Goal: Task Accomplishment & Management: Complete application form

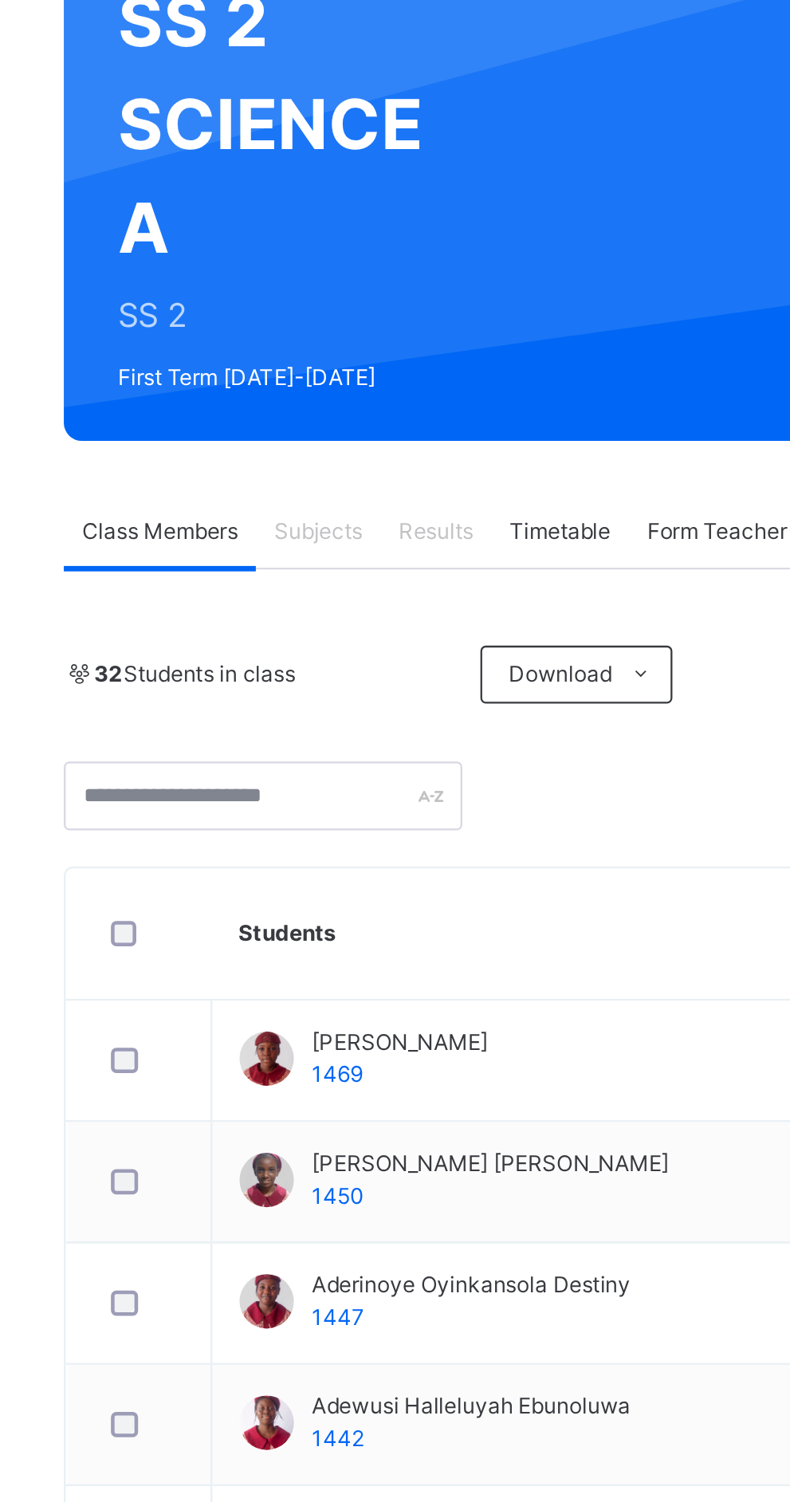
click at [308, 408] on div "Subjects" at bounding box center [331, 407] width 55 height 32
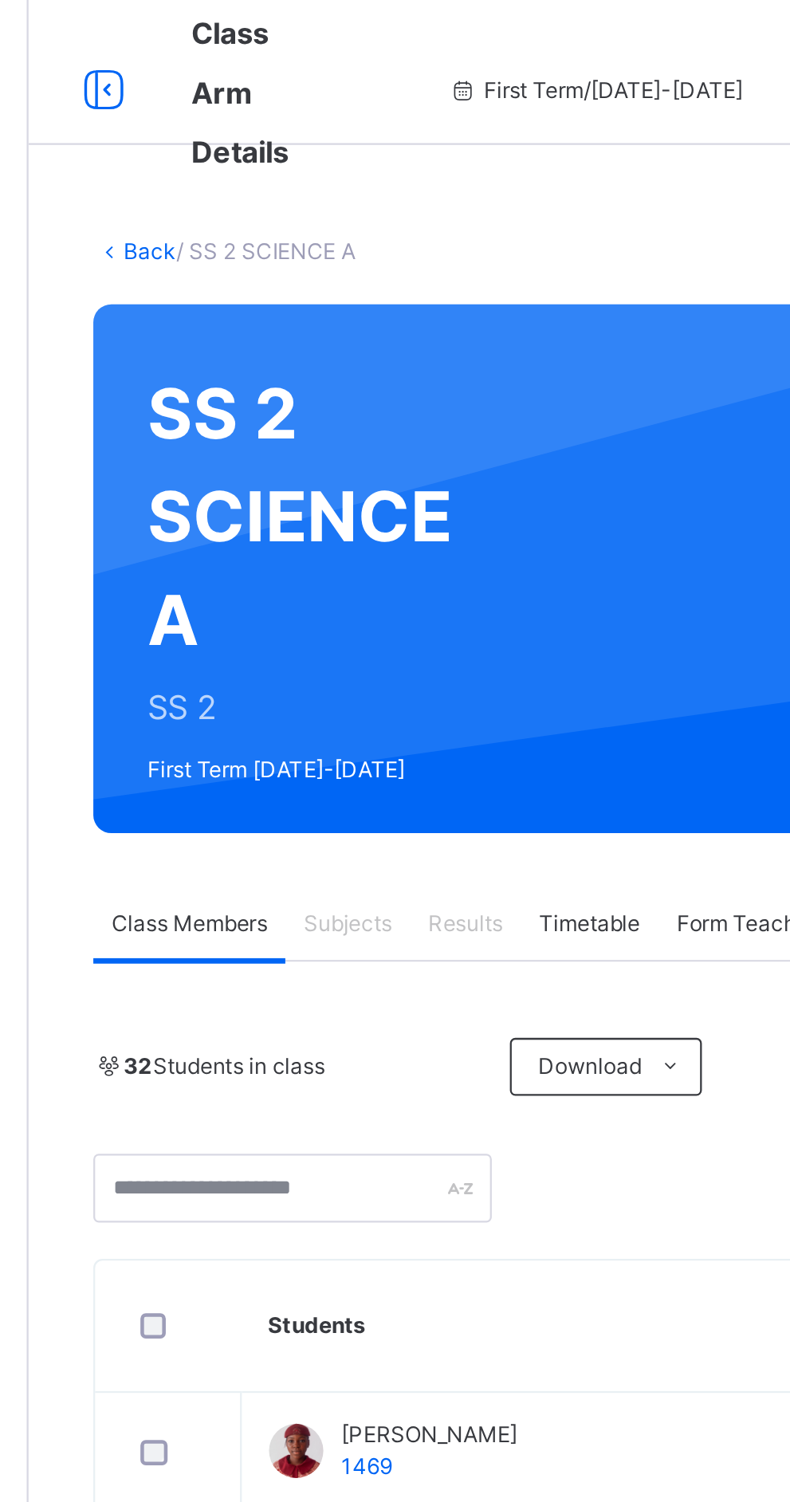
click at [445, 399] on span "Timetable" at bounding box center [438, 406] width 45 height 14
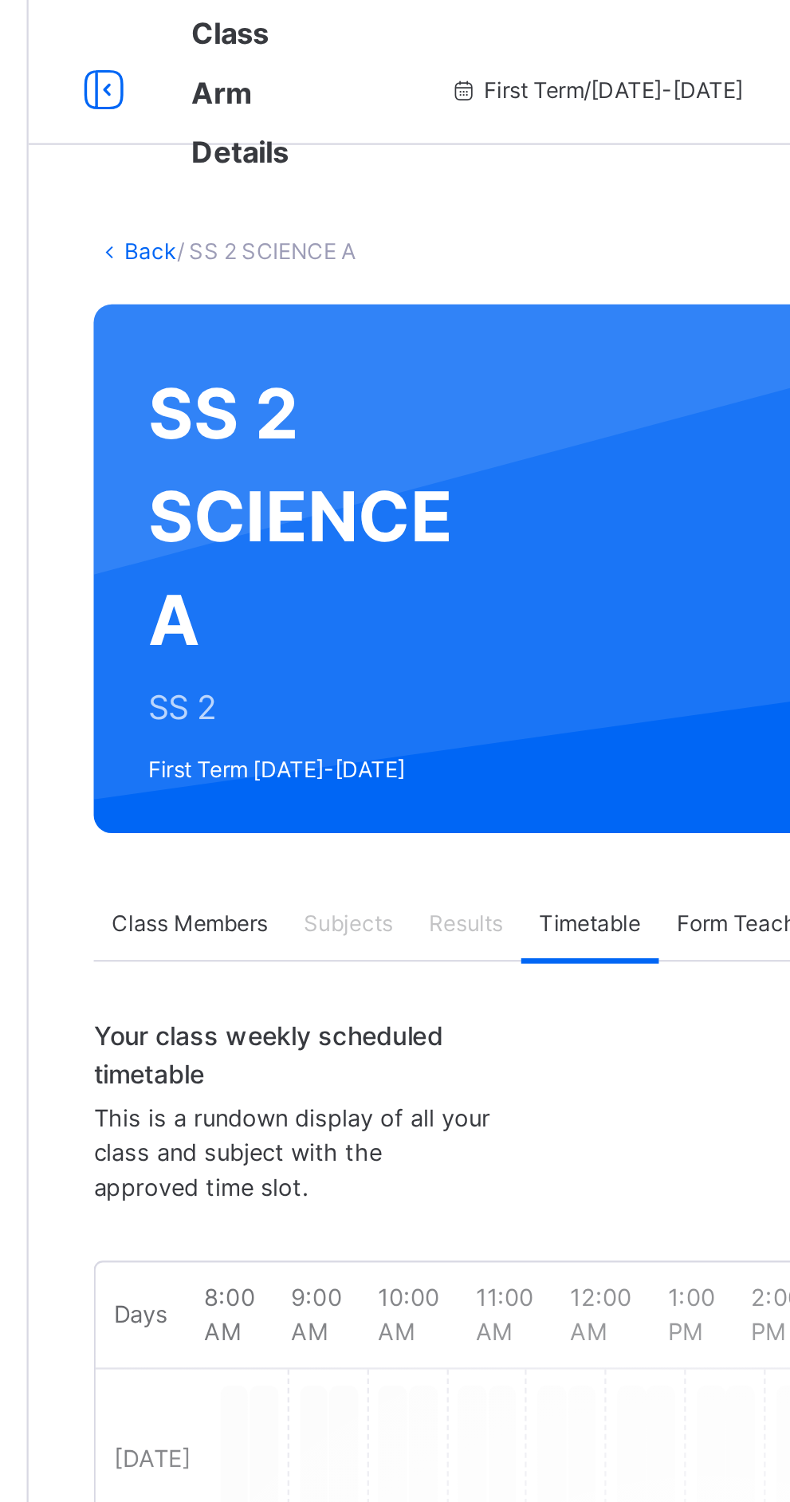
click at [324, 404] on span "Subjects" at bounding box center [331, 406] width 39 height 14
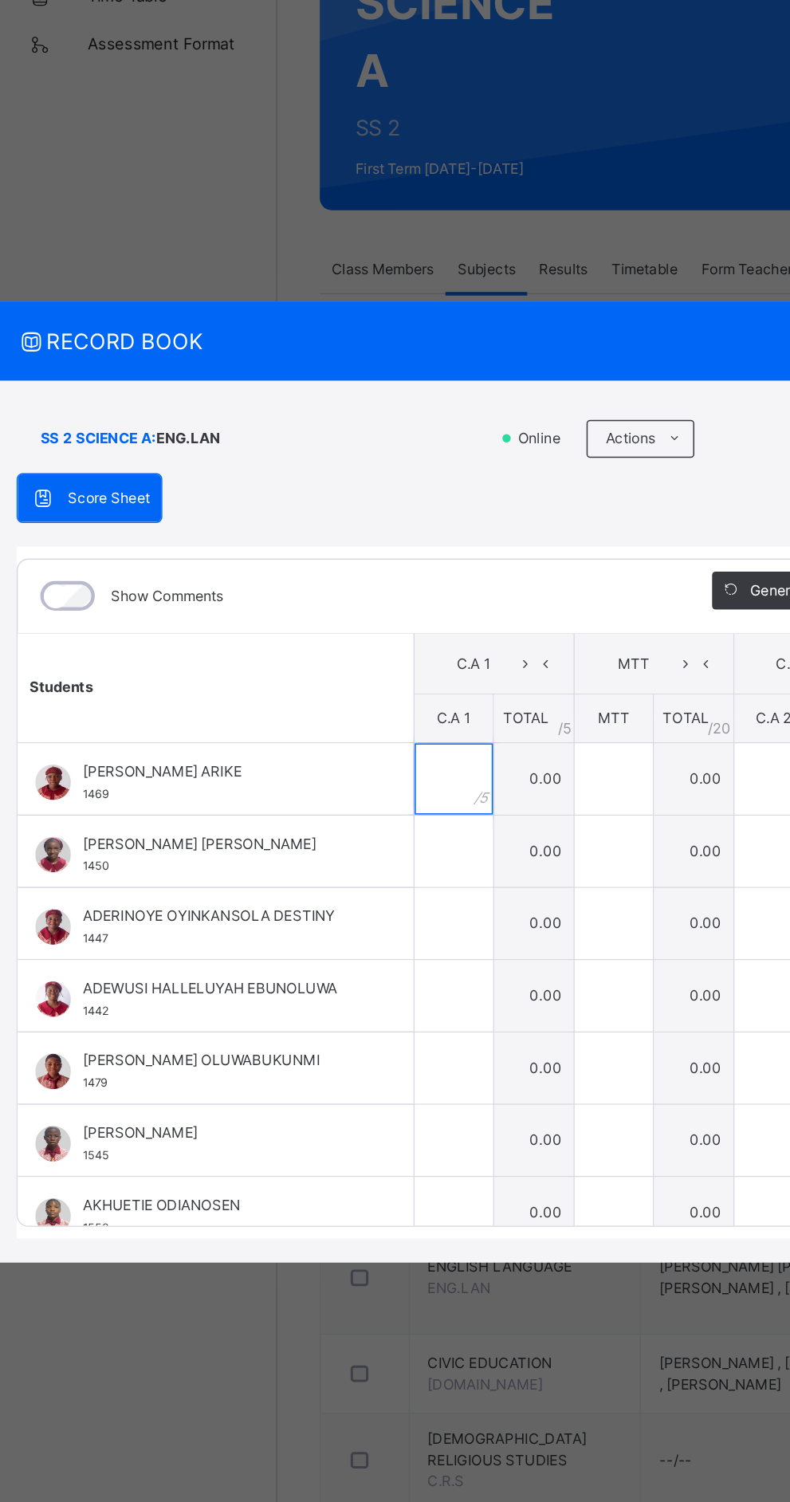
click at [336, 773] on input "text" at bounding box center [310, 749] width 53 height 48
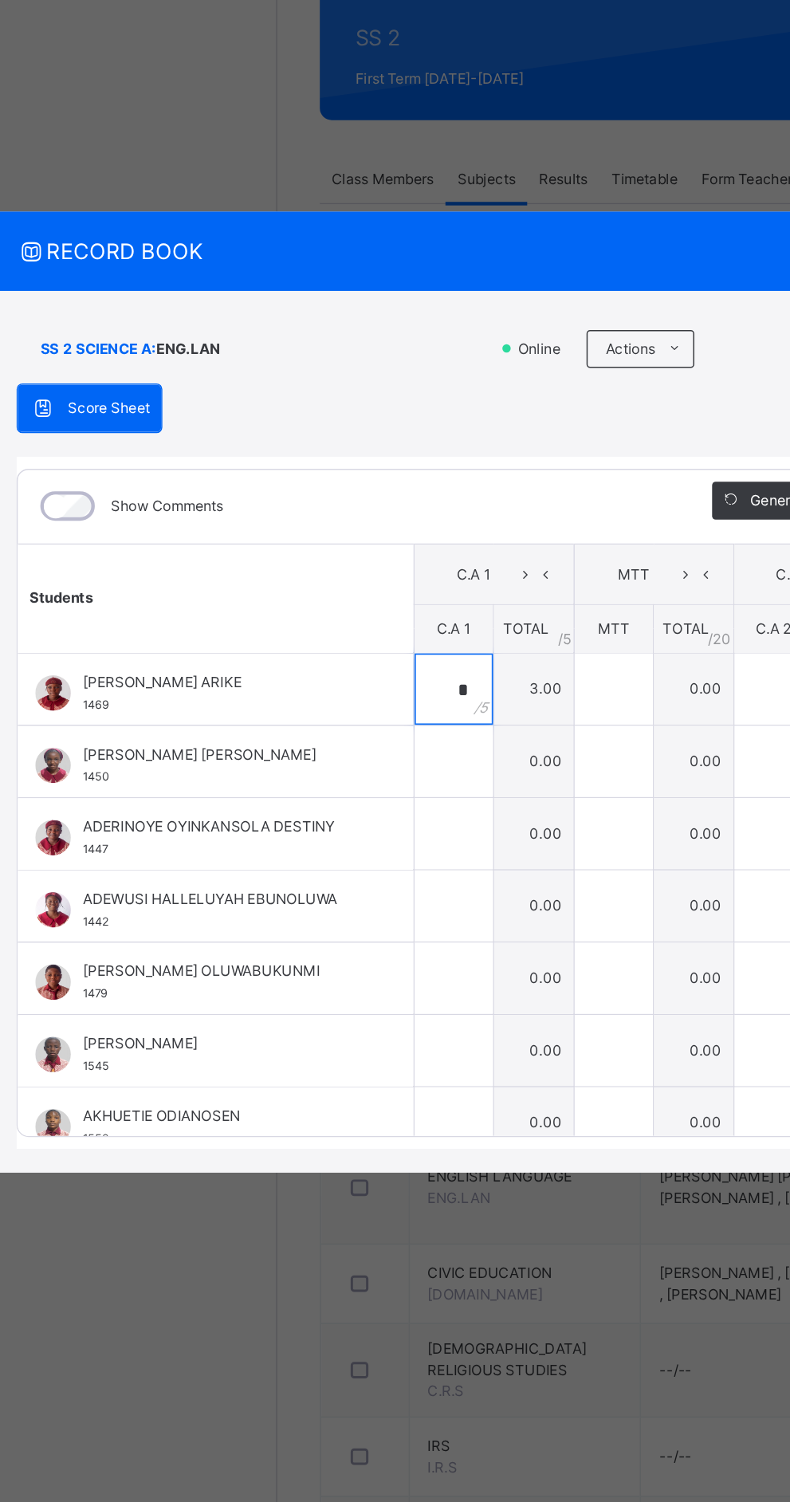
type input "*"
click at [336, 822] on input "text" at bounding box center [310, 798] width 53 height 48
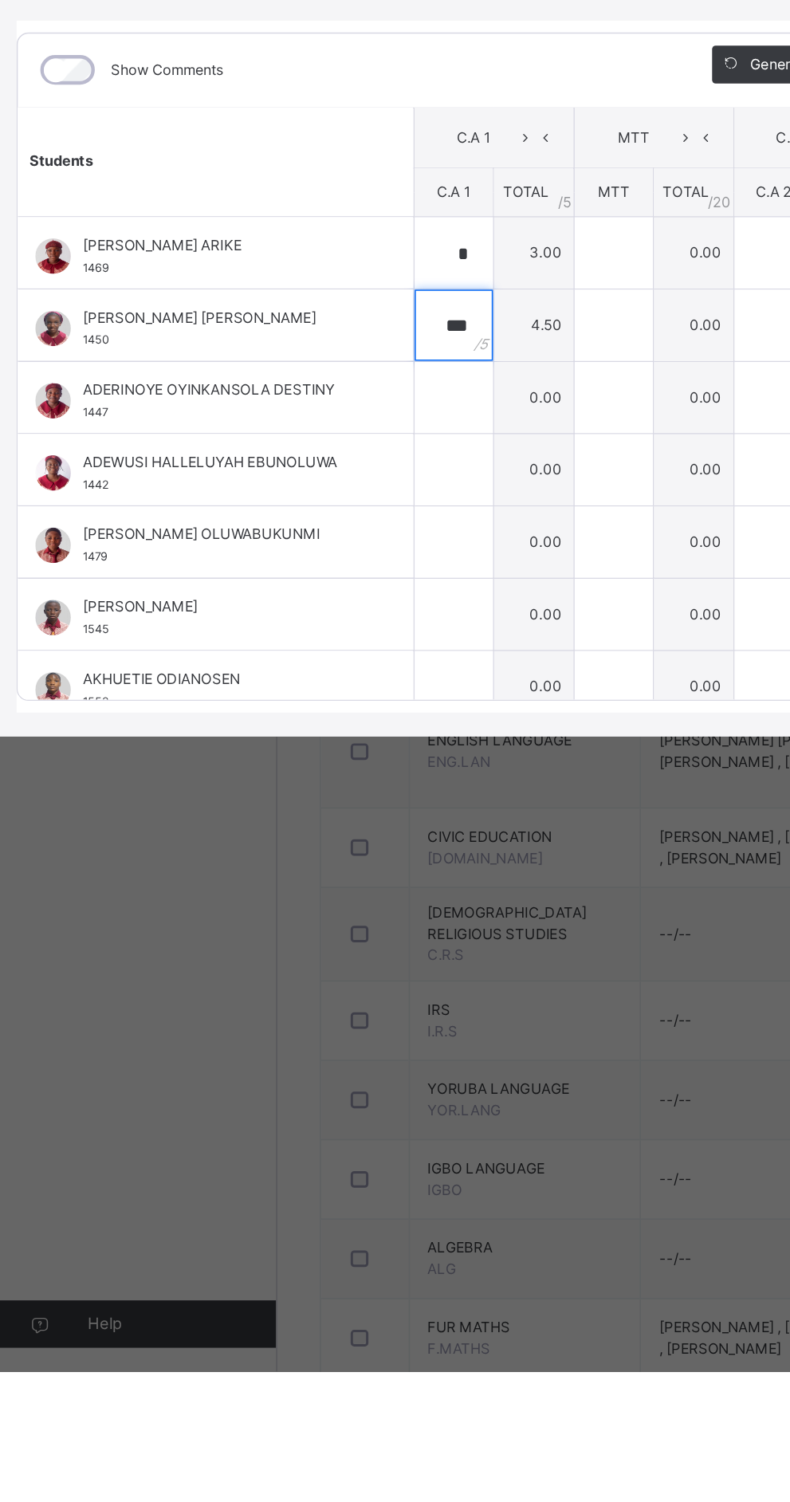
type input "***"
click at [336, 870] on input "text" at bounding box center [310, 847] width 53 height 48
type input "*"
click at [336, 919] on input "text" at bounding box center [310, 895] width 53 height 48
type input "*"
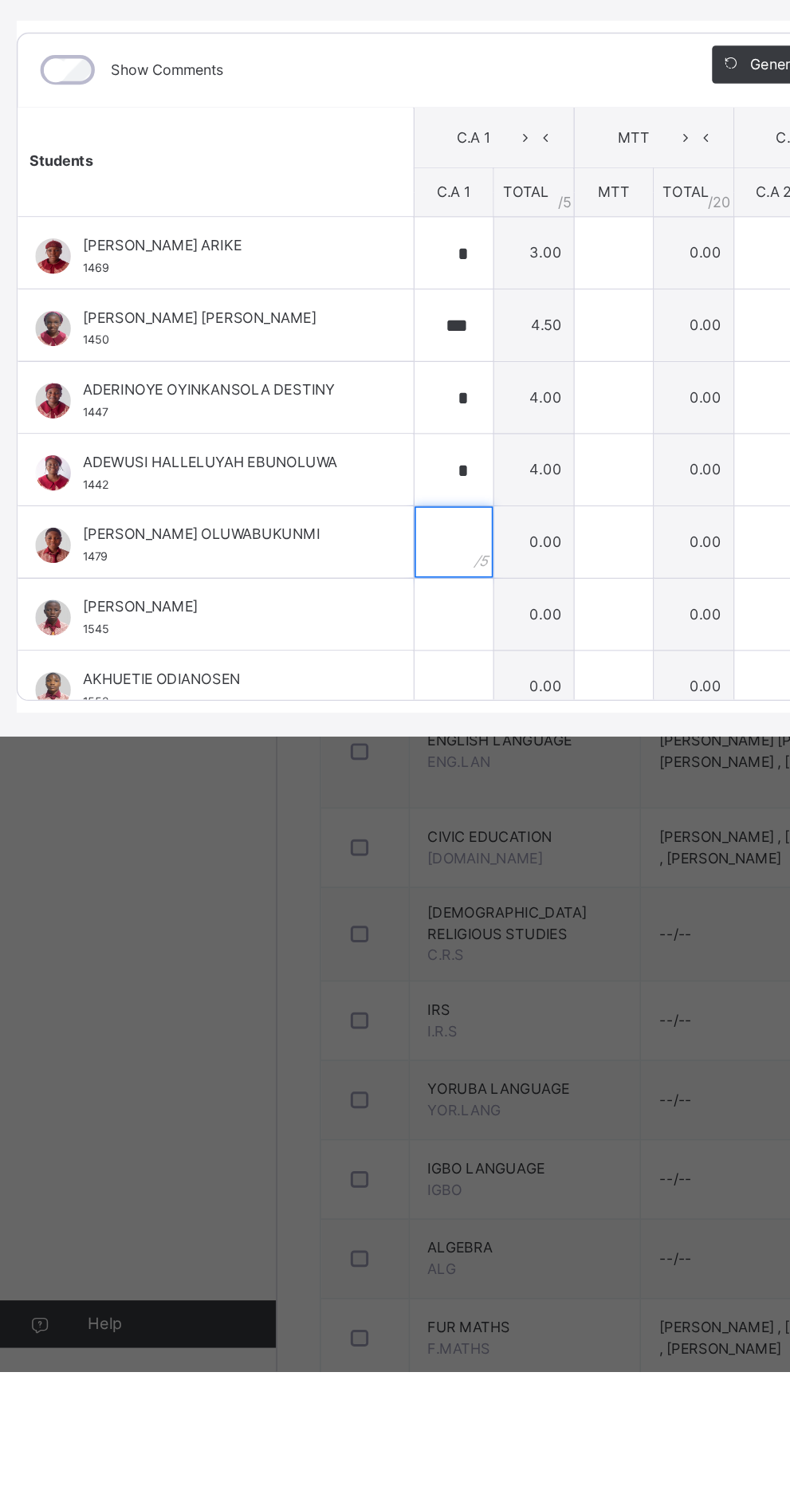
click at [336, 968] on input "text" at bounding box center [310, 944] width 53 height 48
type input "*"
click at [336, 1016] on div at bounding box center [310, 992] width 53 height 48
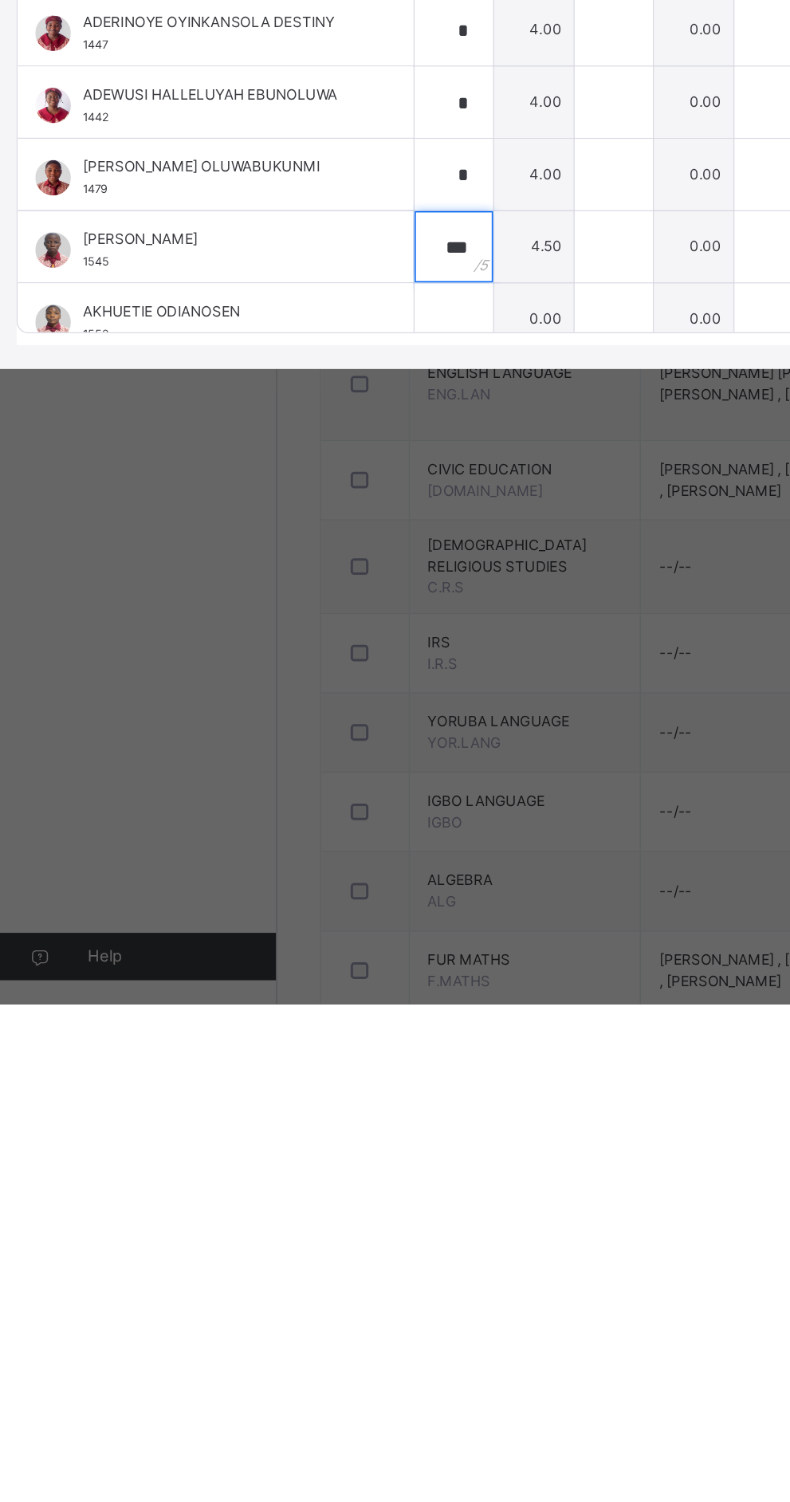
type input "***"
click at [336, 1065] on input "text" at bounding box center [310, 1041] width 53 height 48
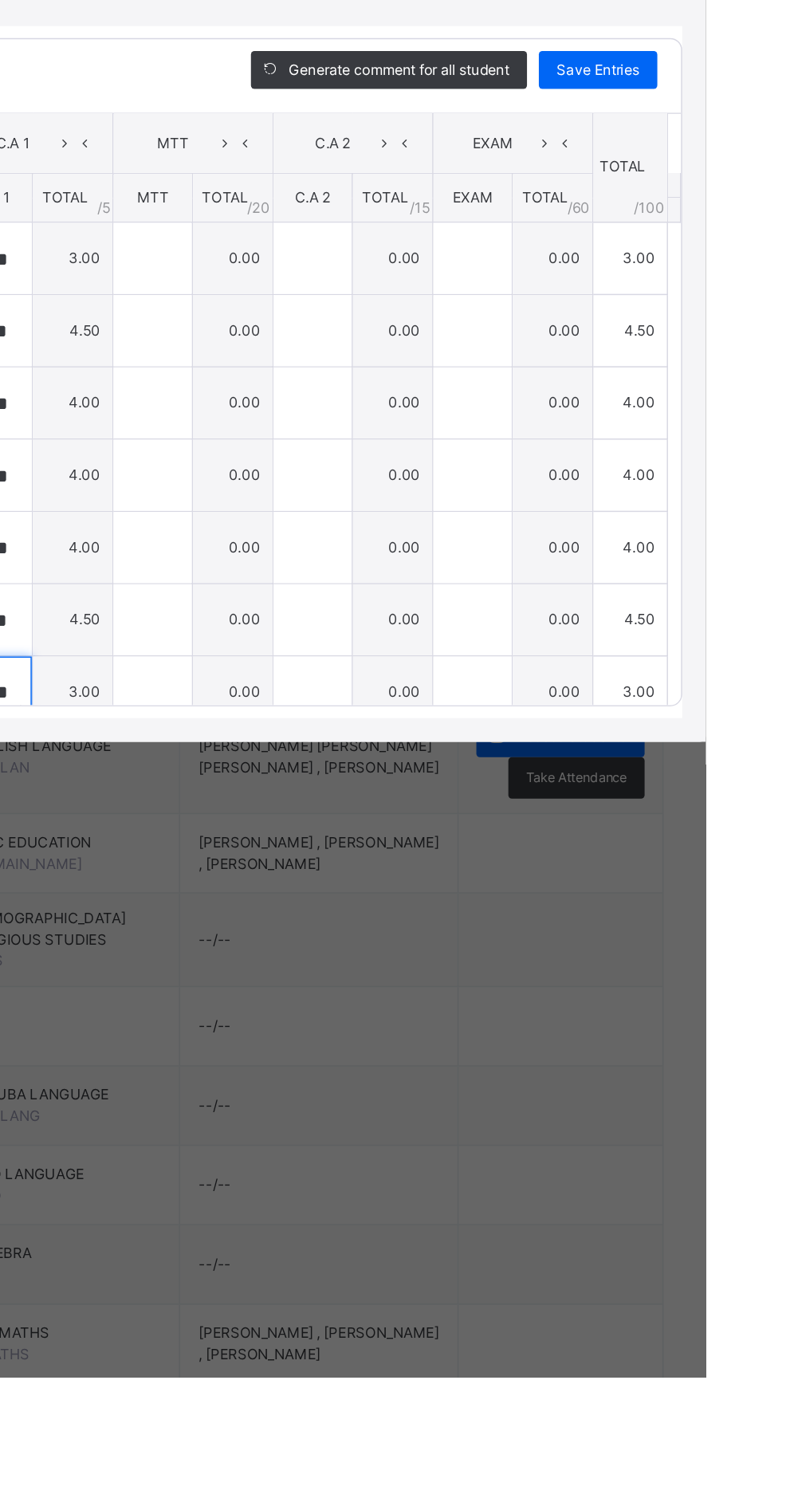
type input "*"
click at [757, 635] on div "Save Entries" at bounding box center [717, 623] width 80 height 26
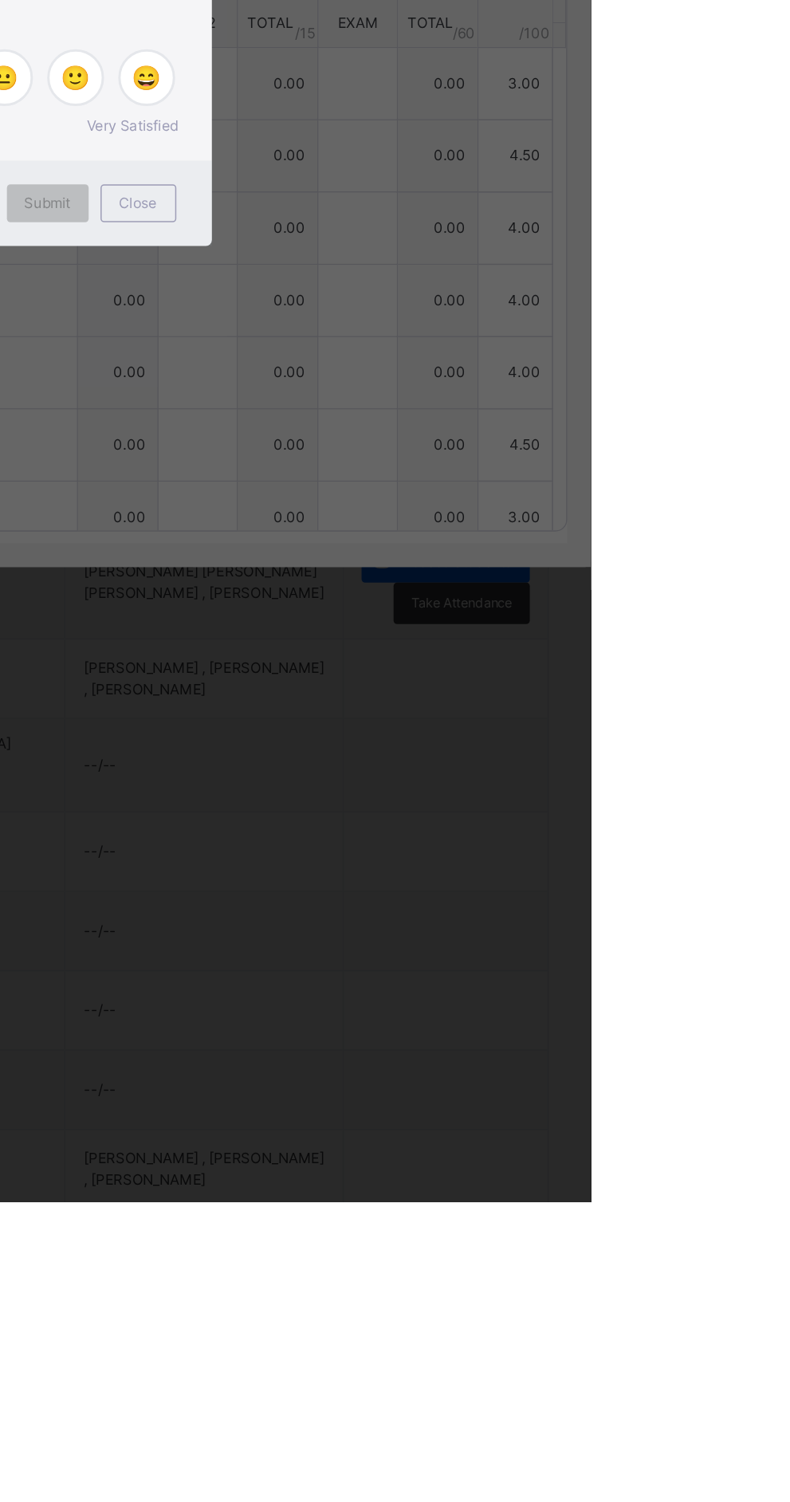
click at [519, 693] on div "×" at bounding box center [511, 675] width 15 height 33
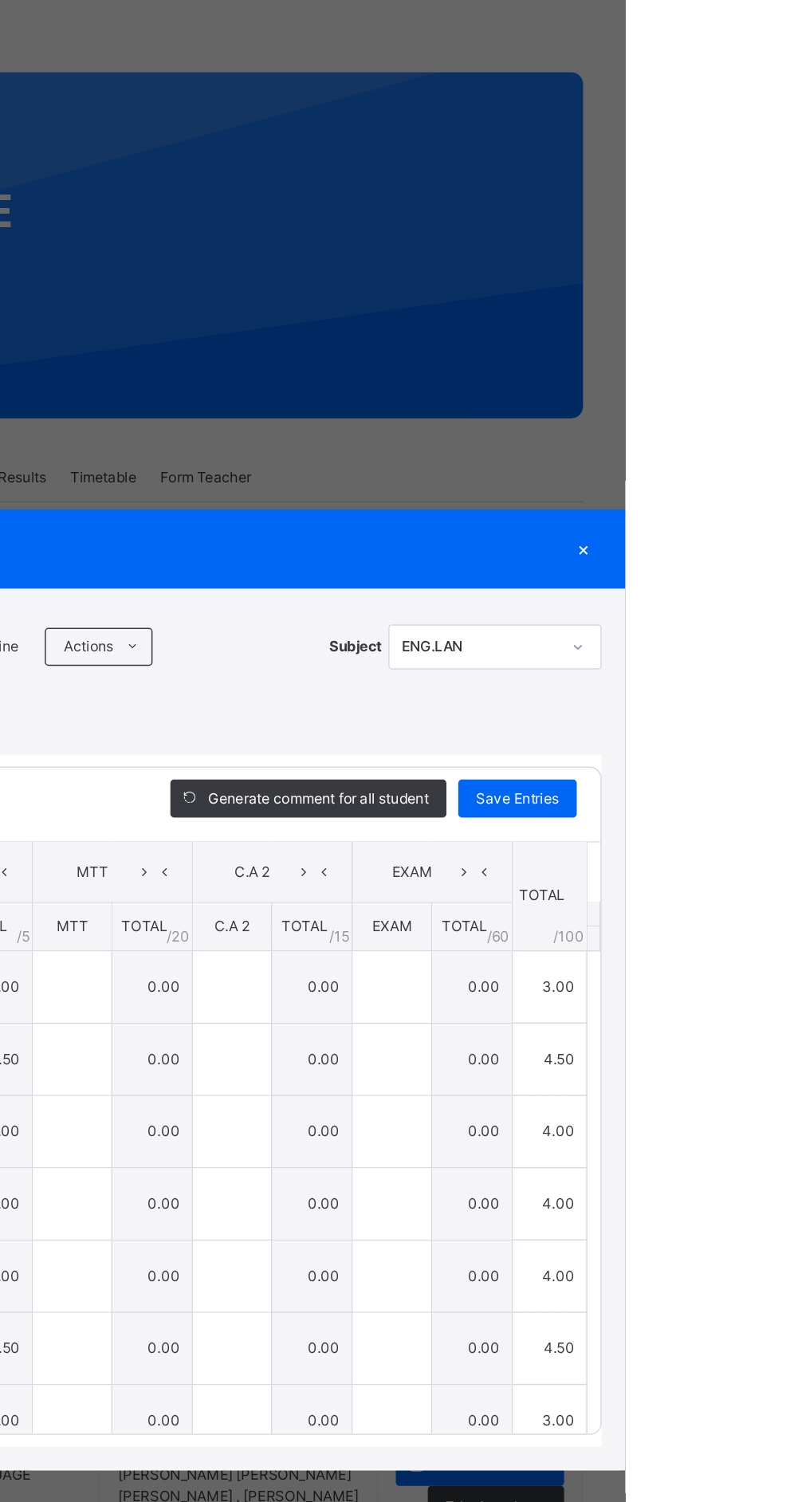
click at [789, 631] on div "RECORD BOOK × SS 2 SCIENCE A : ENG.LAN Online Actions Download Empty Score Shee…" at bounding box center [395, 751] width 790 height 1502
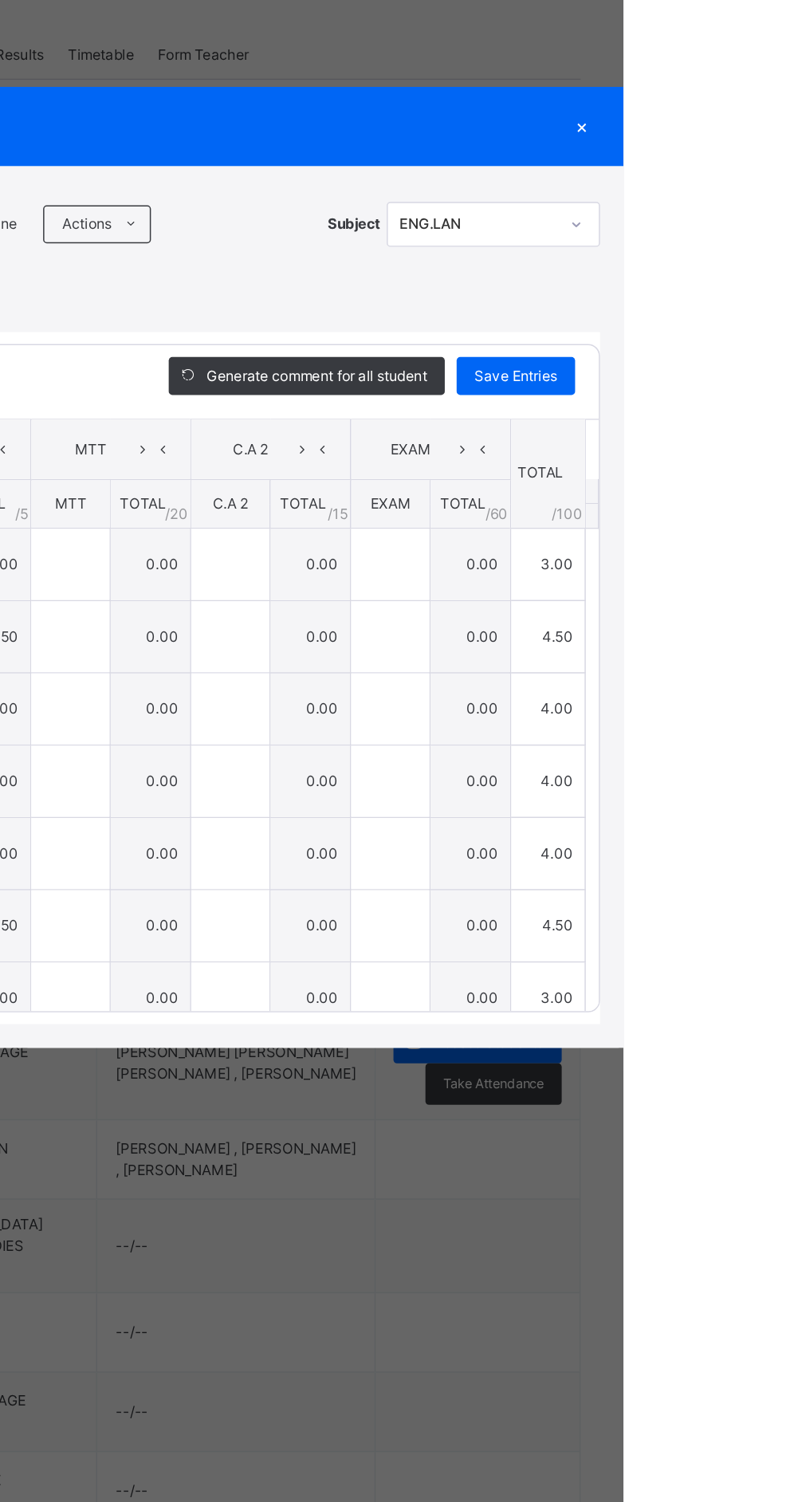
click at [774, 465] on div "×" at bounding box center [762, 455] width 24 height 22
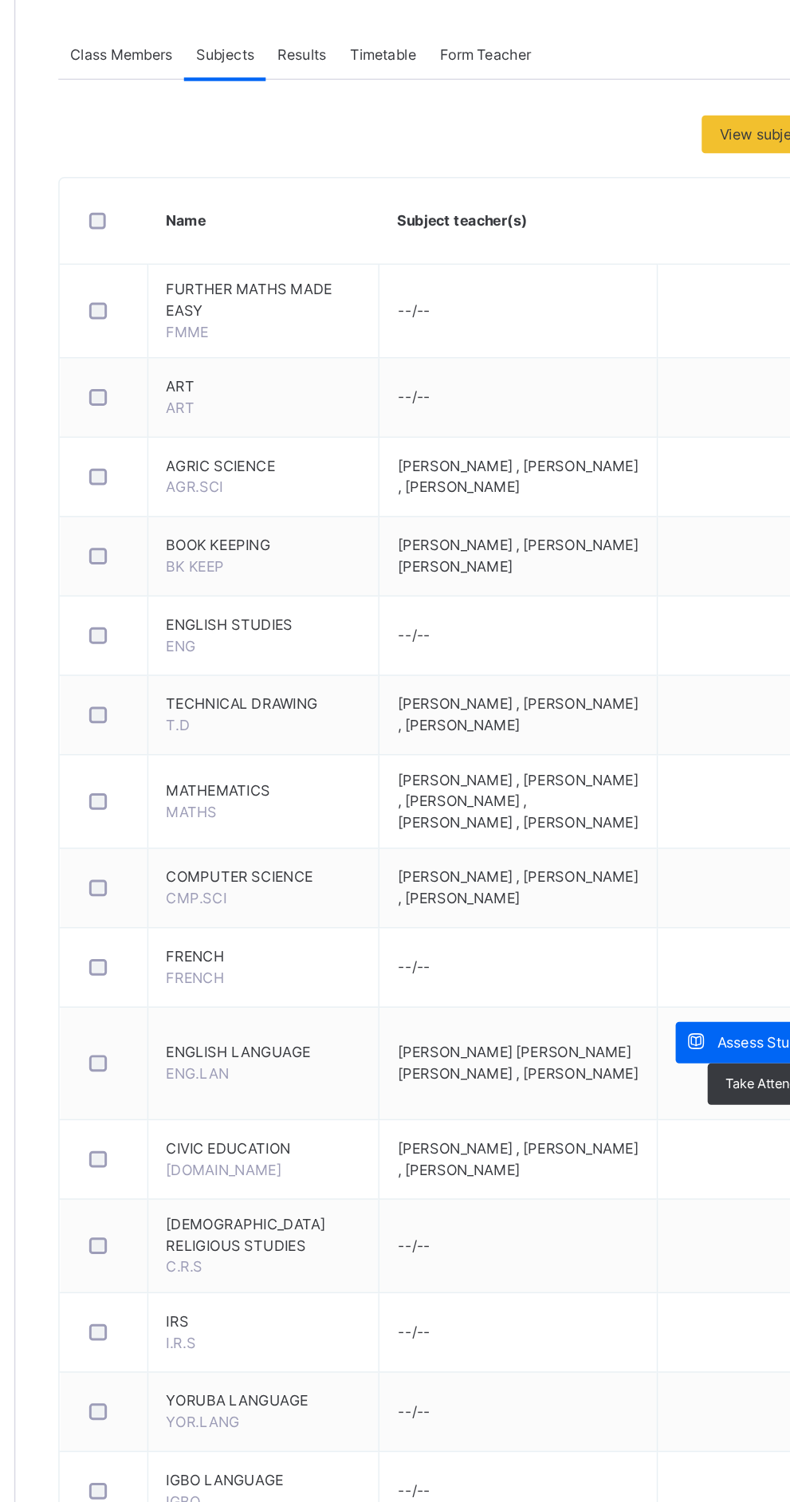
click at [646, 1080] on icon at bounding box center [649, 1071] width 17 height 18
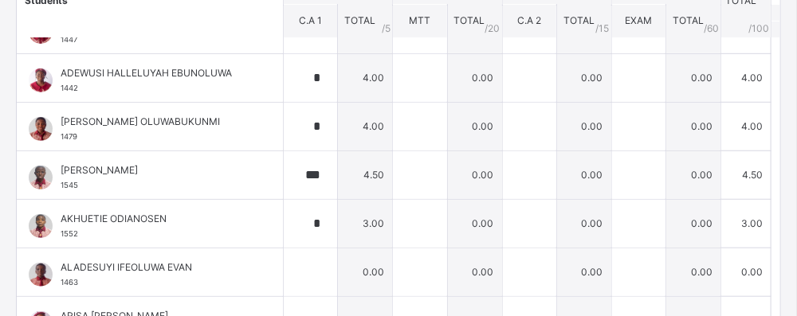
scroll to position [126, 0]
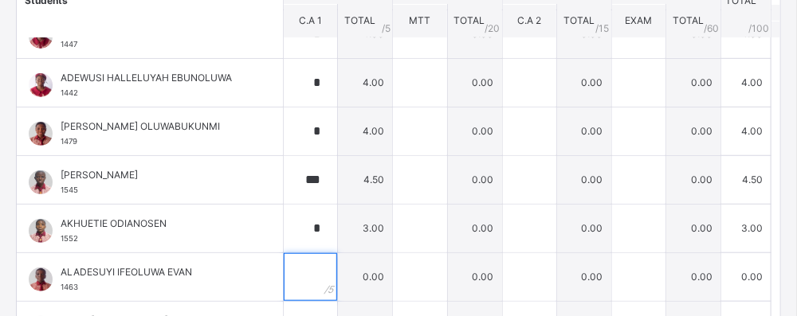
click at [323, 272] on input "text" at bounding box center [310, 277] width 53 height 48
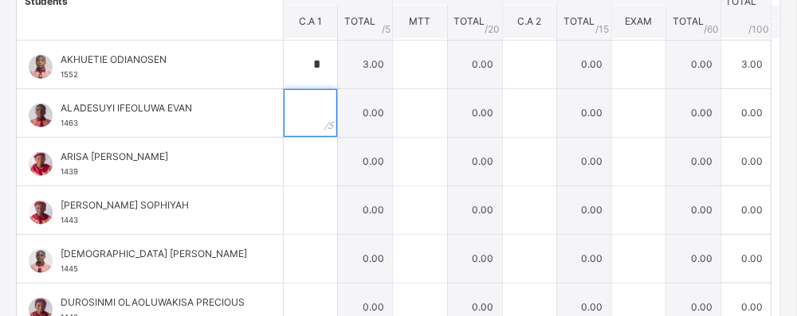
scroll to position [308, 0]
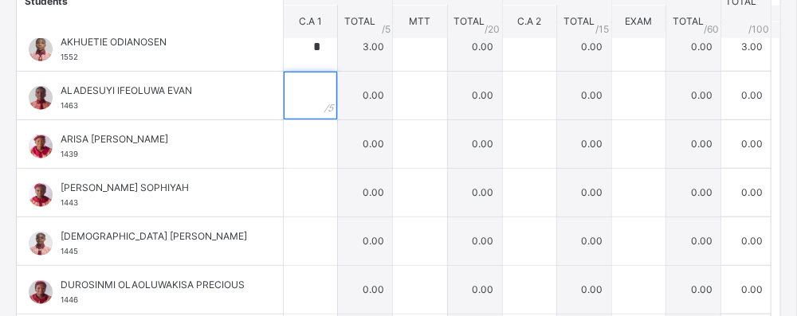
type input "*"
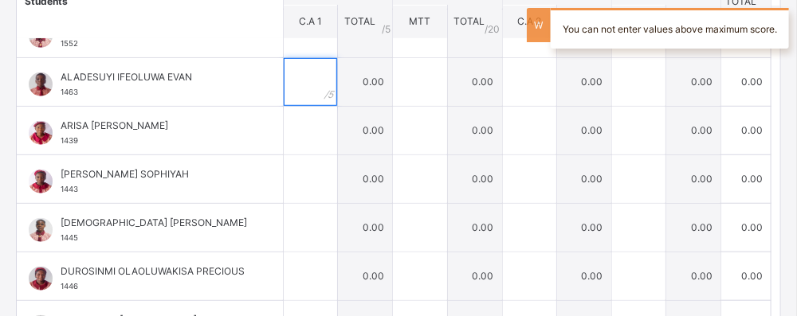
scroll to position [321, 0]
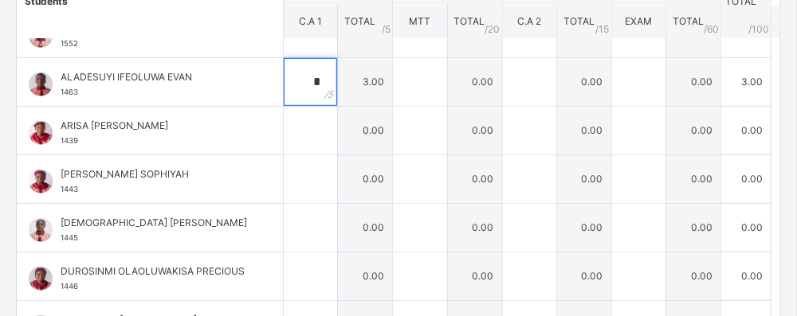
type input "*"
click at [317, 132] on input "text" at bounding box center [310, 131] width 53 height 48
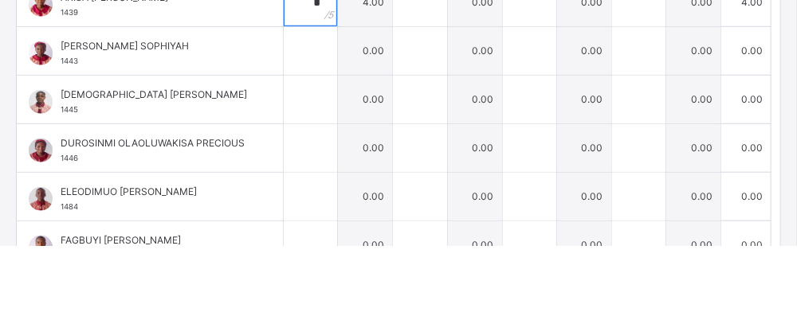
scroll to position [382, 0]
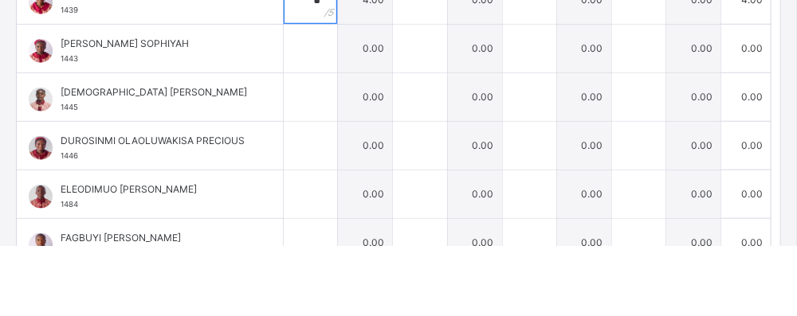
type input "*"
click at [316, 121] on input "text" at bounding box center [310, 119] width 53 height 48
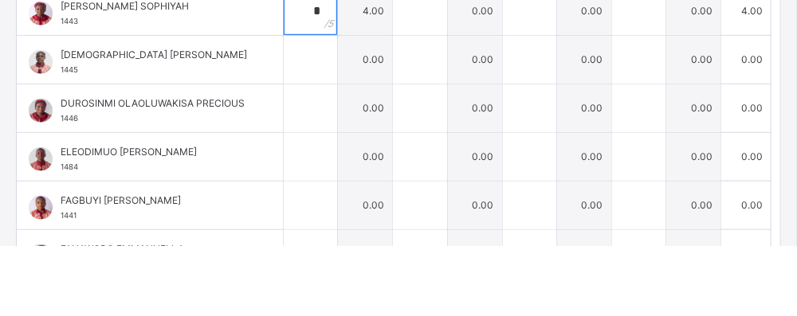
scroll to position [430, 0]
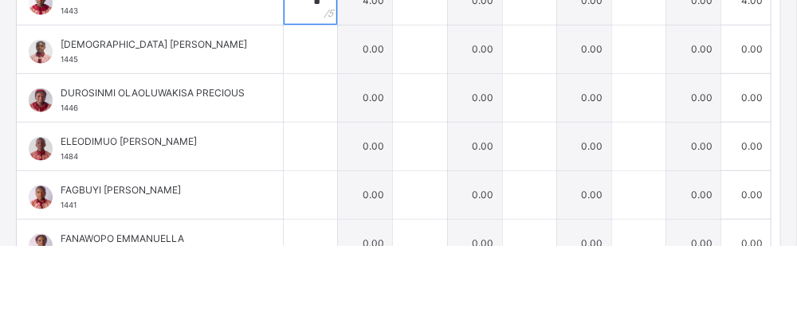
type input "*"
click at [329, 136] on input "text" at bounding box center [310, 120] width 53 height 48
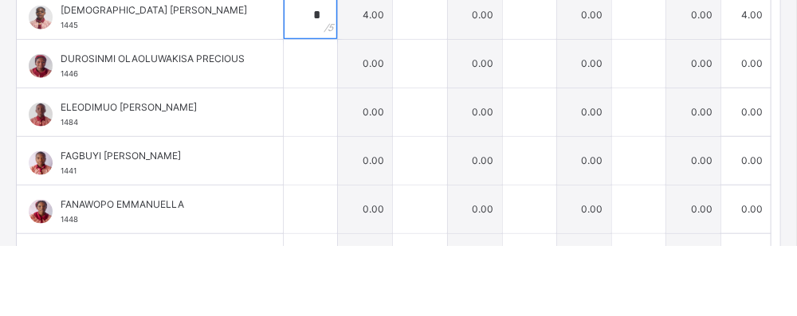
scroll to position [473, 0]
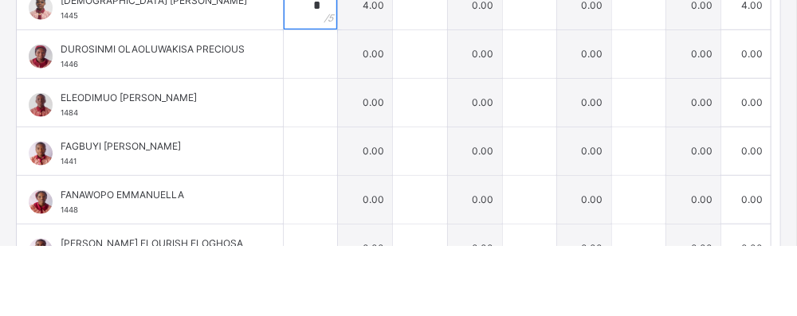
type input "*"
click at [315, 128] on input "text" at bounding box center [310, 124] width 53 height 48
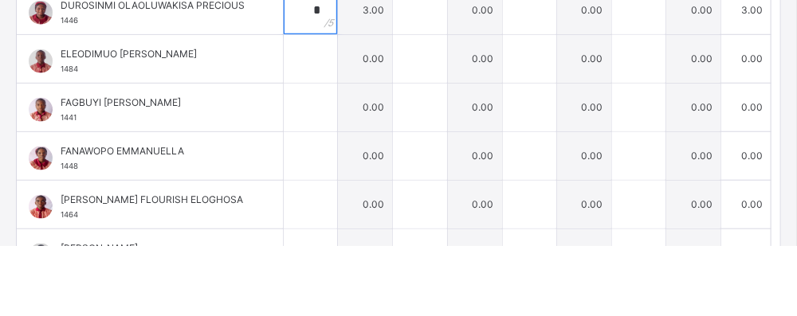
scroll to position [518, 0]
type input "*"
click at [318, 131] on input "text" at bounding box center [310, 128] width 53 height 48
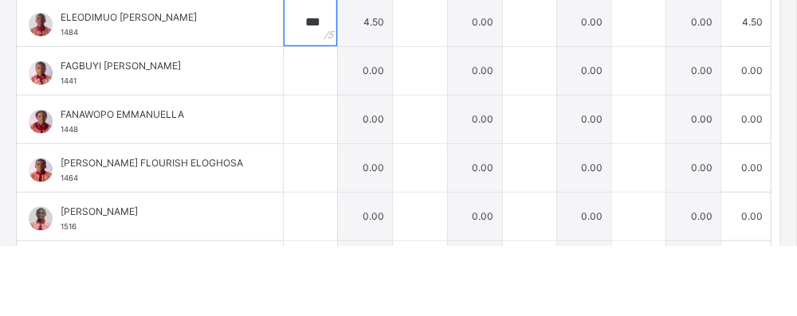
scroll to position [563, 0]
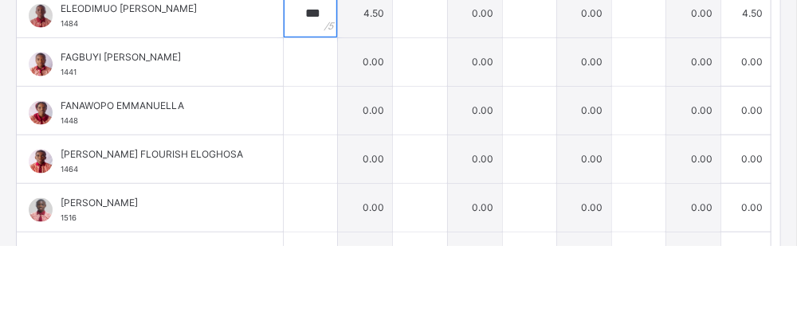
type input "***"
click at [321, 148] on input "text" at bounding box center [310, 132] width 53 height 48
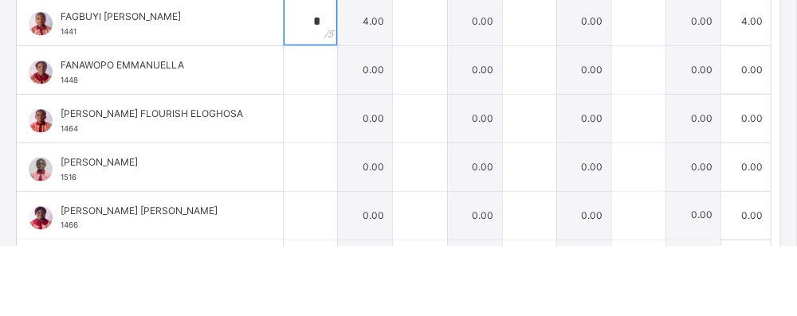
scroll to position [608, 0]
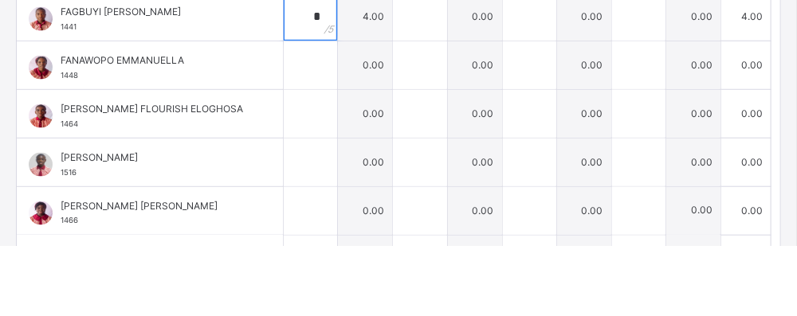
type input "*"
click at [316, 139] on input "text" at bounding box center [310, 136] width 53 height 48
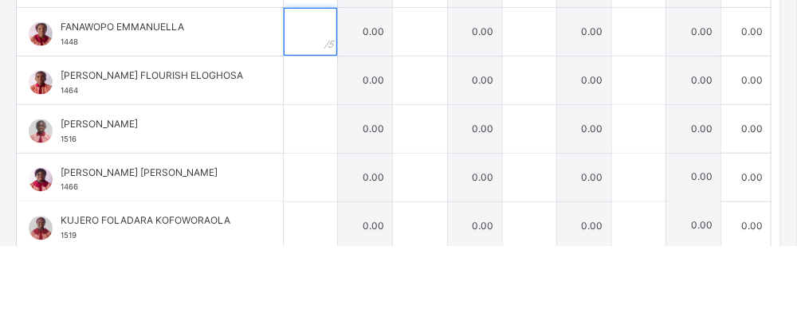
scroll to position [645, 0]
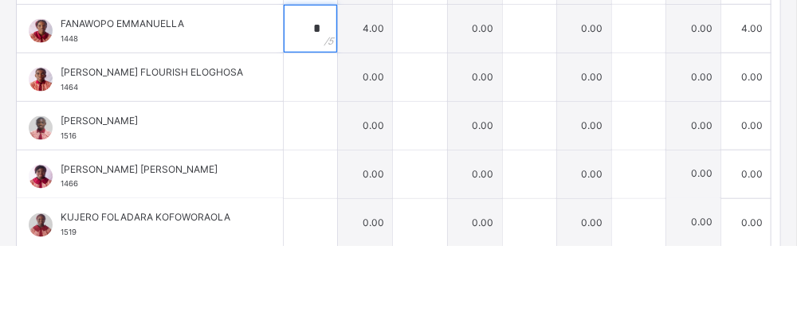
type input "*"
click at [323, 150] on input "text" at bounding box center [310, 148] width 53 height 48
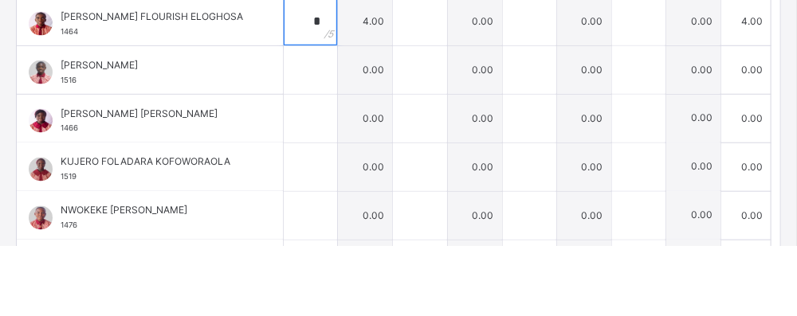
scroll to position [701, 0]
type input "*"
click at [328, 143] on input "text" at bounding box center [310, 140] width 53 height 48
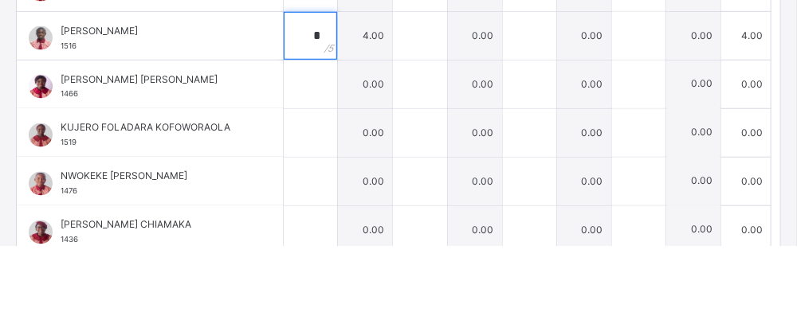
scroll to position [753, 0]
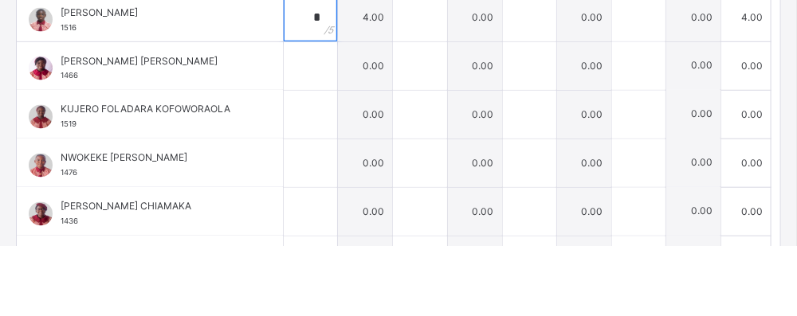
type input "*"
click at [321, 139] on input "text" at bounding box center [310, 136] width 53 height 48
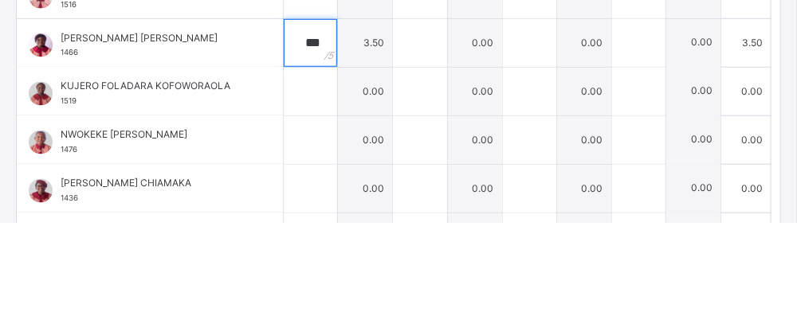
scroll to position [323, 0]
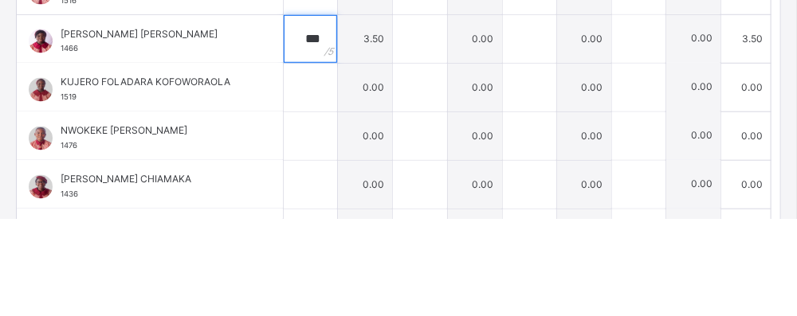
type input "***"
click at [304, 198] on input "text" at bounding box center [310, 185] width 53 height 48
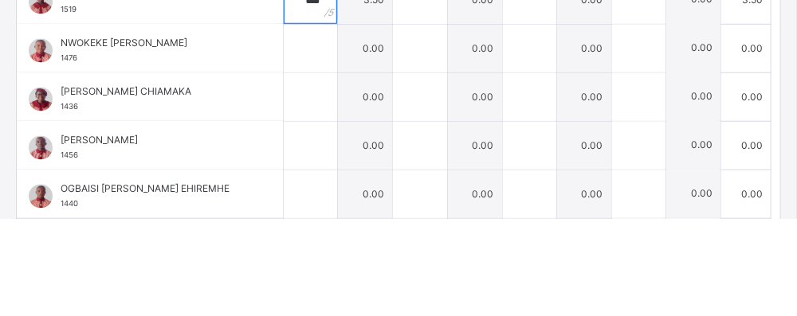
scroll to position [841, 0]
type input "***"
click at [316, 142] on input "text" at bounding box center [310, 146] width 53 height 48
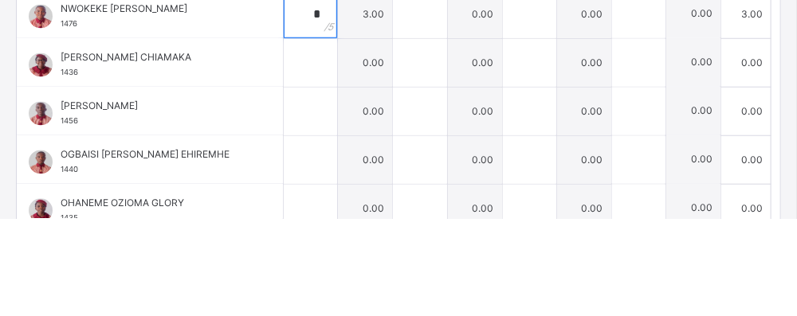
scroll to position [891, 0]
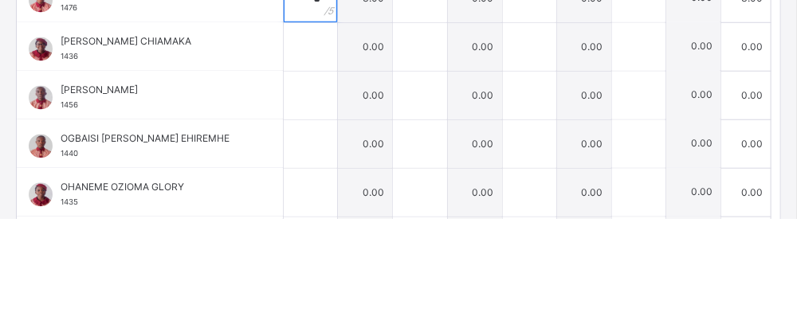
type input "*"
click at [320, 148] on input "text" at bounding box center [310, 144] width 53 height 48
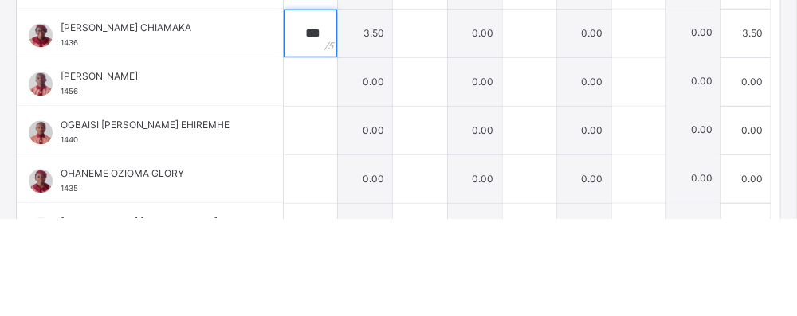
scroll to position [913, 0]
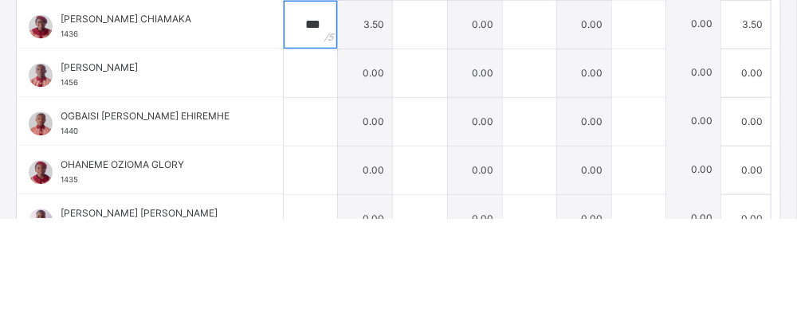
type input "***"
click at [317, 174] on input "text" at bounding box center [310, 171] width 53 height 48
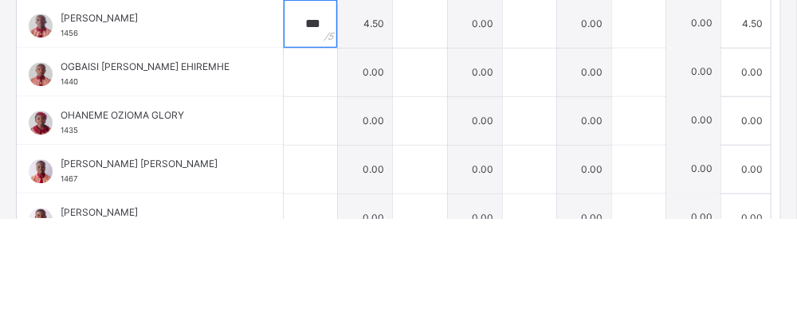
scroll to position [964, 0]
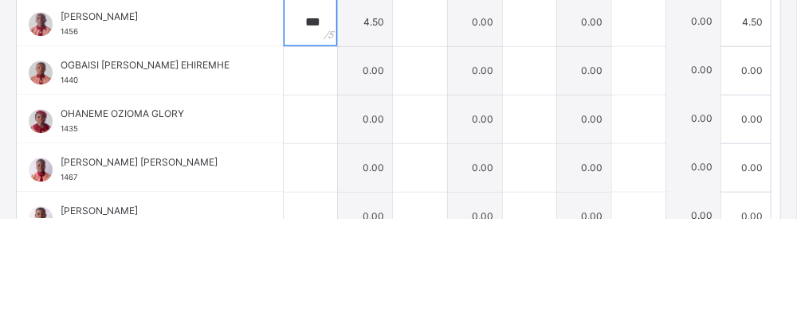
type input "***"
click at [332, 167] on input "text" at bounding box center [310, 168] width 53 height 48
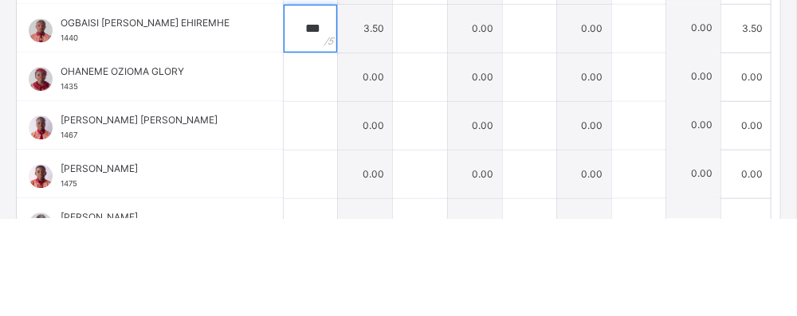
scroll to position [1009, 0]
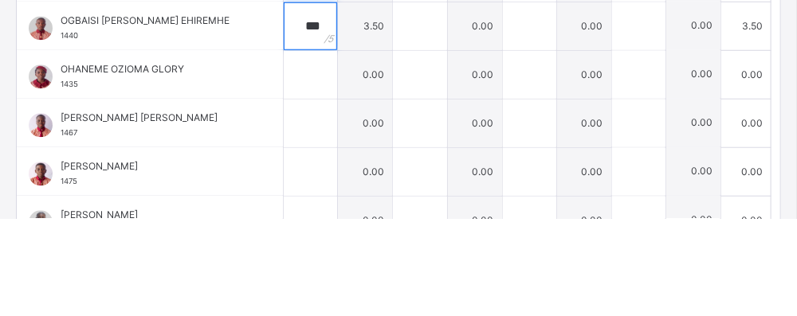
type input "***"
click at [328, 173] on input "text" at bounding box center [310, 172] width 53 height 48
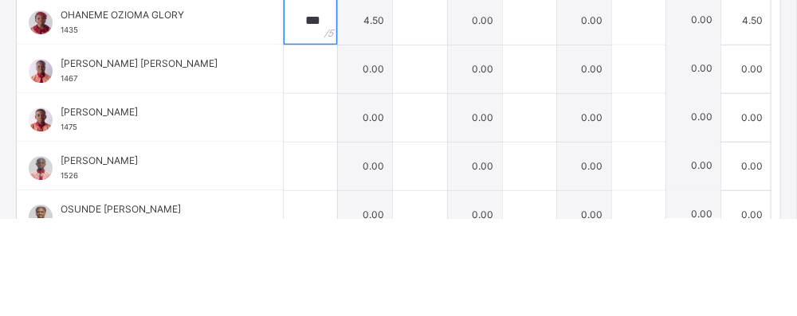
scroll to position [1066, 0]
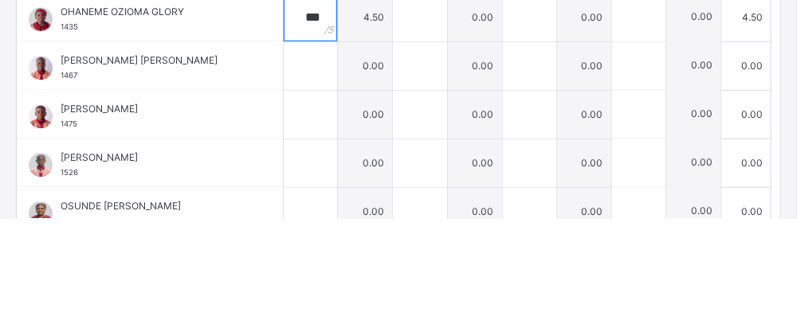
type input "***"
click at [334, 177] on div at bounding box center [310, 163] width 53 height 48
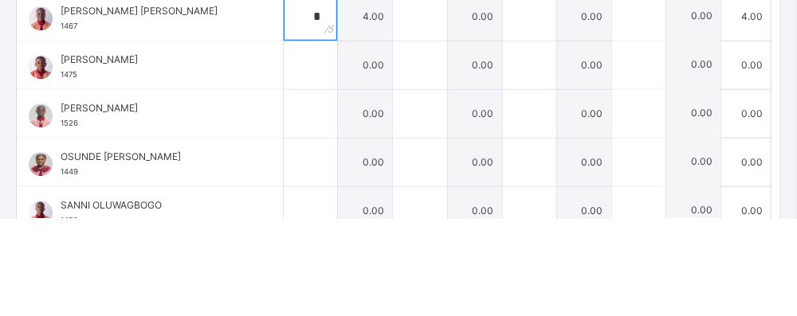
scroll to position [1119, 0]
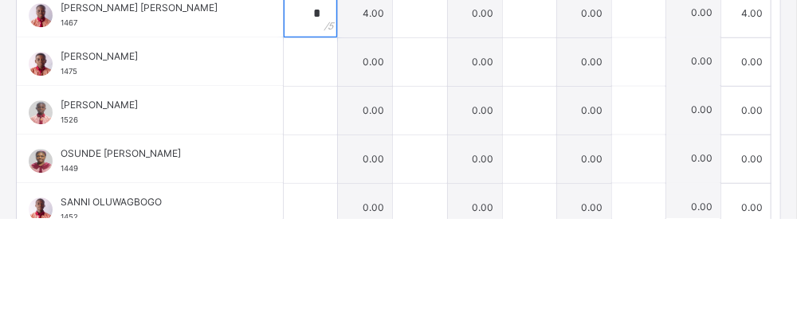
type input "*"
click at [311, 162] on input "text" at bounding box center [310, 159] width 53 height 48
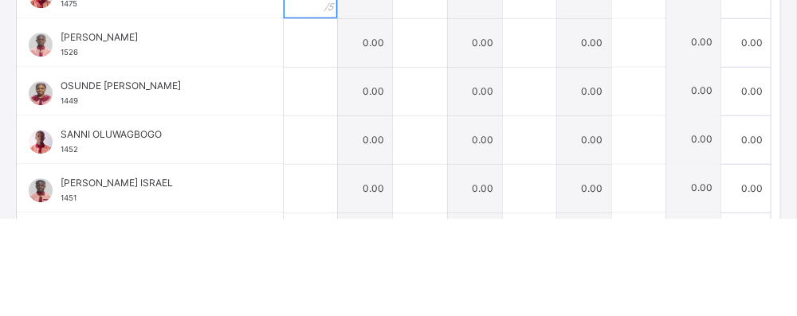
scroll to position [1191, 0]
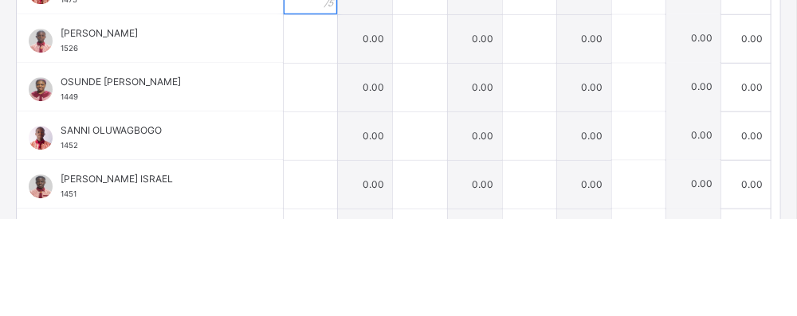
type input "*"
click at [328, 138] on input "text" at bounding box center [310, 136] width 53 height 48
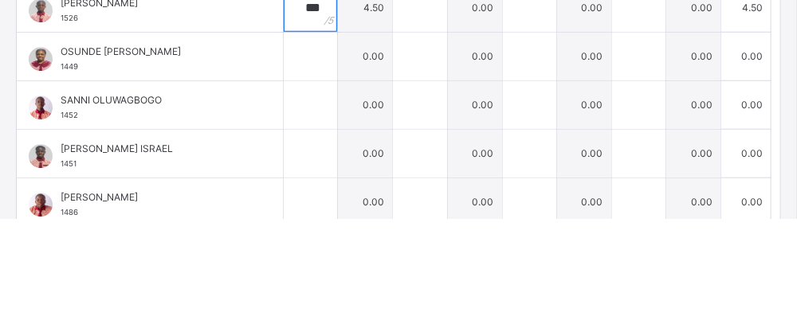
scroll to position [1229, 0]
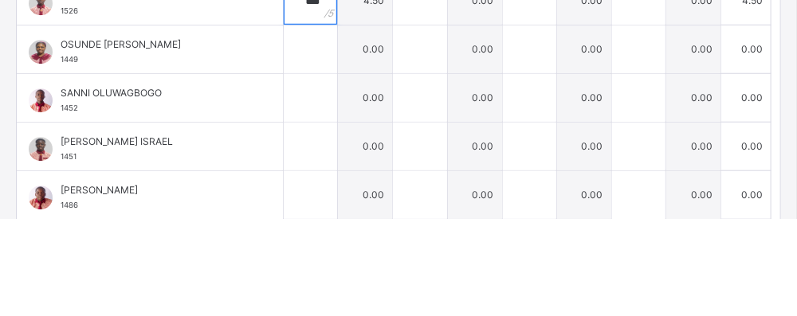
type input "***"
click at [312, 150] on input "text" at bounding box center [310, 147] width 53 height 48
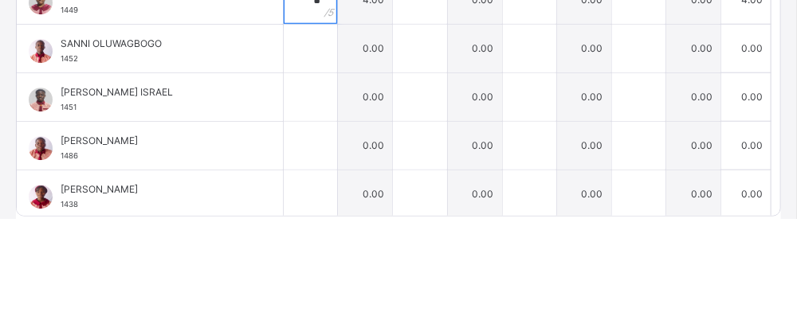
scroll to position [352, 0]
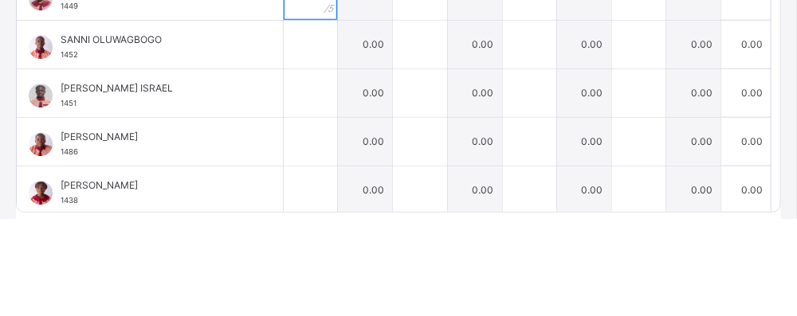
type input "*"
click at [325, 146] on input "text" at bounding box center [310, 142] width 53 height 48
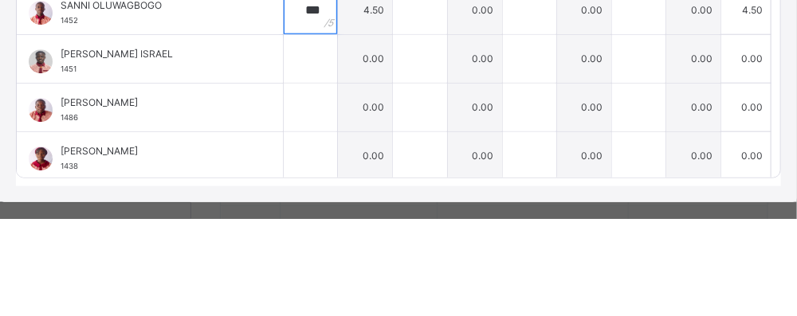
scroll to position [394, 0]
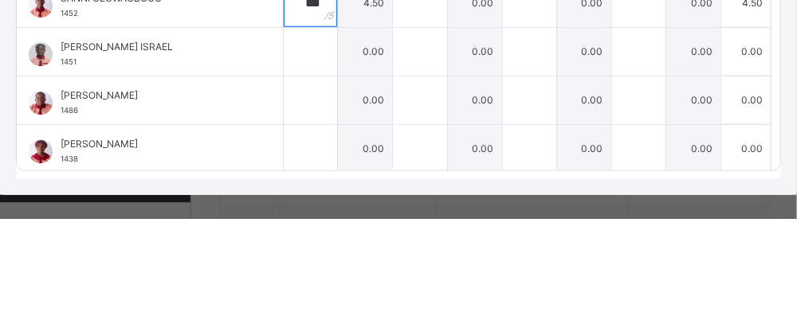
type input "***"
click at [325, 145] on input "text" at bounding box center [310, 149] width 53 height 48
type input "*"
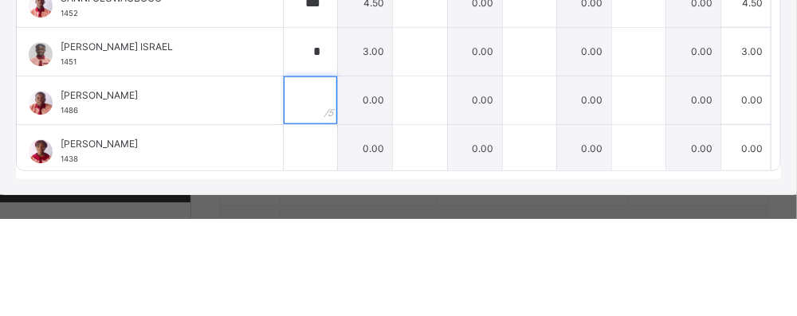
click at [332, 177] on input "text" at bounding box center [310, 198] width 53 height 48
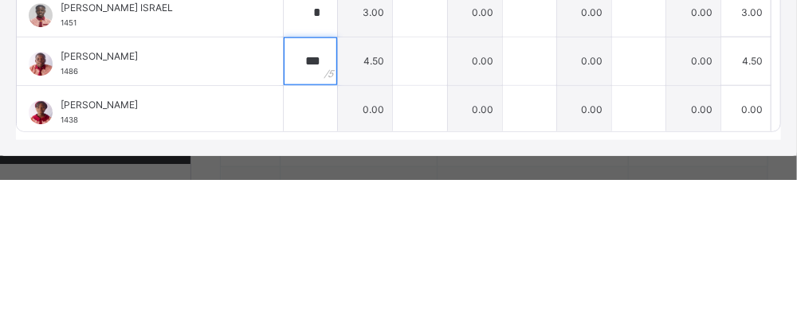
scroll to position [409, 0]
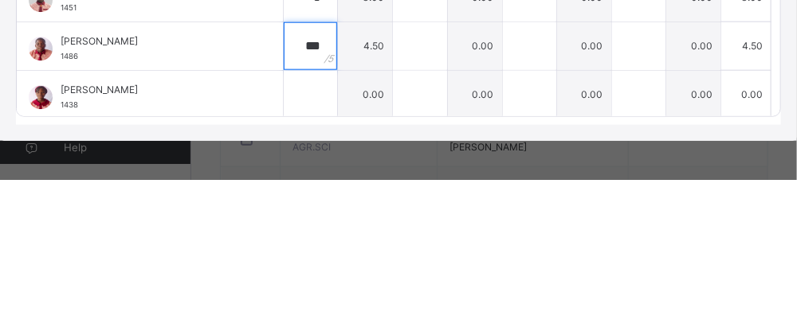
type input "***"
click at [331, 228] on input "text" at bounding box center [310, 231] width 53 height 48
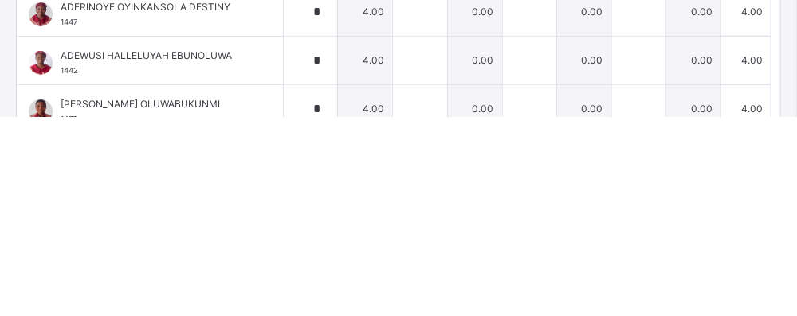
scroll to position [0, 0]
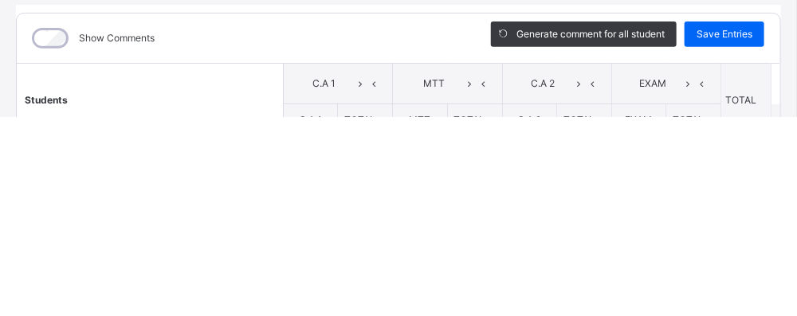
type input "*"
click at [717, 233] on span "Save Entries" at bounding box center [725, 234] width 56 height 14
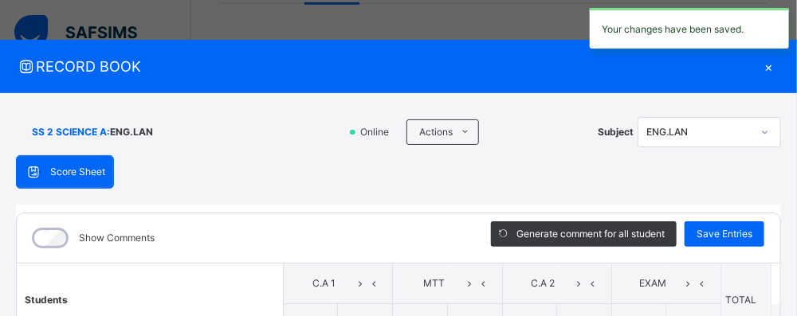
type input "*"
type input "***"
type input "*"
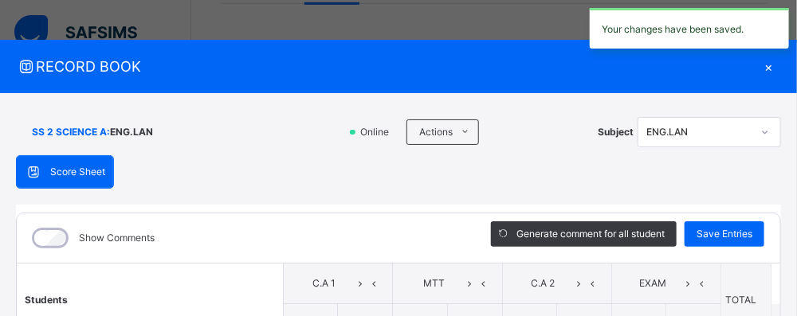
type input "***"
type input "*"
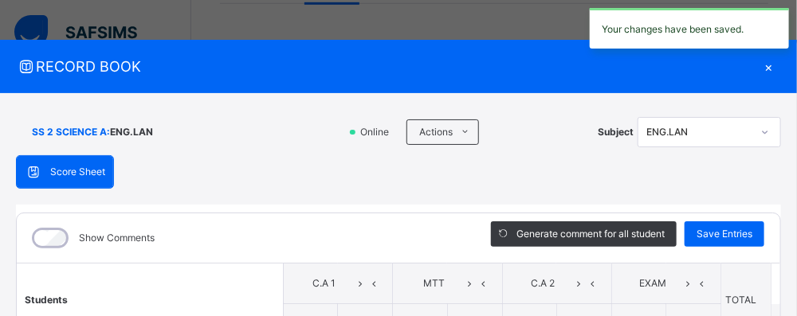
type input "*"
type input "***"
type input "*"
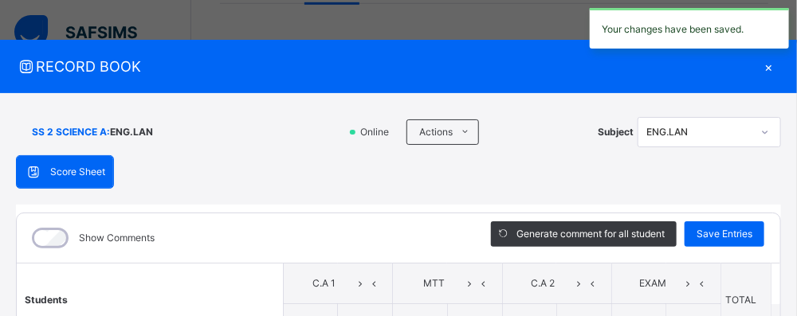
type input "*"
type input "***"
type input "*"
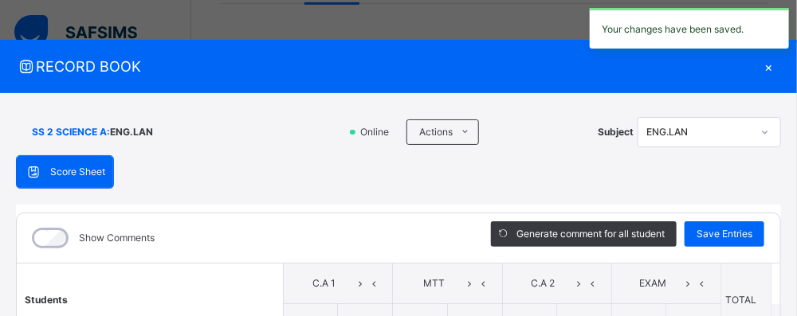
type input "***"
type input "*"
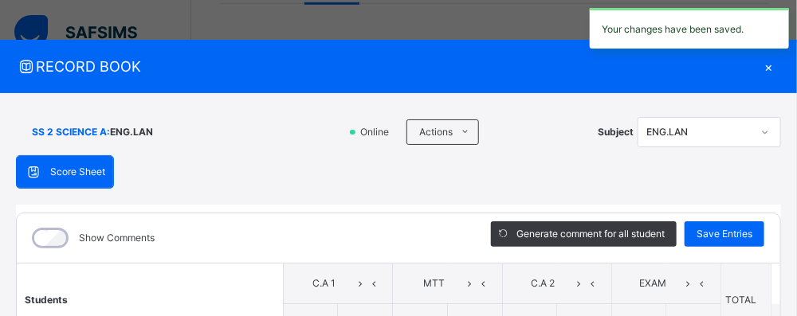
type input "*"
type input "***"
type input "*"
type input "***"
type input "*"
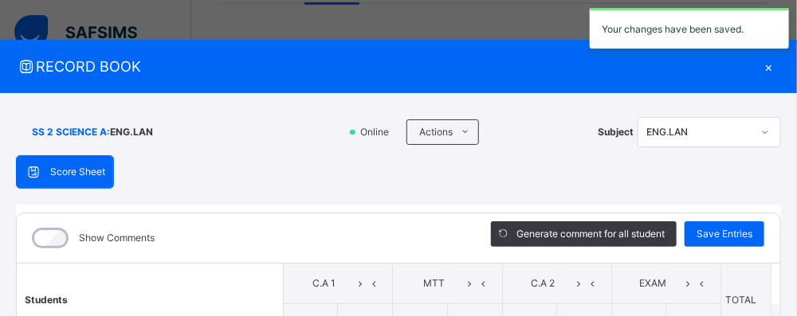
type input "***"
type input "*"
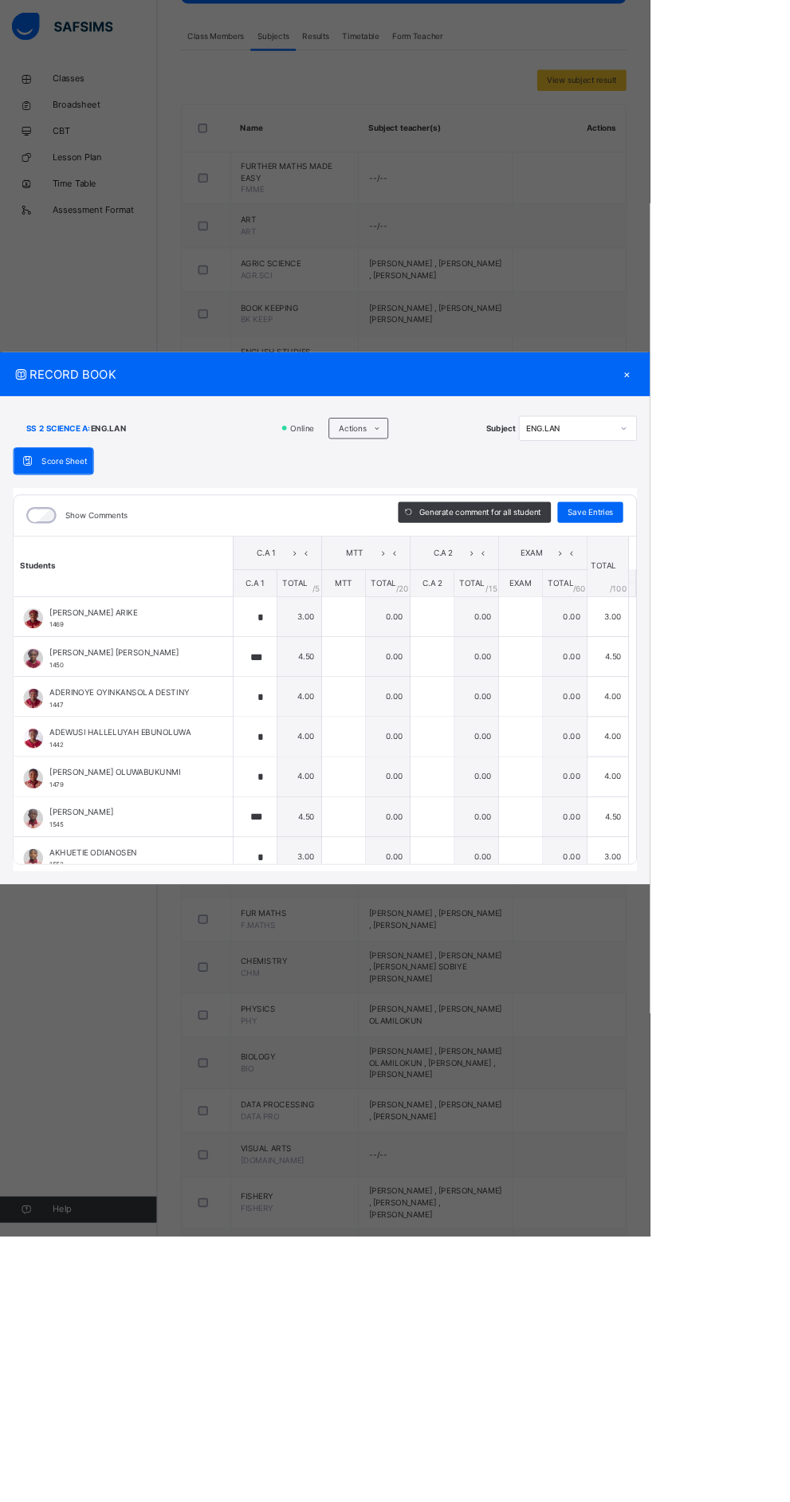
click at [757, 635] on div "Save Entries" at bounding box center [717, 623] width 80 height 26
type input "*"
type input "***"
type input "*"
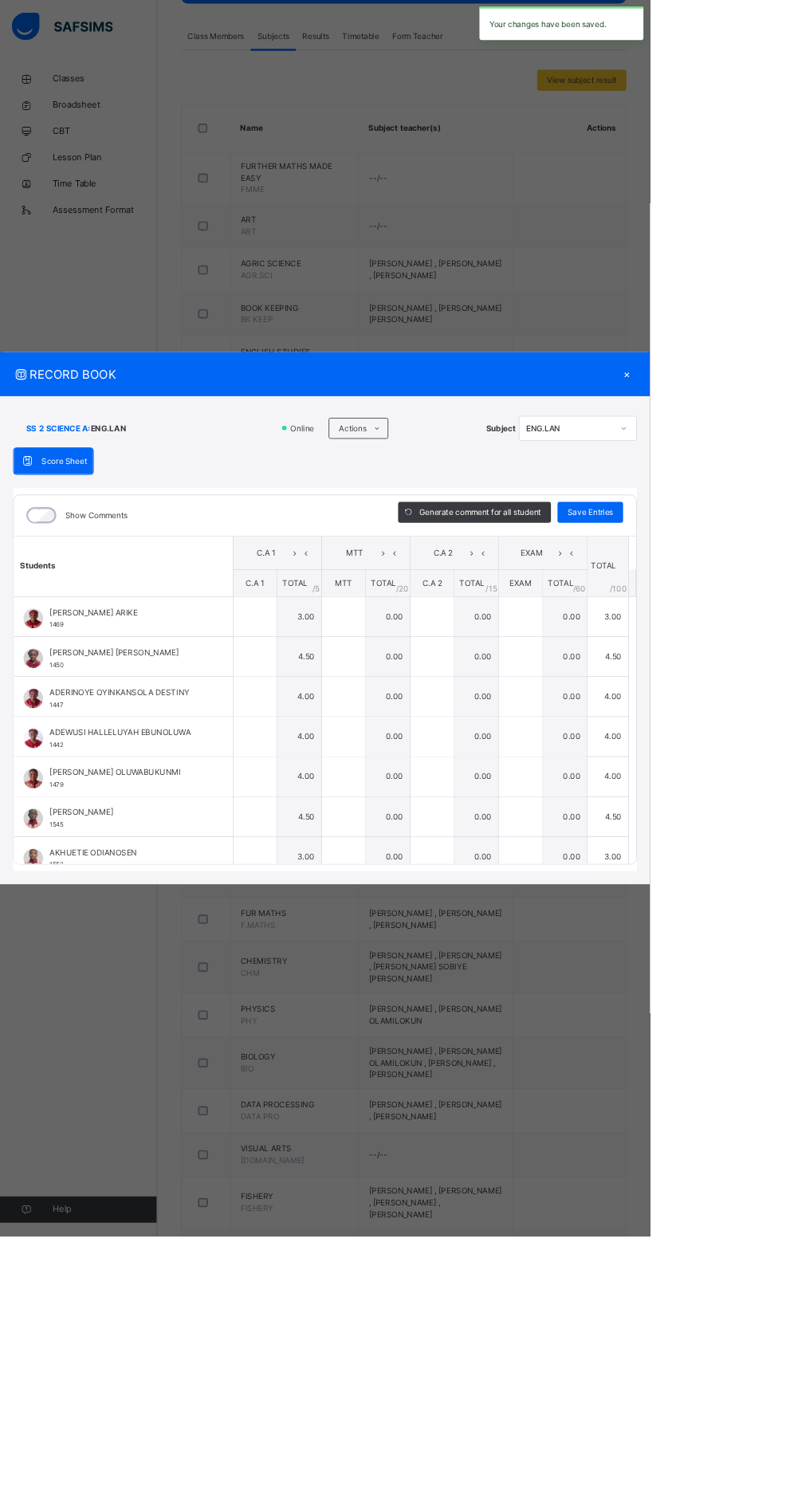
type input "*"
type input "***"
type input "*"
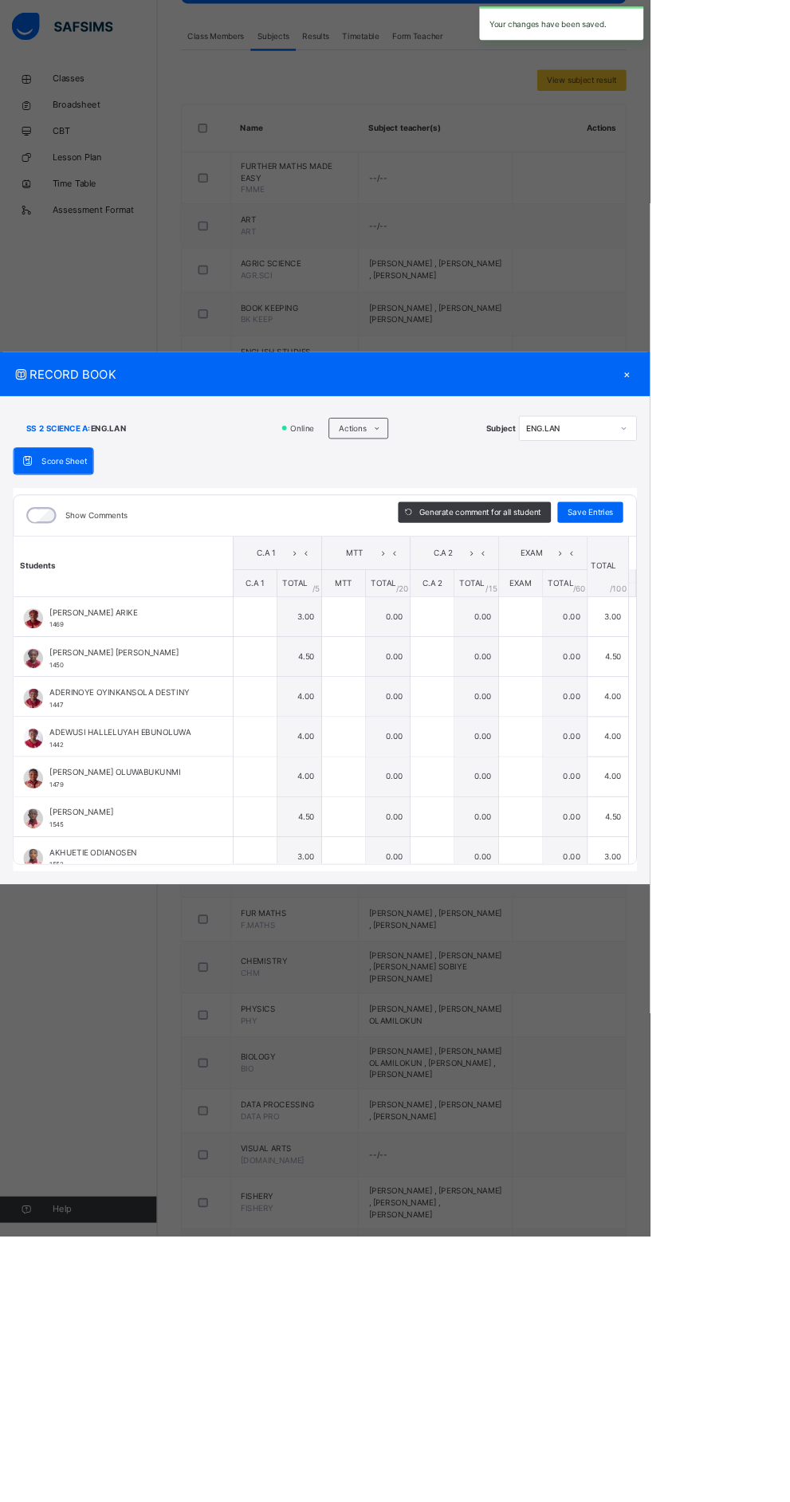
type input "*"
type input "***"
type input "*"
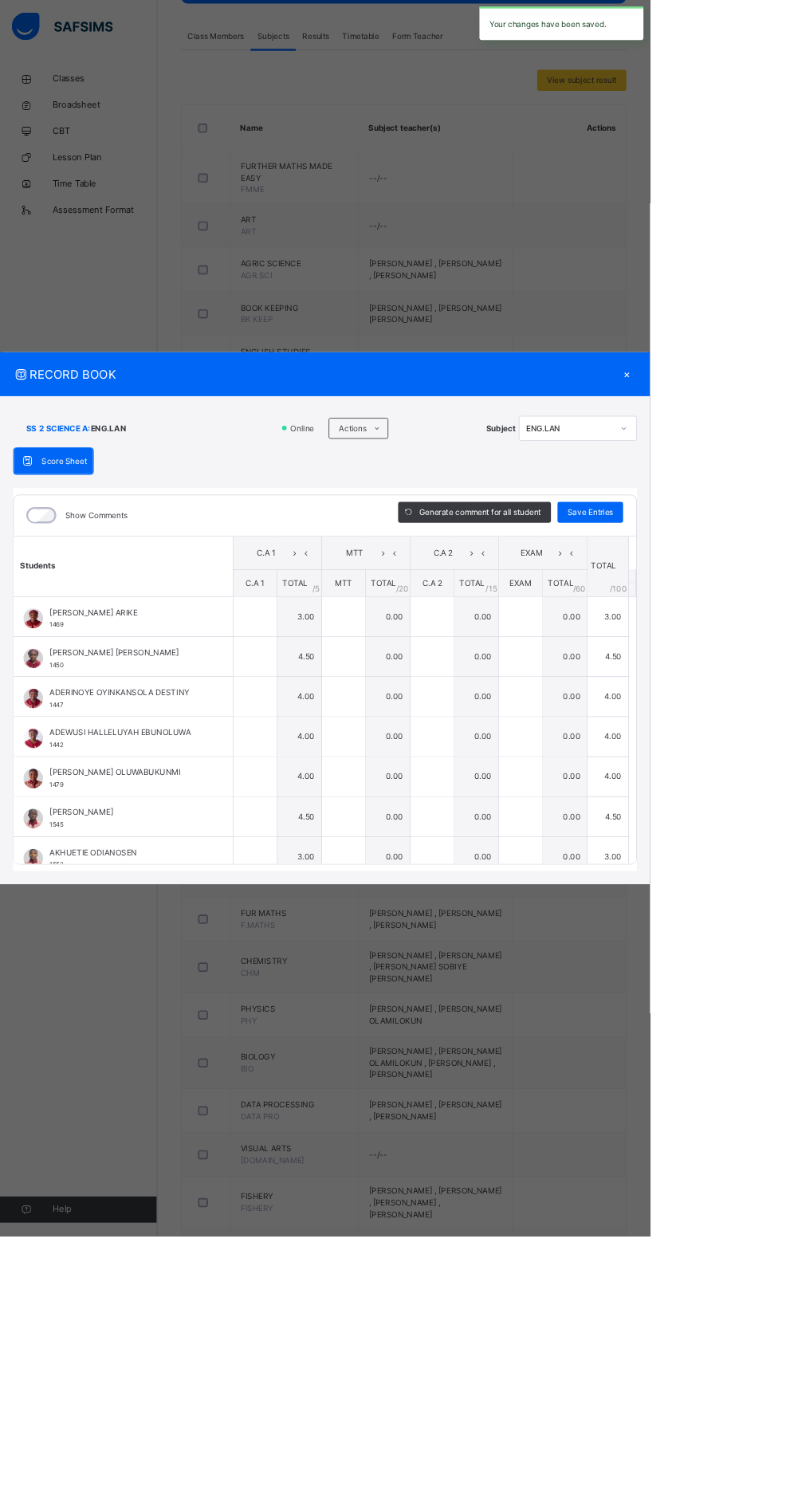
type input "*"
type input "***"
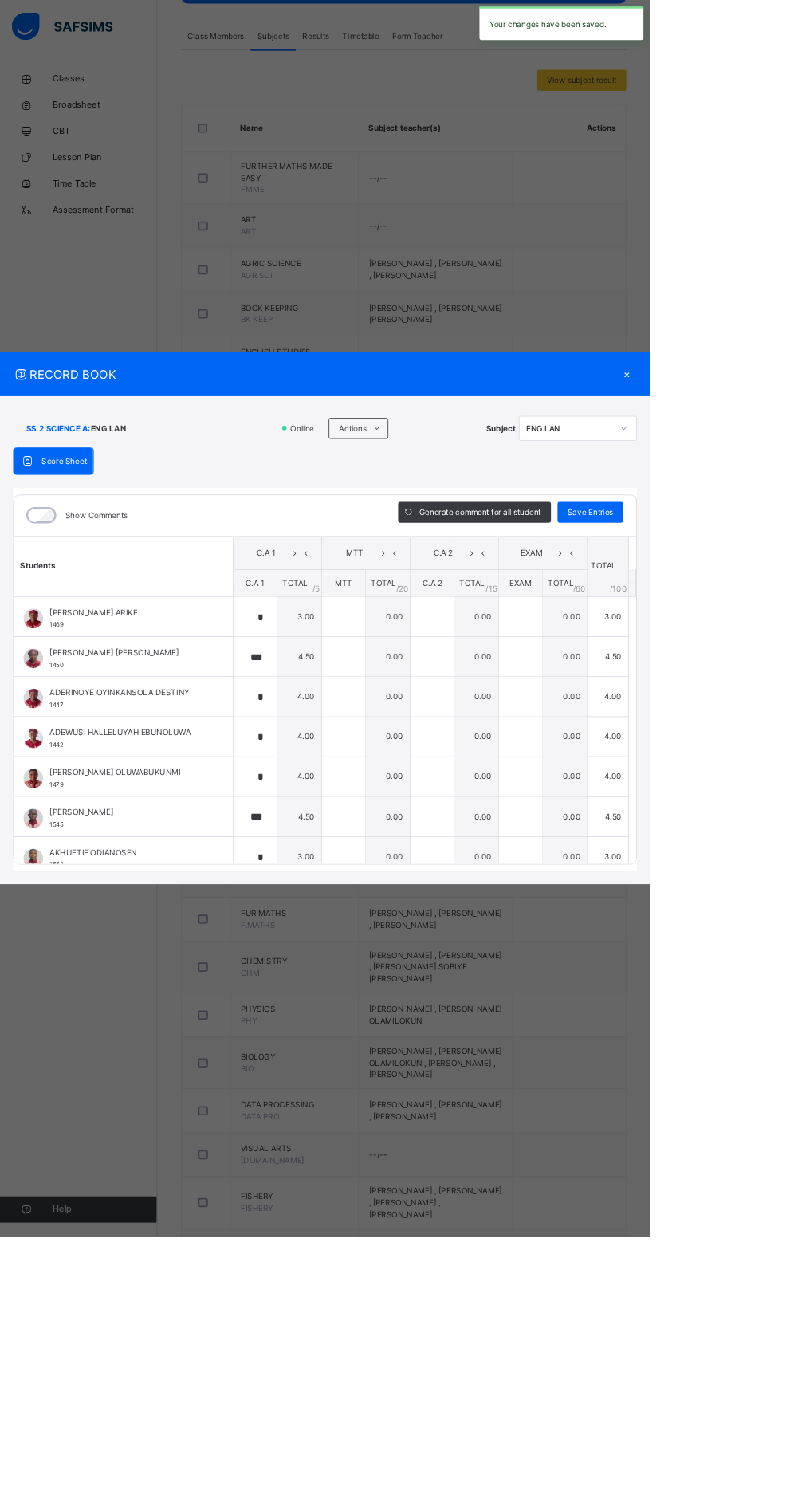
type input "*"
type input "***"
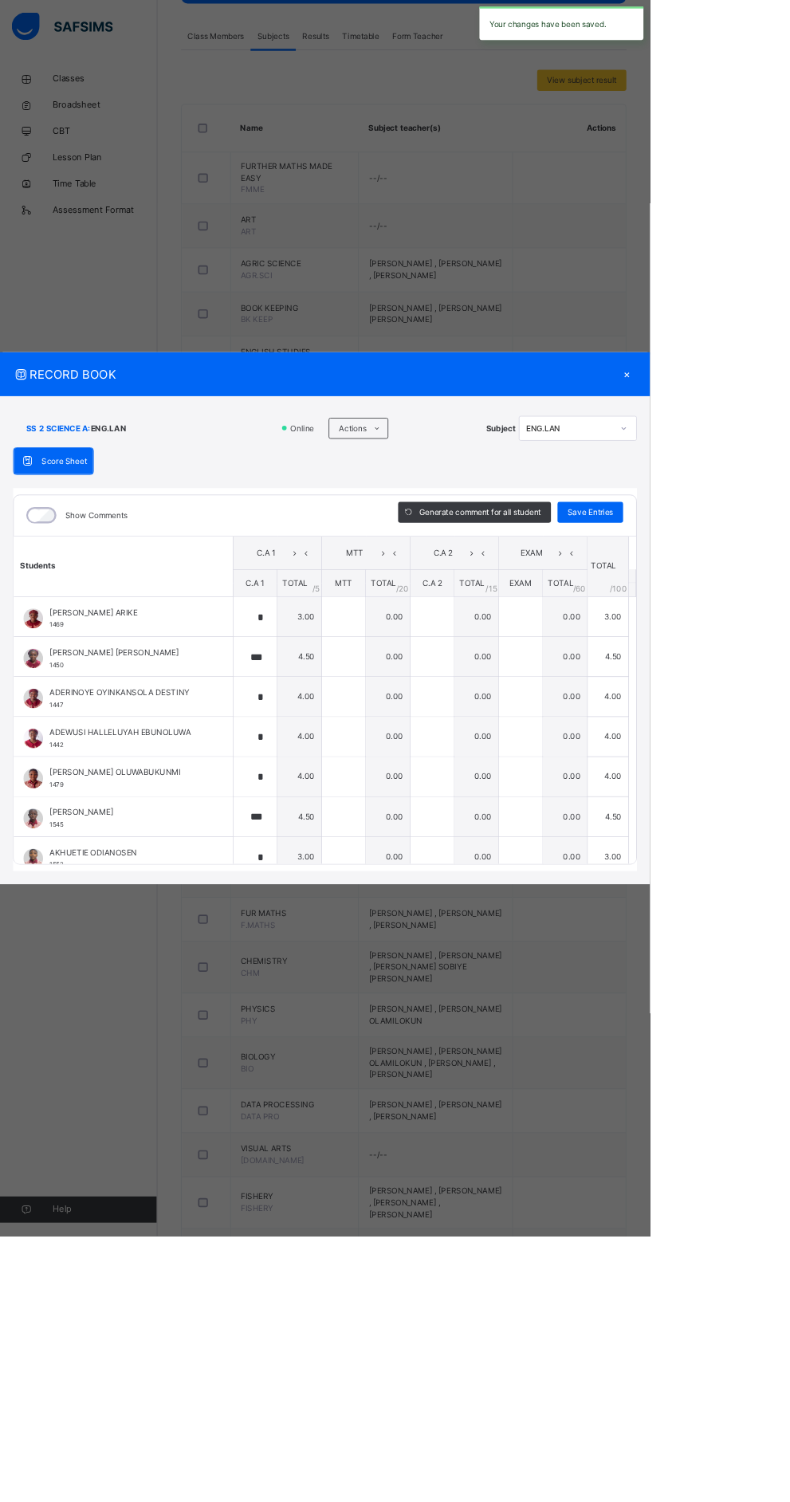
type input "*"
type input "***"
type input "*"
type input "***"
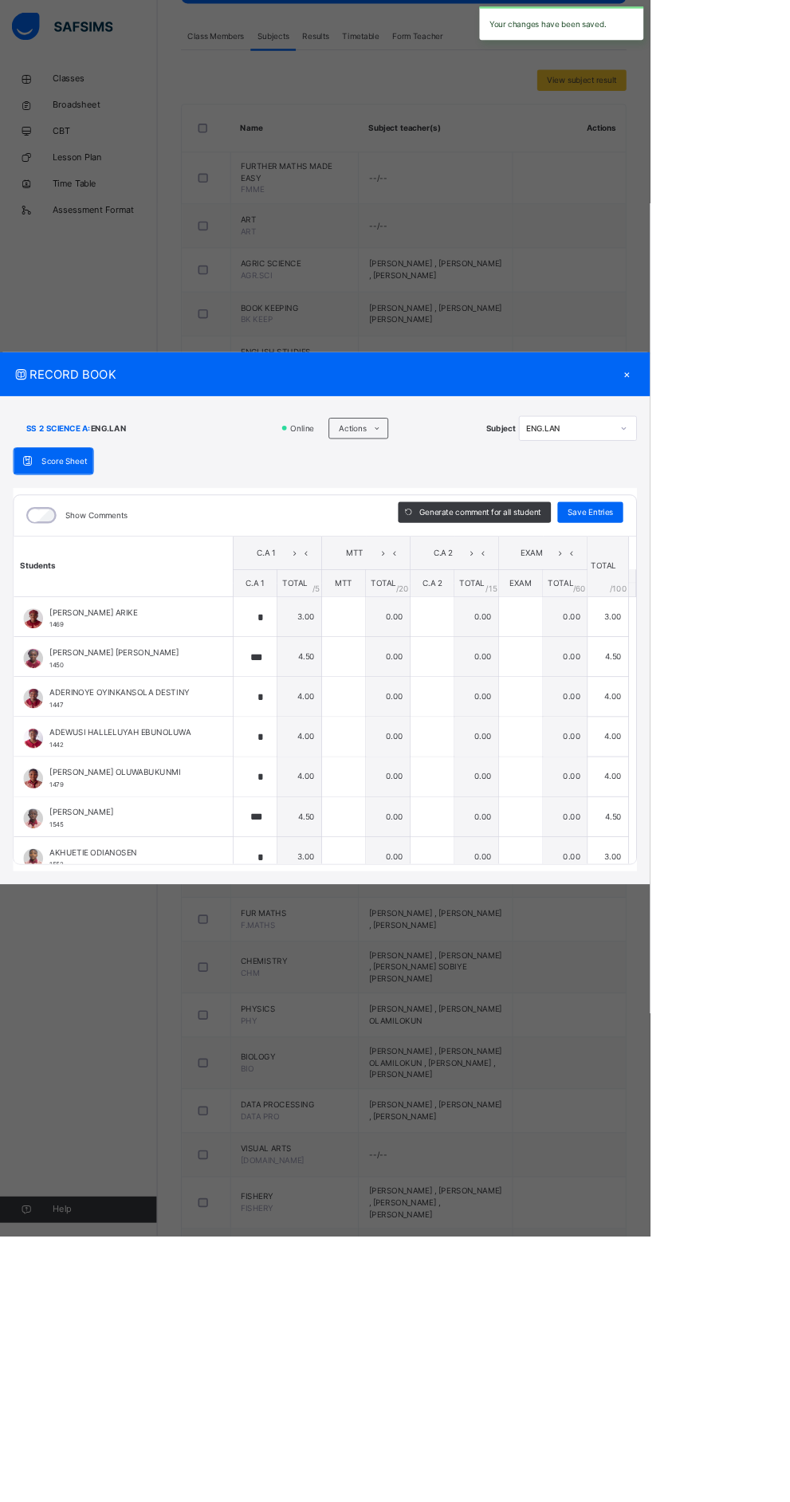
type input "*"
type input "***"
type input "*"
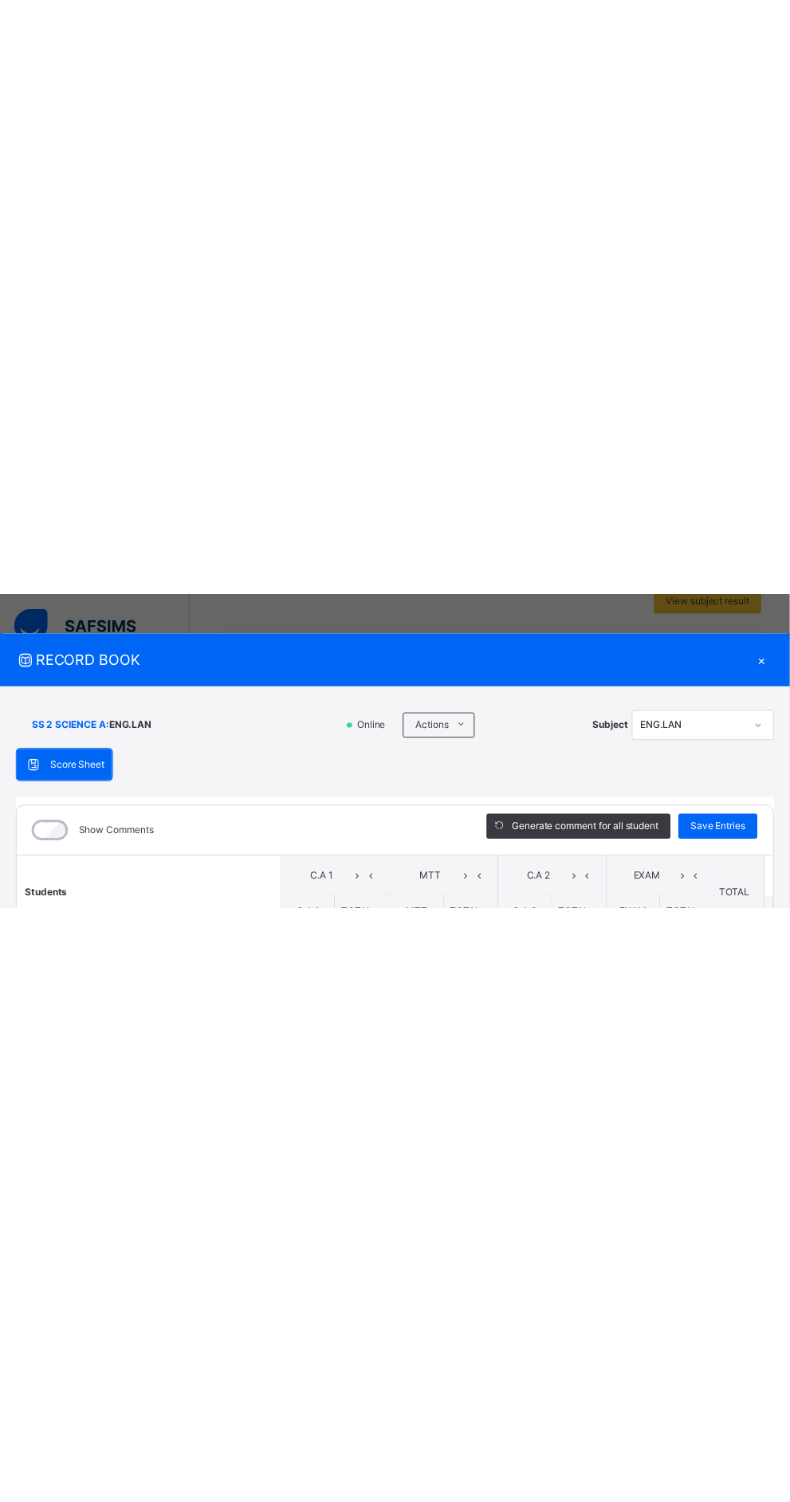
scroll to position [375, 0]
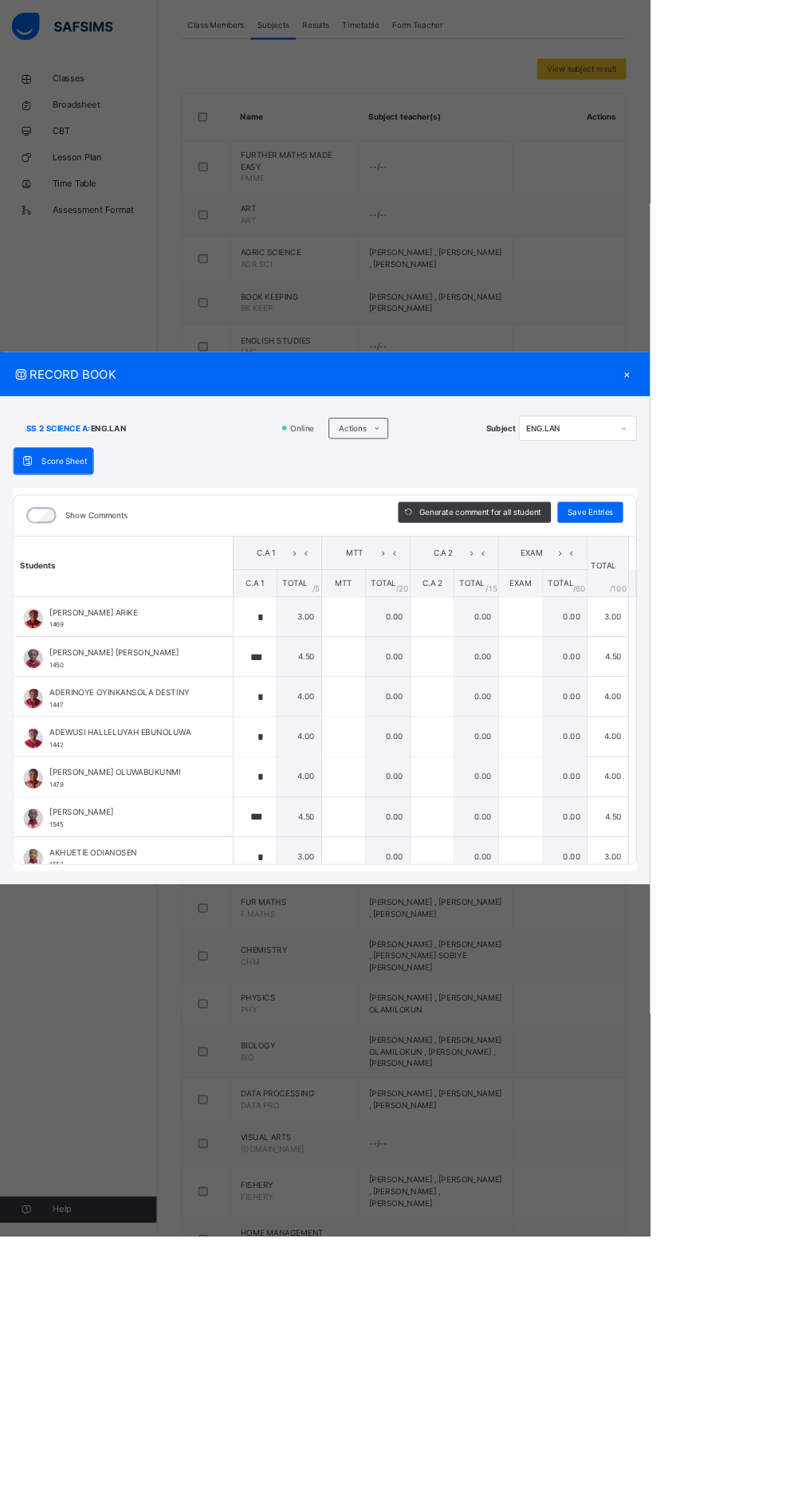
click at [774, 465] on div "×" at bounding box center [762, 455] width 24 height 22
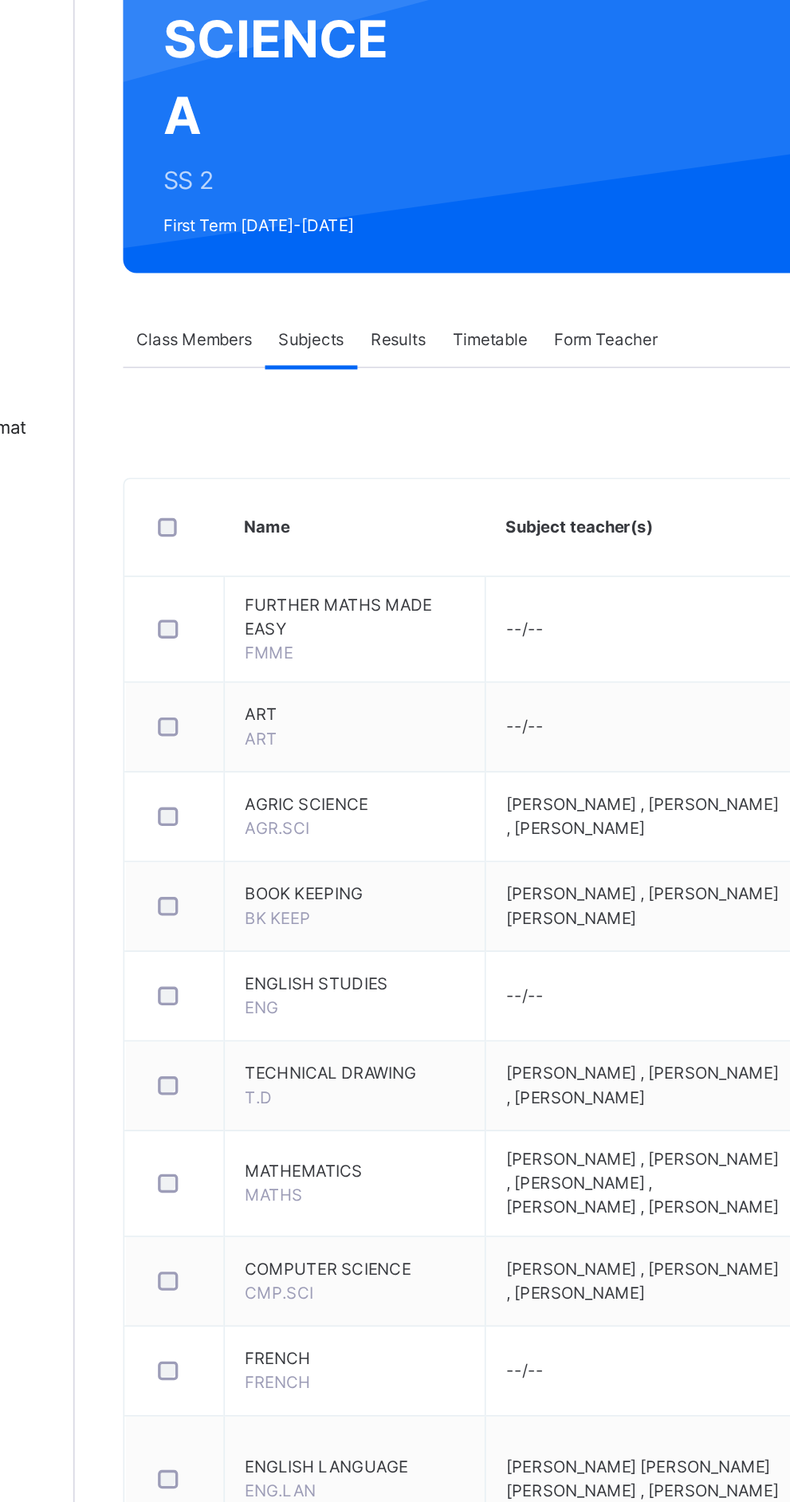
scroll to position [0, 0]
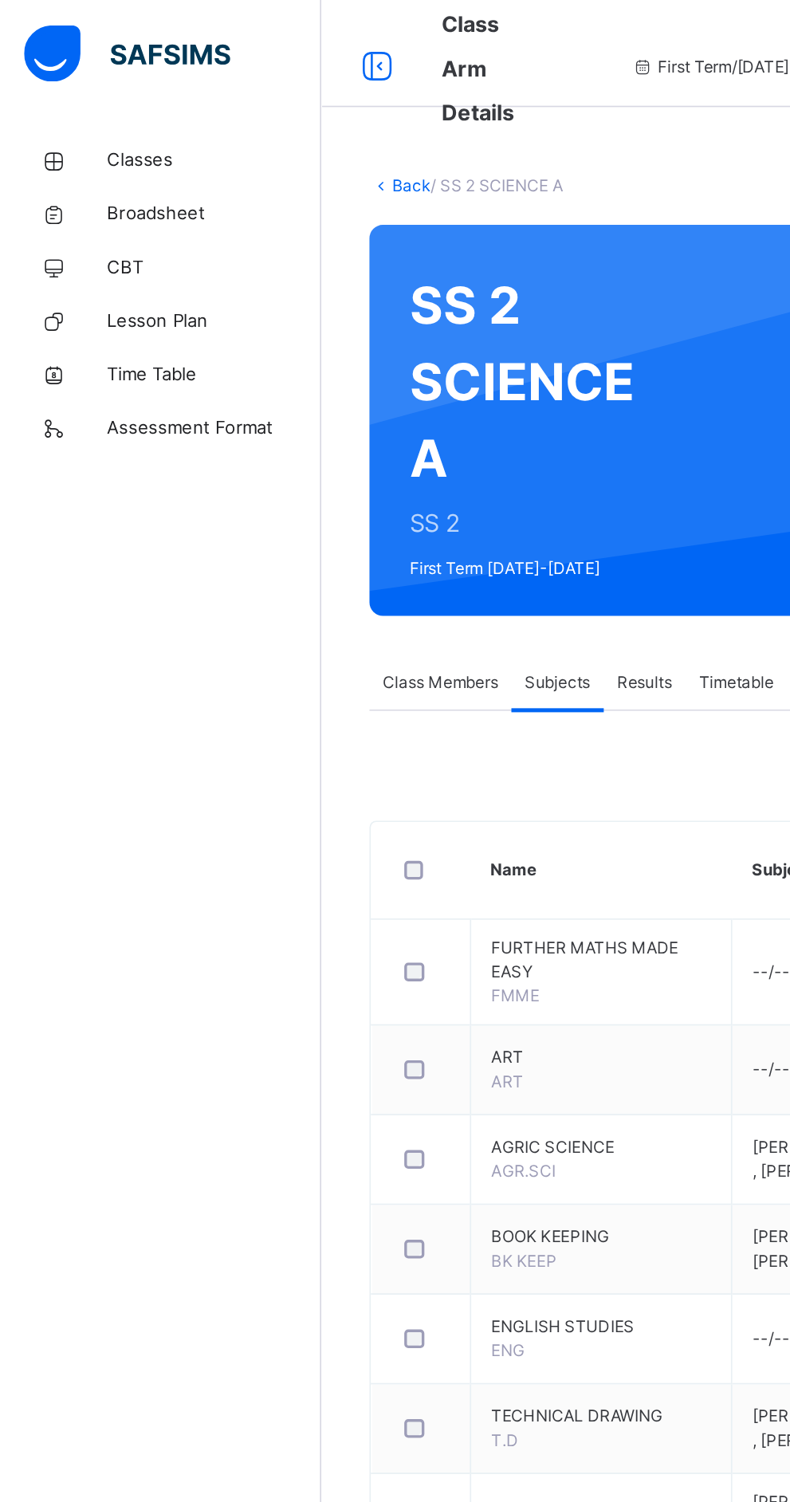
click at [221, 115] on icon at bounding box center [227, 110] width 14 height 12
click at [243, 108] on link "Back" at bounding box center [245, 110] width 23 height 12
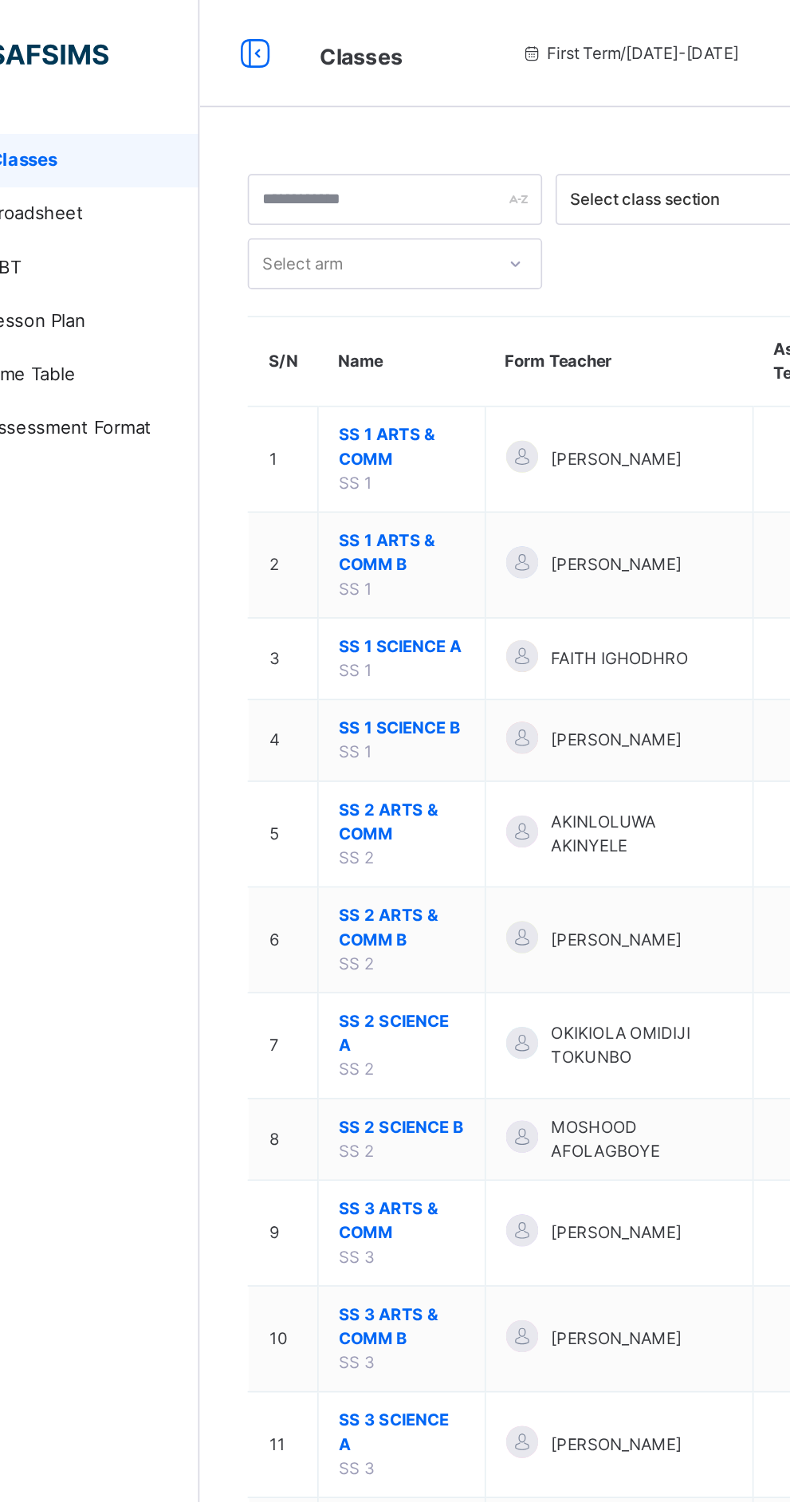
click at [304, 477] on span "SS 2 ARTS & COMM" at bounding box center [311, 489] width 75 height 29
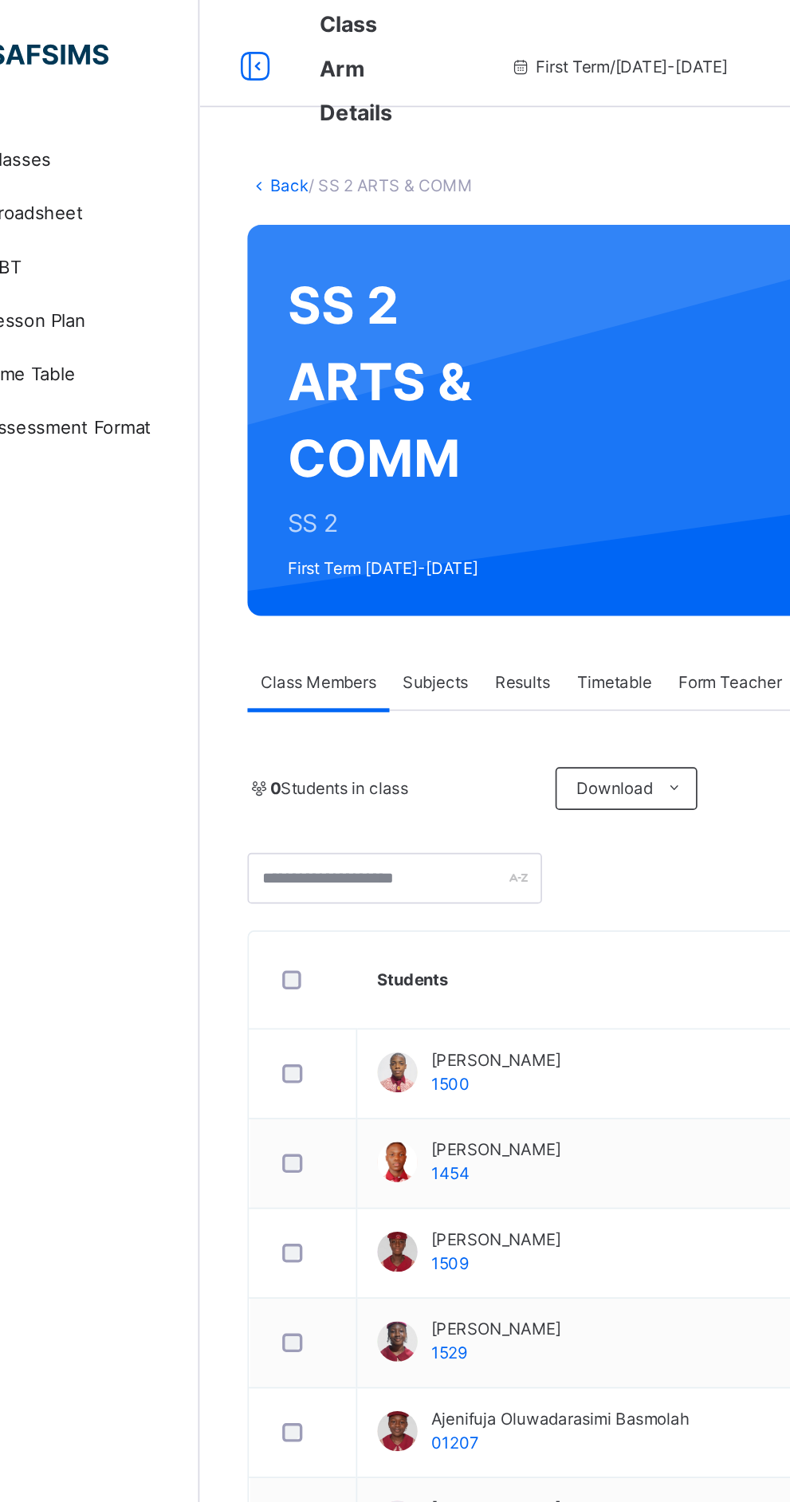
click at [328, 408] on span "Subjects" at bounding box center [331, 406] width 39 height 14
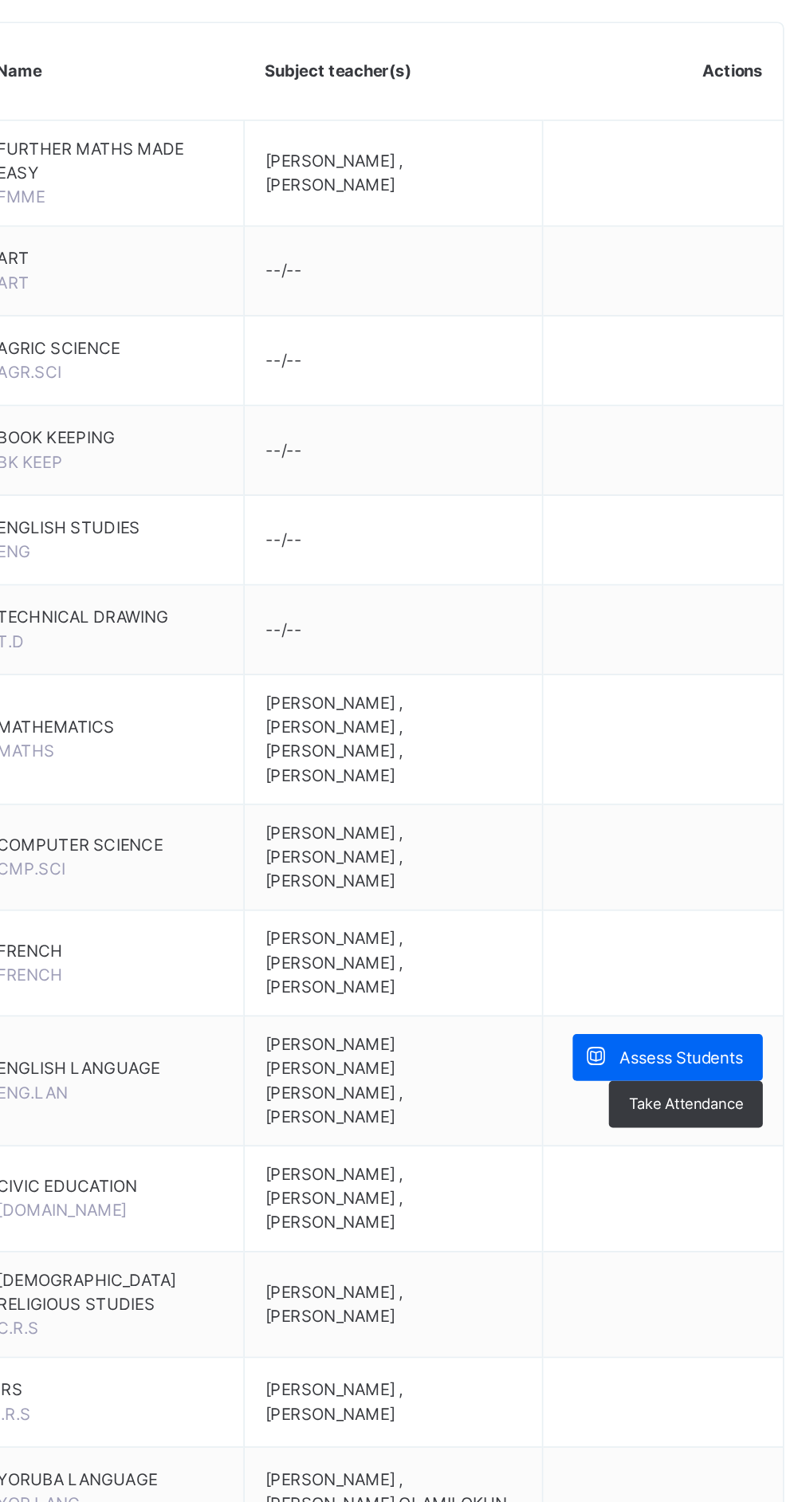
click at [683, 1098] on span "Assess Students" at bounding box center [699, 1105] width 73 height 14
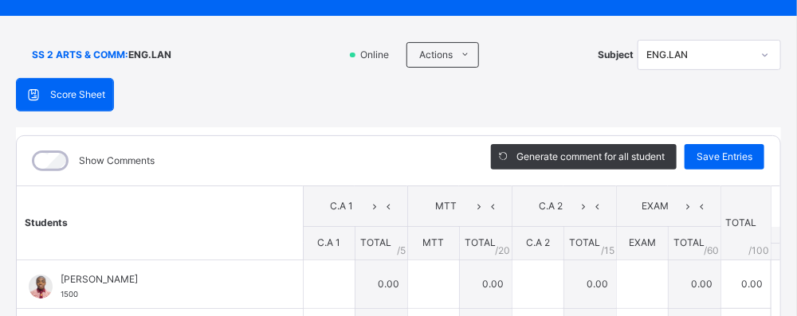
scroll to position [73, 0]
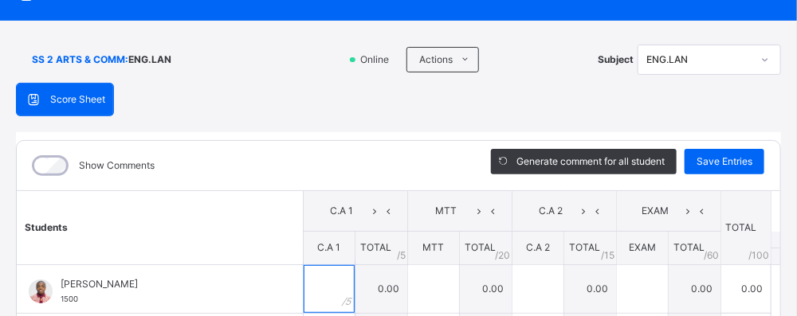
click at [322, 282] on input "text" at bounding box center [329, 289] width 51 height 48
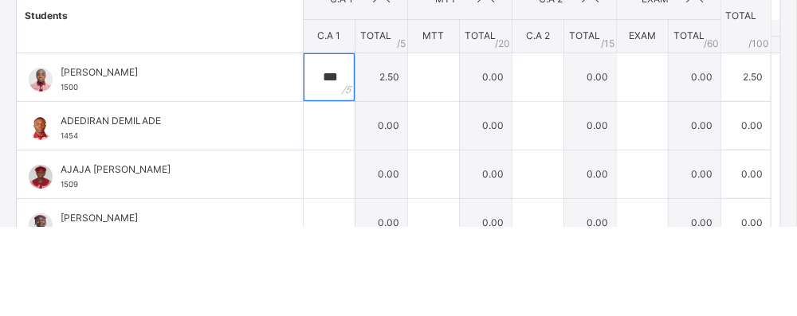
scroll to position [395, 0]
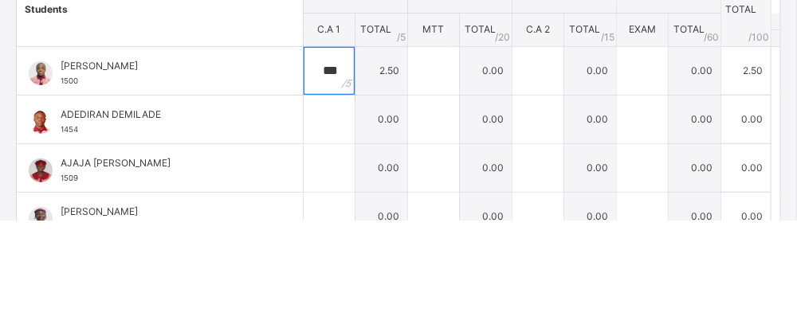
type input "***"
click at [339, 221] on input "text" at bounding box center [329, 215] width 51 height 48
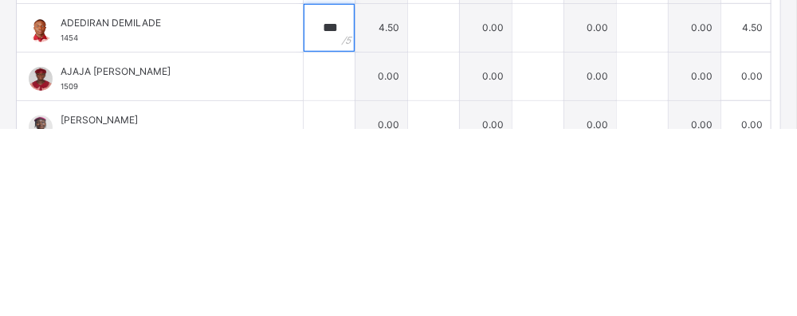
type input "***"
click at [341, 257] on input "text" at bounding box center [329, 264] width 51 height 48
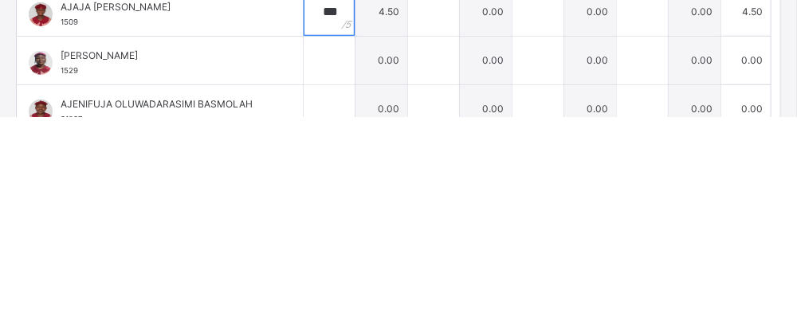
scroll to position [57, 0]
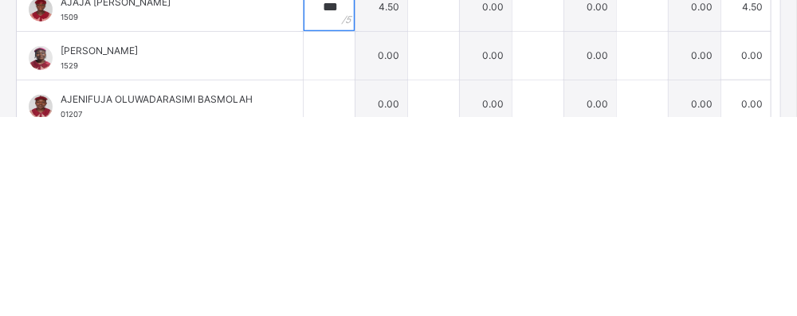
type input "***"
click at [334, 259] on input "text" at bounding box center [329, 256] width 51 height 48
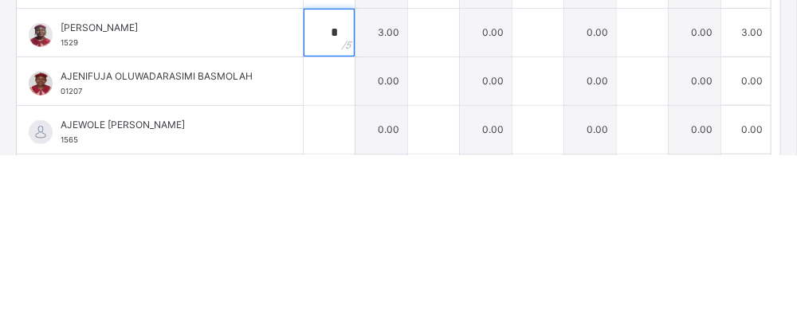
scroll to position [124, 0]
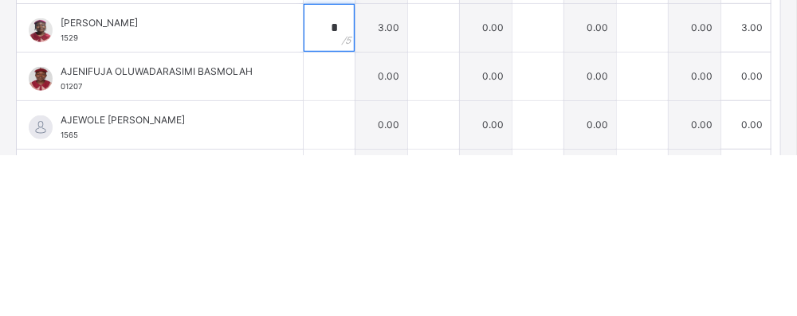
type input "*"
click at [341, 241] on input "text" at bounding box center [329, 238] width 51 height 48
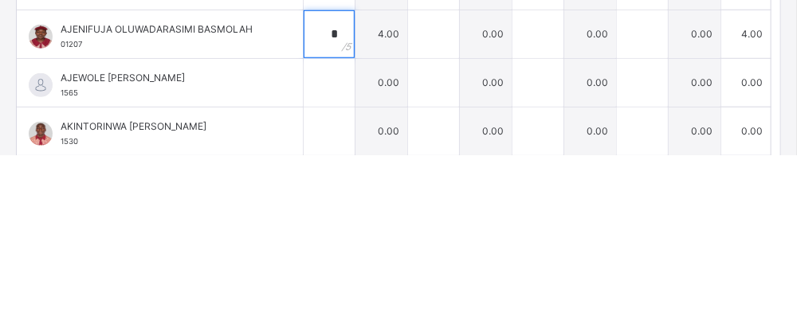
scroll to position [257, 0]
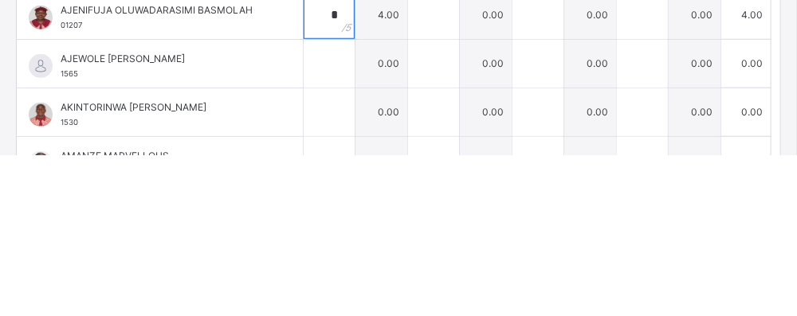
type input "*"
click at [337, 228] on input "text" at bounding box center [329, 225] width 51 height 48
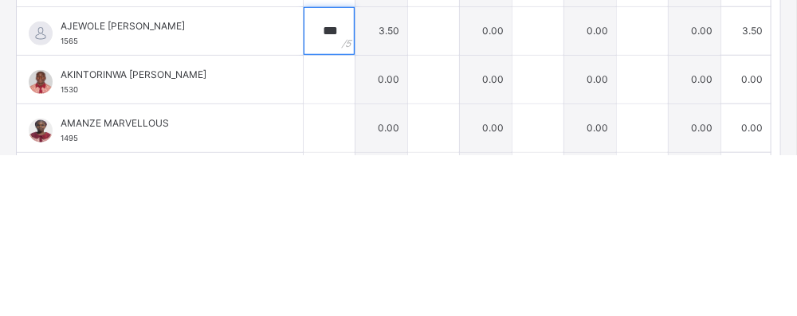
scroll to position [176, 0]
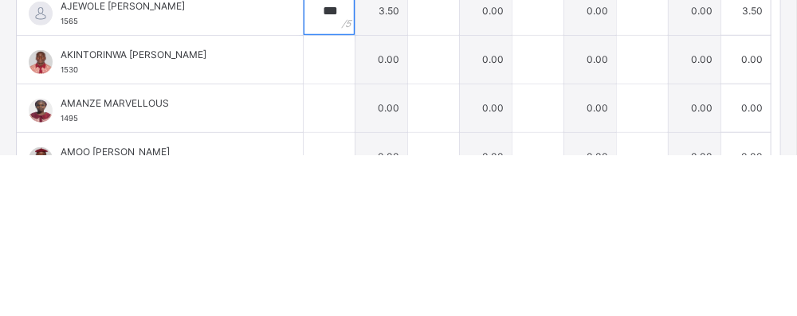
type input "***"
click at [345, 219] on input "text" at bounding box center [329, 221] width 51 height 48
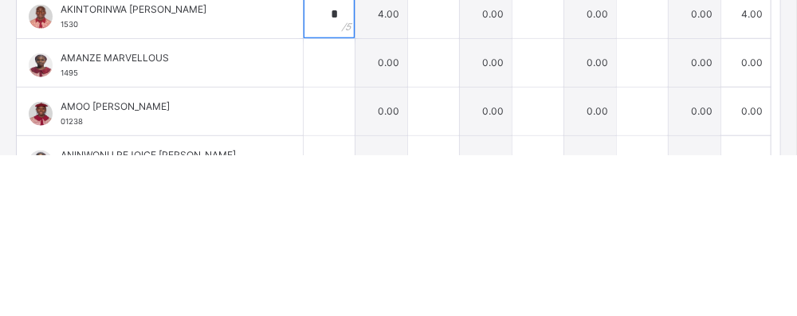
scroll to position [254, 0]
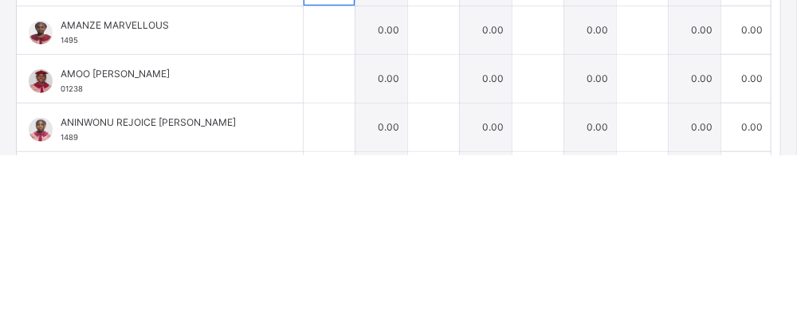
type input "*"
click at [332, 194] on input "text" at bounding box center [329, 191] width 51 height 48
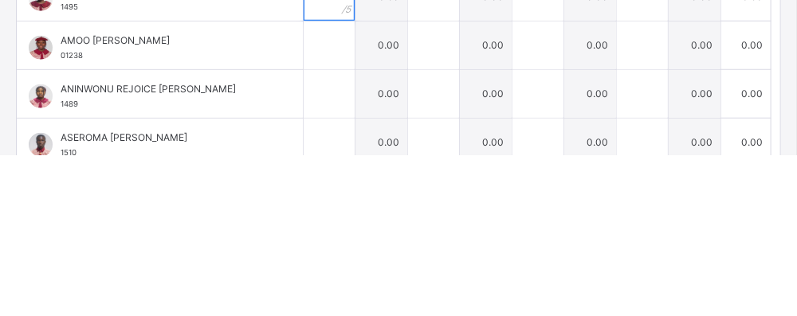
scroll to position [293, 0]
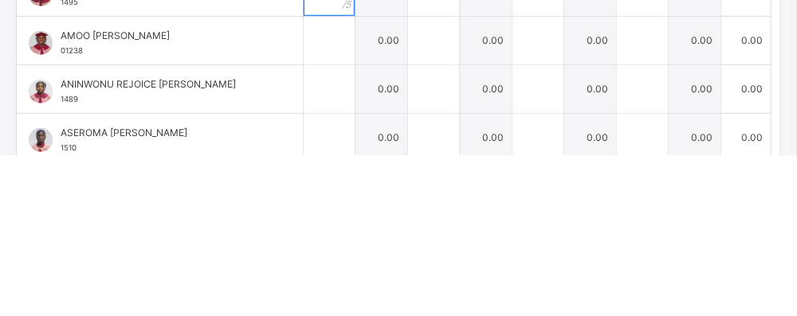
type input "***"
click at [344, 202] on input "text" at bounding box center [329, 202] width 51 height 48
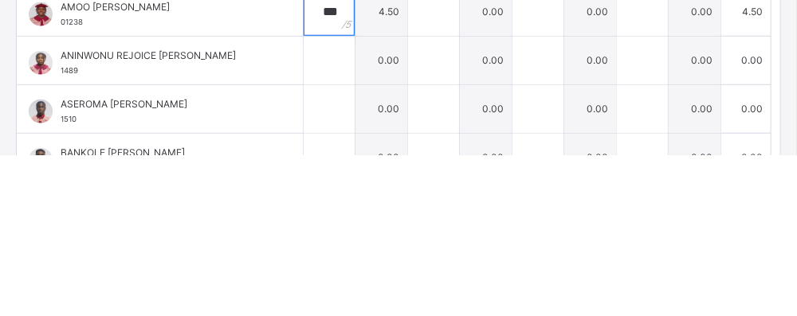
scroll to position [328, 0]
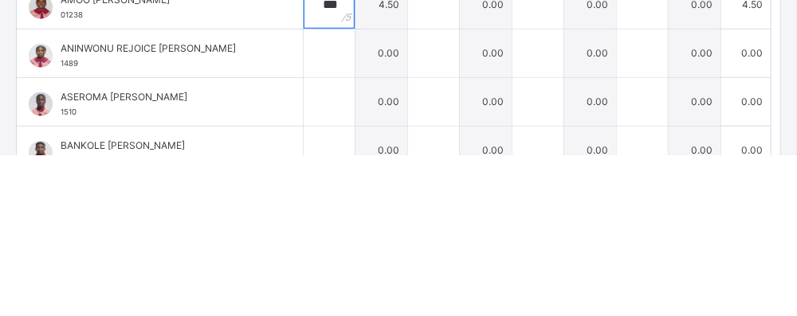
type input "***"
click at [342, 216] on input "text" at bounding box center [329, 214] width 51 height 48
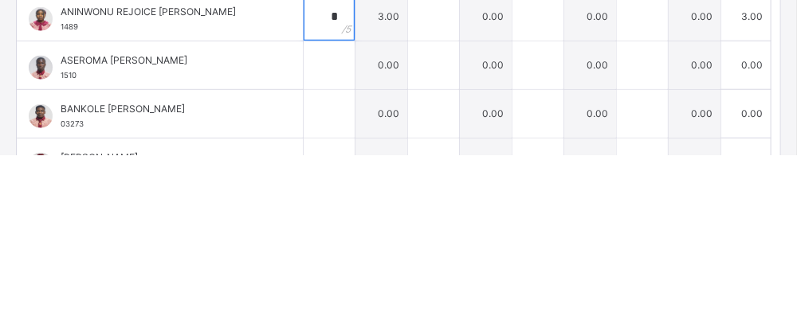
scroll to position [383, 0]
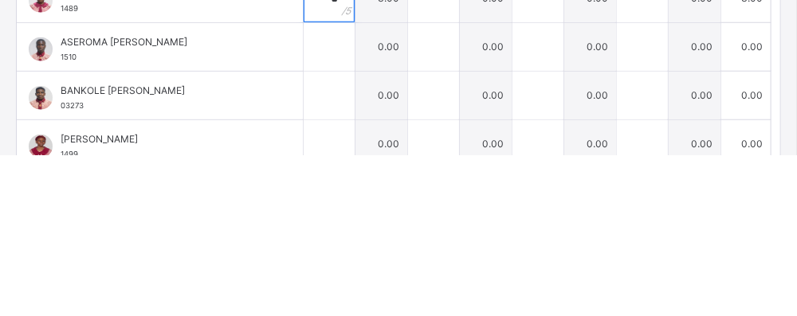
type input "*"
click at [344, 208] on input "text" at bounding box center [329, 208] width 51 height 48
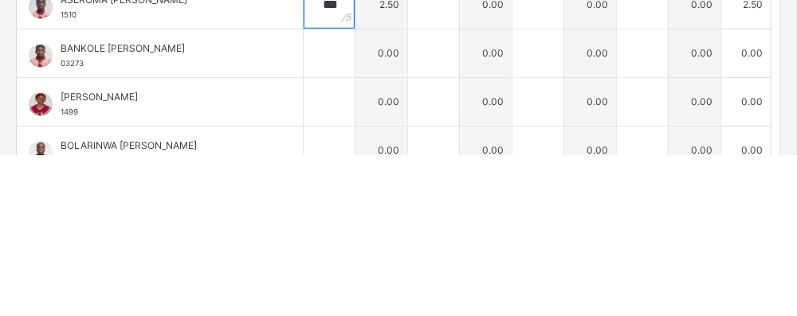
scroll to position [440, 0]
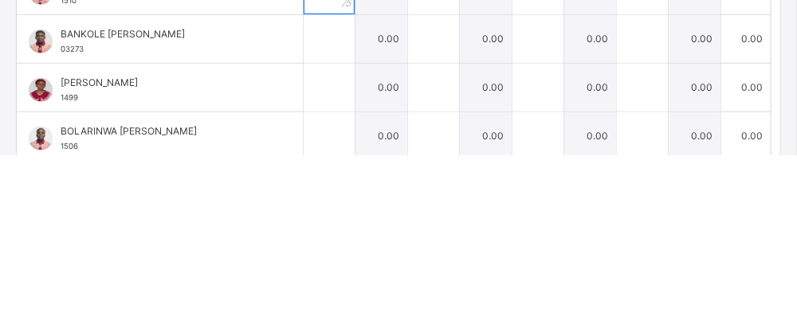
type input "***"
click at [335, 202] on input "text" at bounding box center [329, 200] width 51 height 48
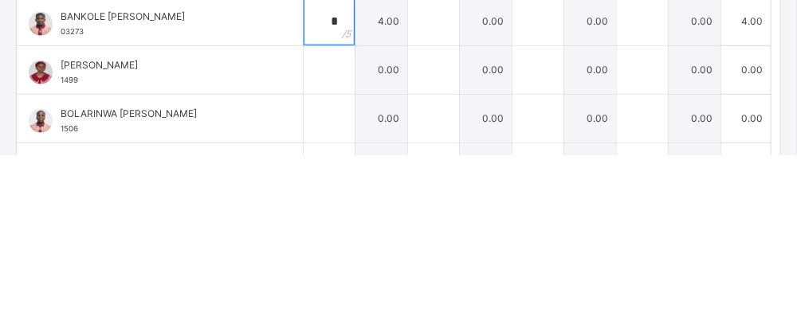
scroll to position [469, 0]
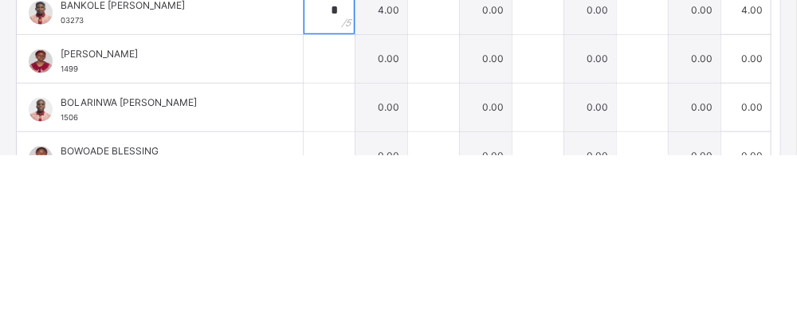
type input "*"
click at [339, 222] on input "text" at bounding box center [329, 220] width 51 height 48
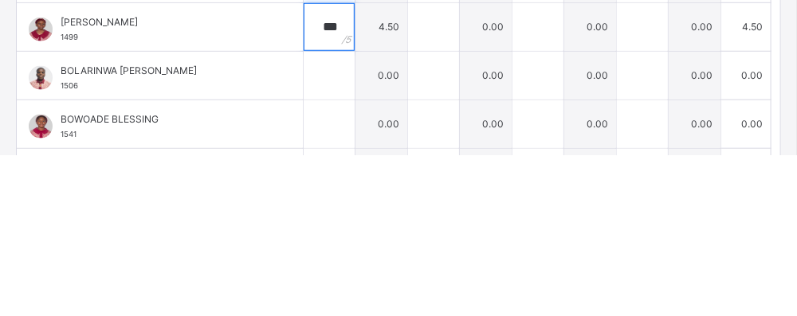
scroll to position [515, 0]
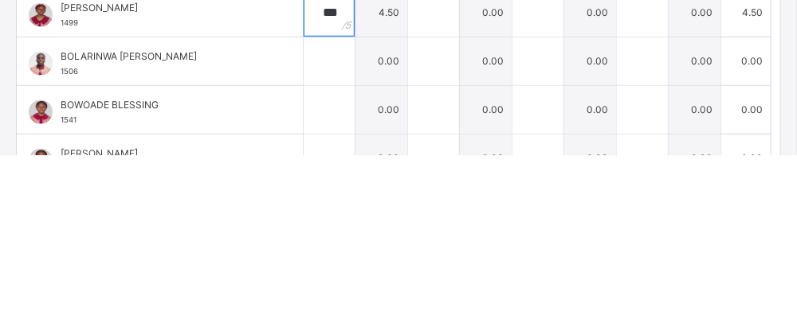
type input "***"
click at [335, 239] on input "text" at bounding box center [329, 222] width 51 height 48
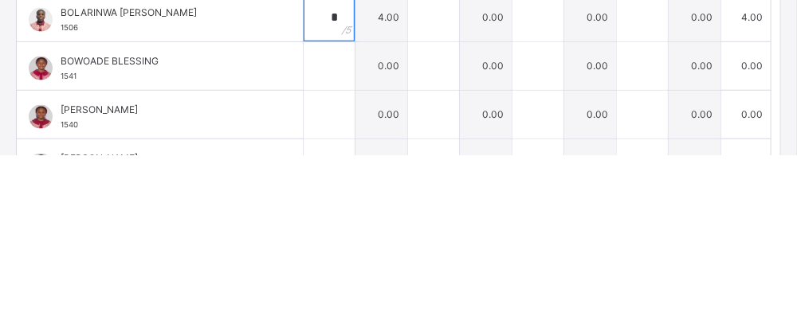
scroll to position [583, 0]
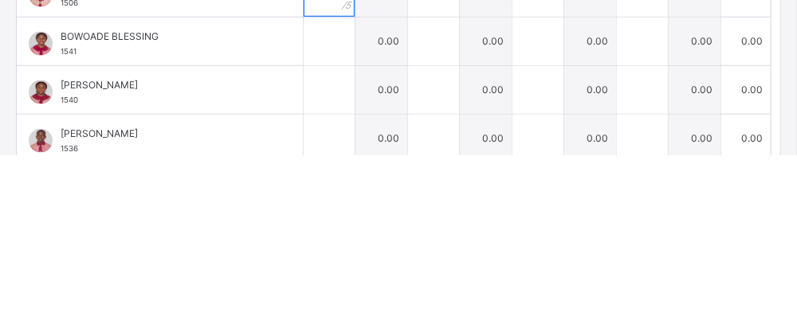
type input "*"
click at [336, 195] on input "text" at bounding box center [329, 203] width 51 height 48
type input "*"
click at [342, 244] on input "text" at bounding box center [329, 251] width 51 height 48
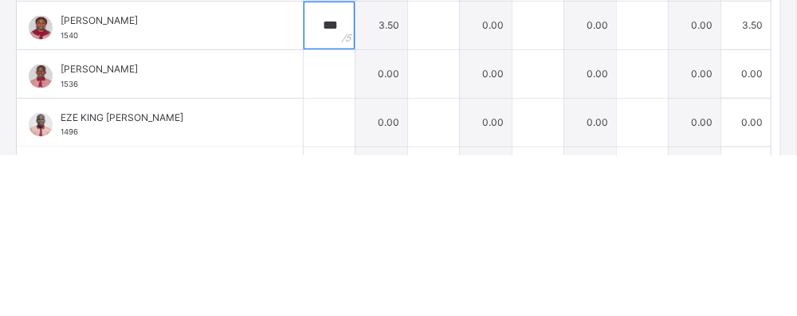
scroll to position [654, 0]
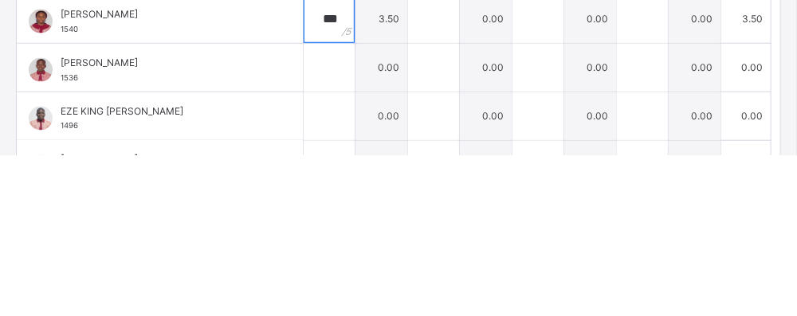
type input "***"
click at [338, 229] on input "text" at bounding box center [329, 229] width 51 height 48
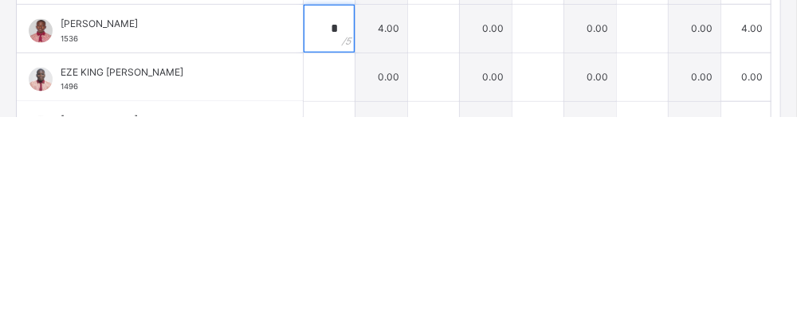
scroll to position [418, 0]
type input "*"
click at [345, 277] on input "text" at bounding box center [329, 277] width 51 height 48
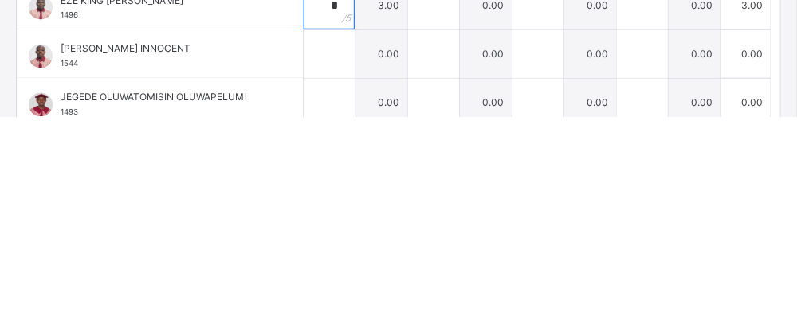
scroll to position [731, 0]
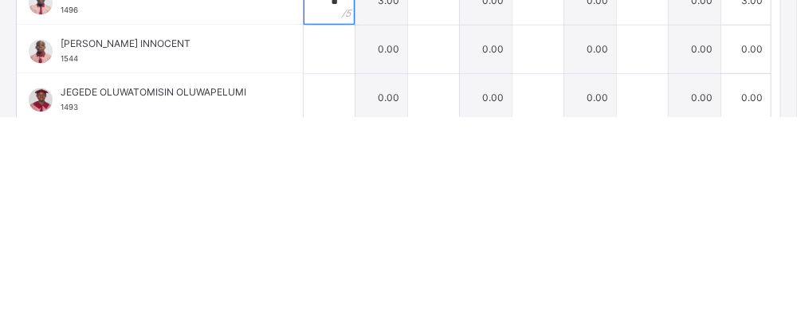
type input "*"
click at [341, 249] on input "text" at bounding box center [329, 250] width 51 height 48
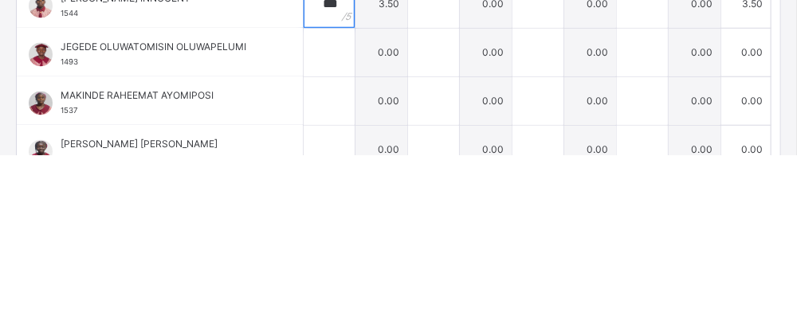
scroll to position [825, 0]
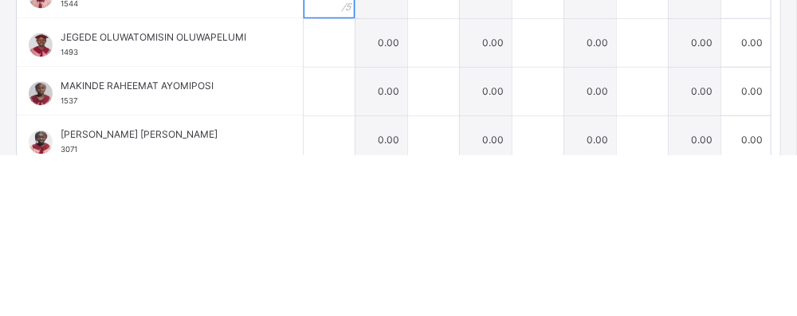
type input "***"
click at [341, 207] on input "text" at bounding box center [329, 204] width 51 height 48
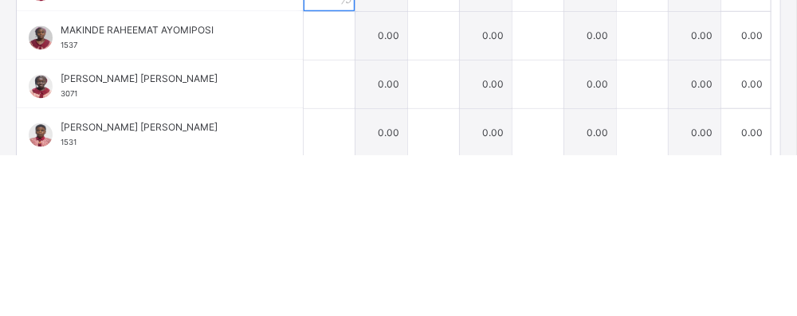
scroll to position [889, 0]
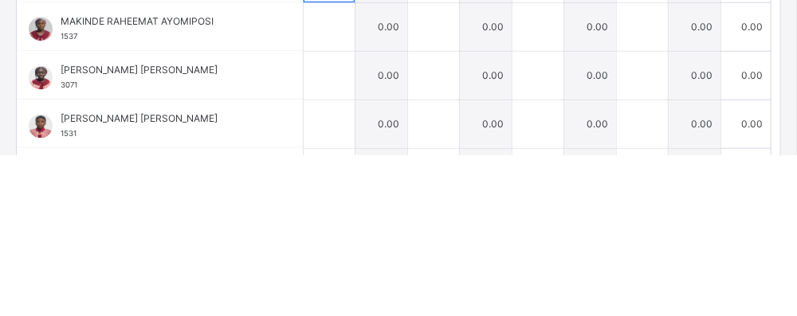
type input "*"
click at [340, 190] on input "text" at bounding box center [329, 188] width 51 height 48
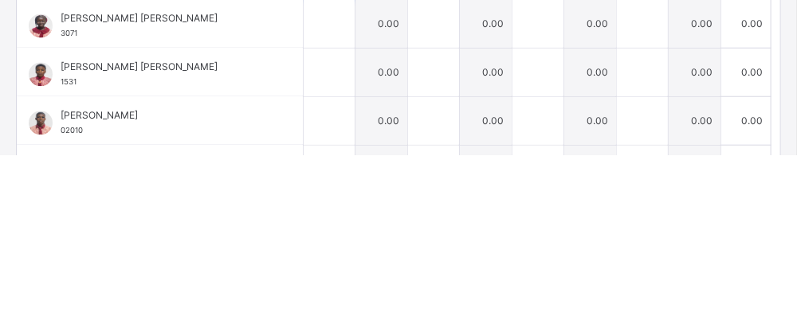
type input "*"
click at [338, 185] on input "text" at bounding box center [329, 185] width 51 height 48
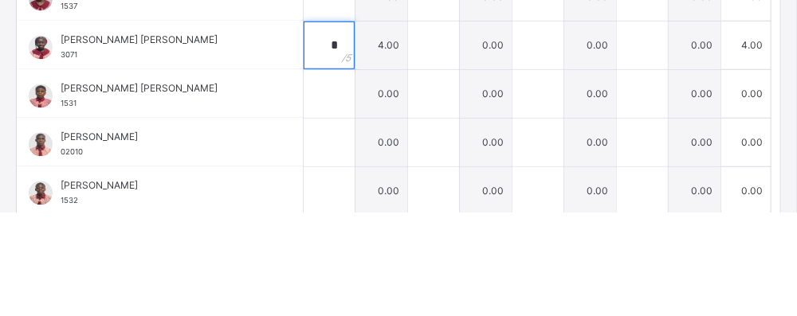
scroll to position [995, 0]
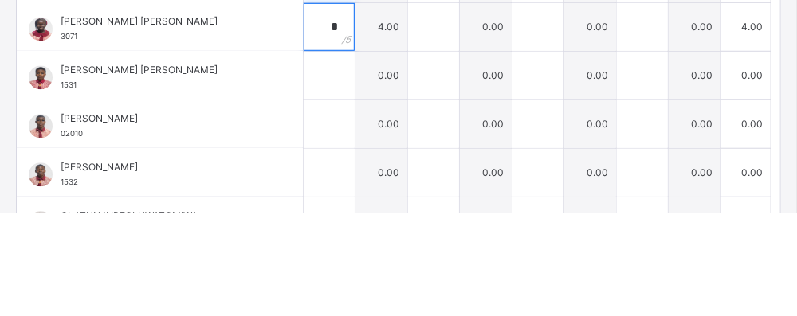
type input "*"
click at [342, 181] on input "text" at bounding box center [329, 179] width 51 height 48
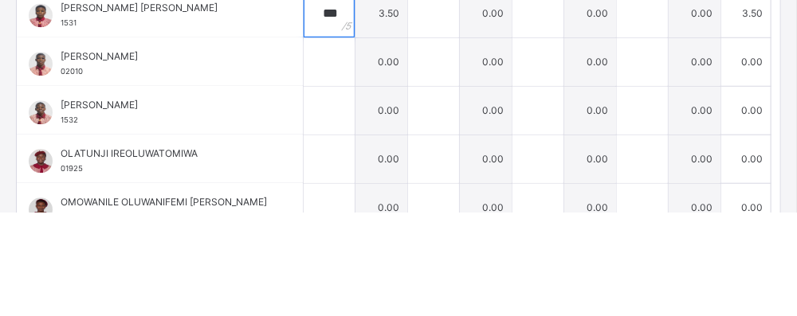
scroll to position [1066, 0]
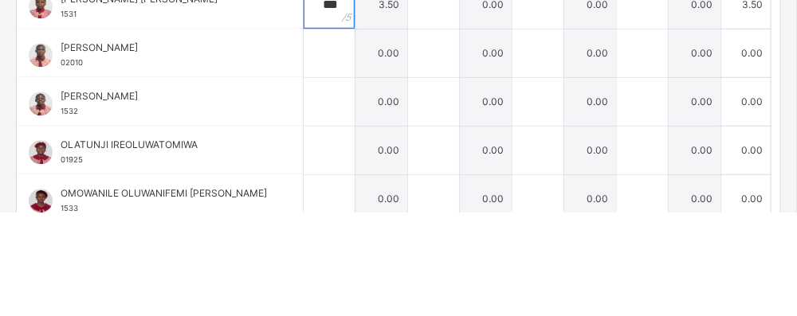
type input "***"
click at [336, 159] on input "text" at bounding box center [329, 157] width 51 height 48
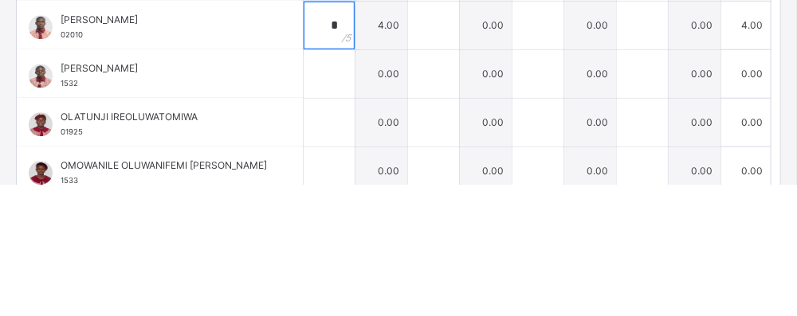
scroll to position [434, 0]
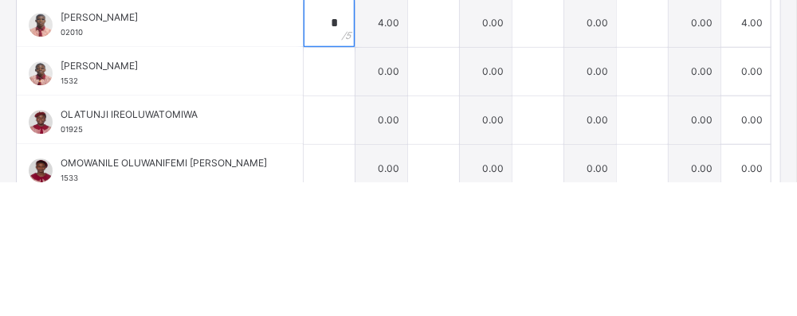
type input "*"
click at [334, 201] on input "text" at bounding box center [329, 206] width 51 height 48
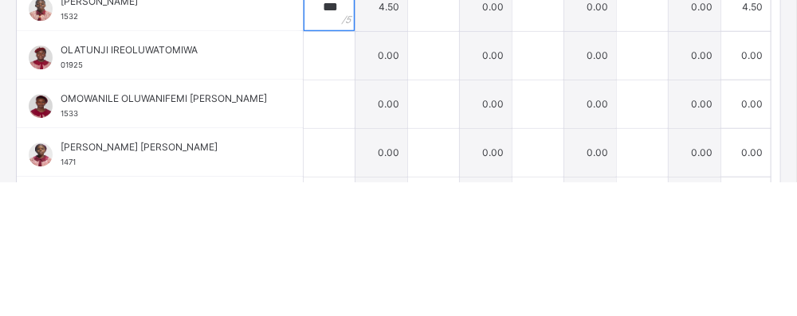
scroll to position [1141, 0]
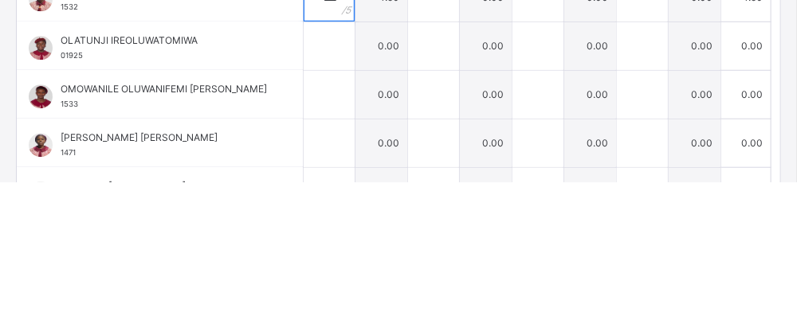
type input "***"
click at [340, 180] on input "text" at bounding box center [329, 180] width 51 height 48
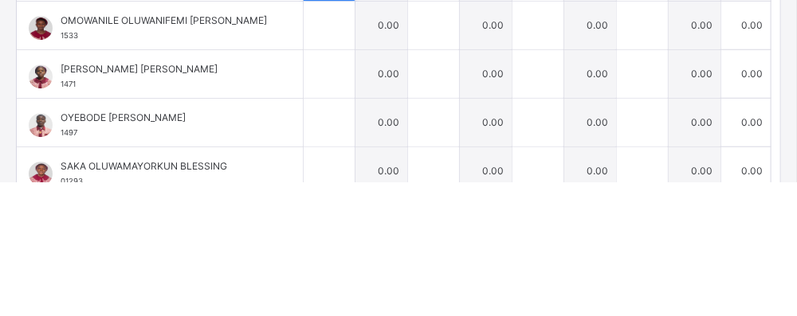
scroll to position [1211, 0]
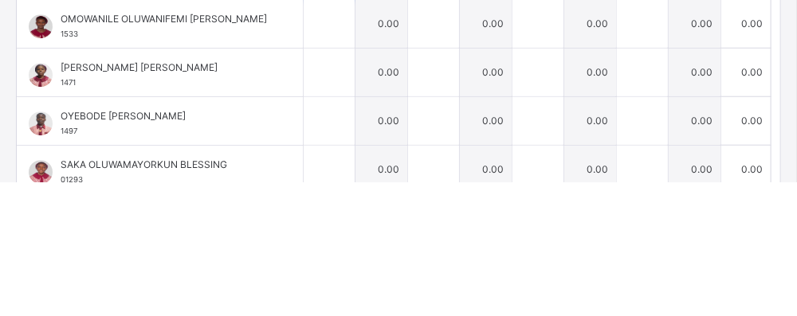
type input "*"
click at [344, 163] on input "text" at bounding box center [329, 158] width 51 height 48
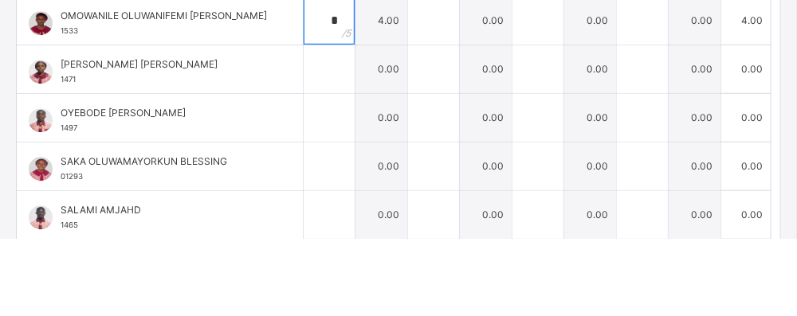
scroll to position [306, 0]
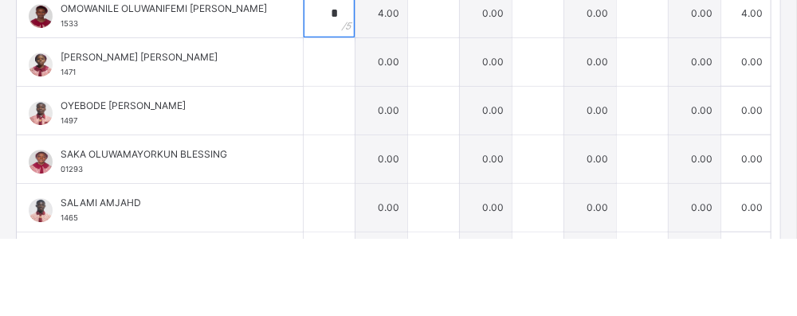
type input "*"
click at [340, 156] on input "text" at bounding box center [329, 140] width 51 height 48
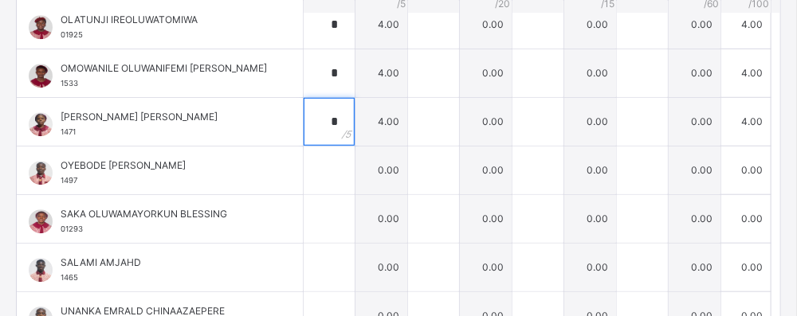
scroll to position [344, 0]
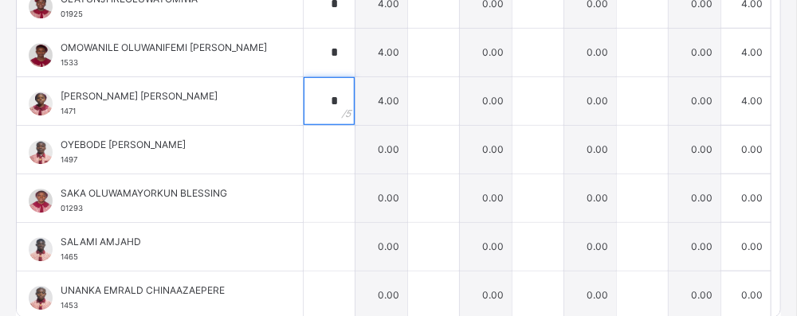
type input "*"
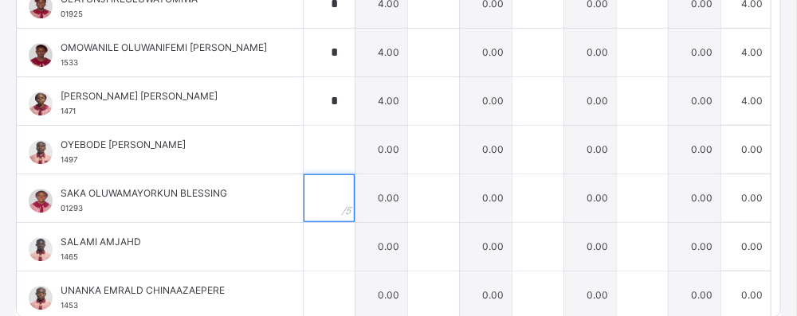
click at [344, 194] on input "text" at bounding box center [329, 199] width 51 height 48
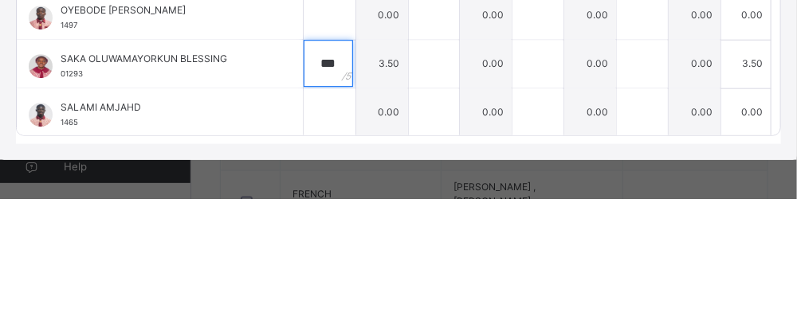
scroll to position [1226, 0]
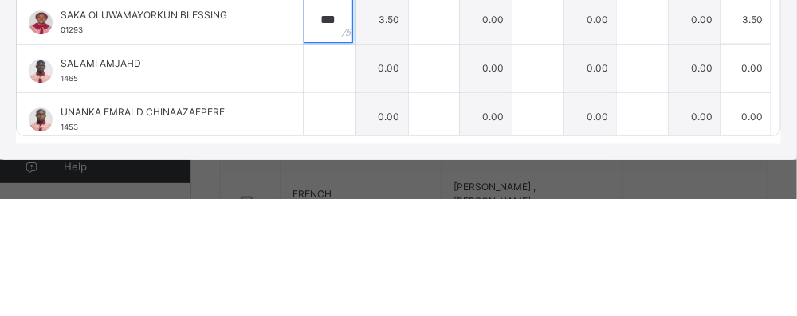
type input "***"
click at [355, 181] on div at bounding box center [330, 186] width 52 height 48
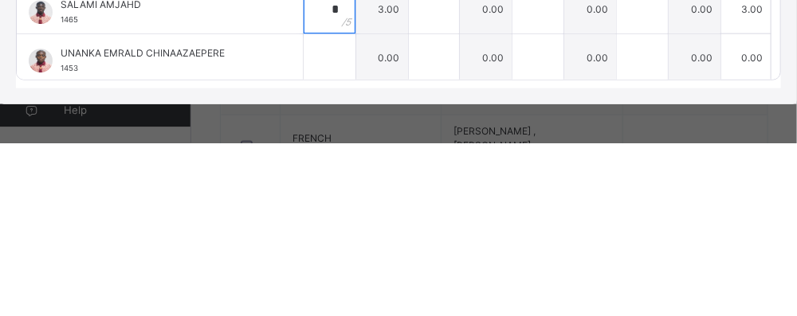
scroll to position [638, 0]
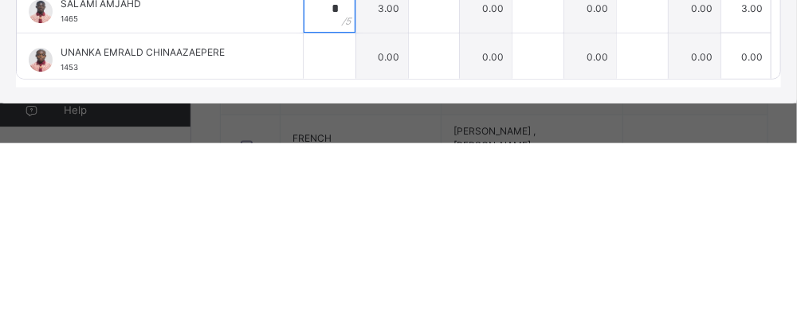
type input "*"
click at [342, 231] on input "text" at bounding box center [330, 231] width 52 height 48
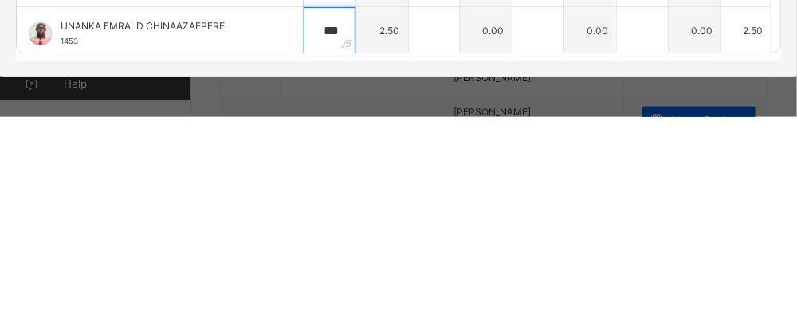
scroll to position [0, 0]
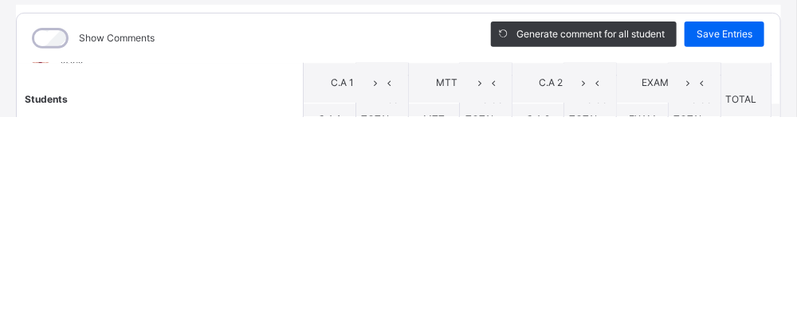
type input "***"
click at [721, 245] on div "Save Entries" at bounding box center [725, 235] width 80 height 26
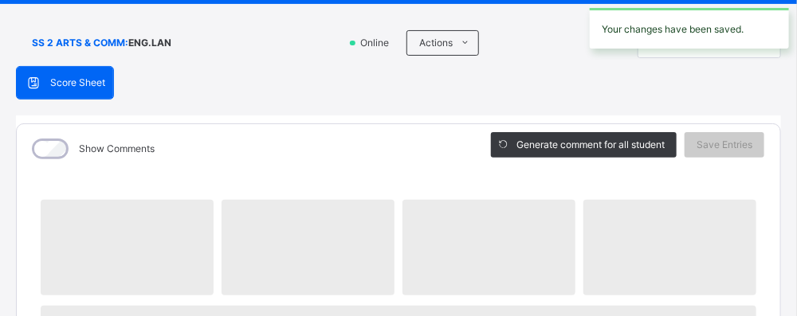
scroll to position [127, 0]
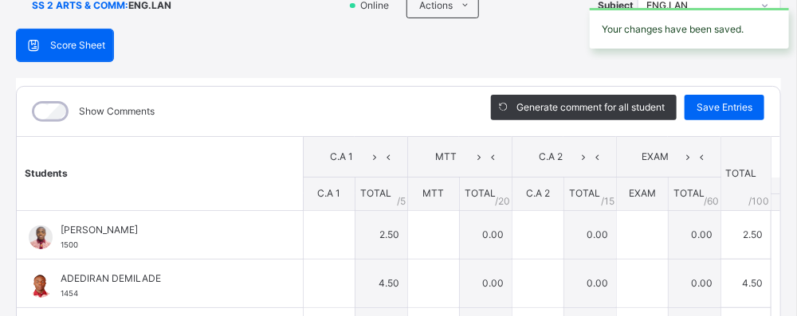
type input "***"
type input "*"
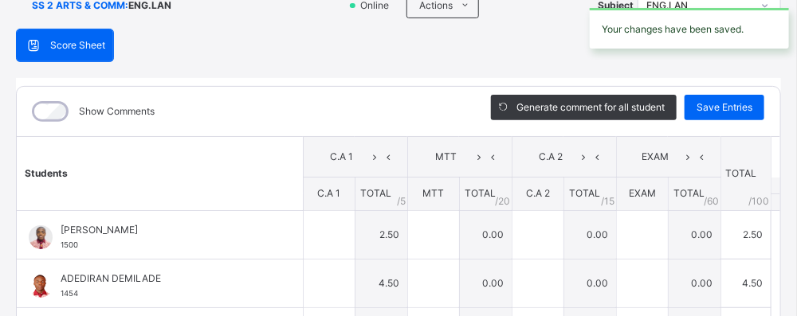
type input "***"
type input "*"
type input "***"
type input "*"
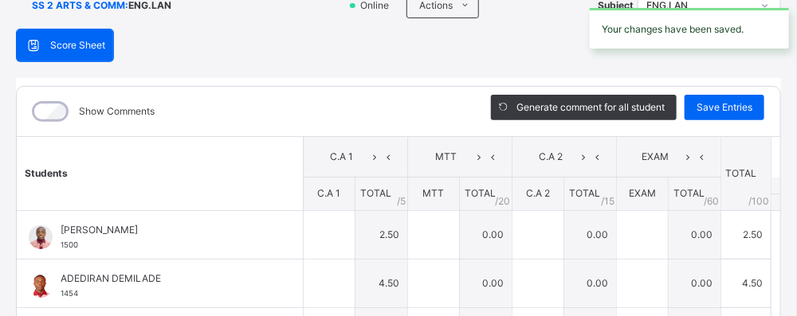
type input "***"
type input "*"
type input "***"
type input "*"
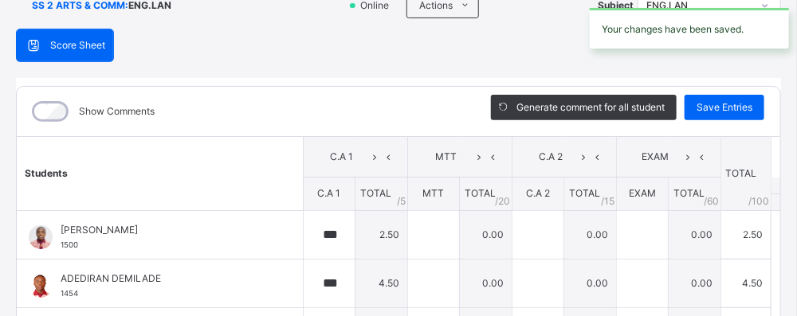
type input "***"
type input "*"
type input "***"
type input "*"
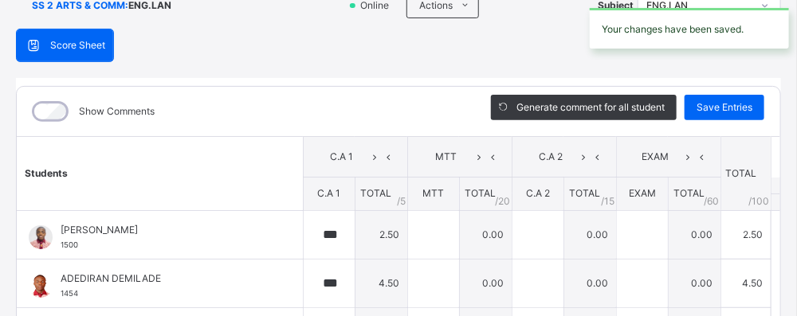
type input "*"
type input "***"
type input "*"
type input "***"
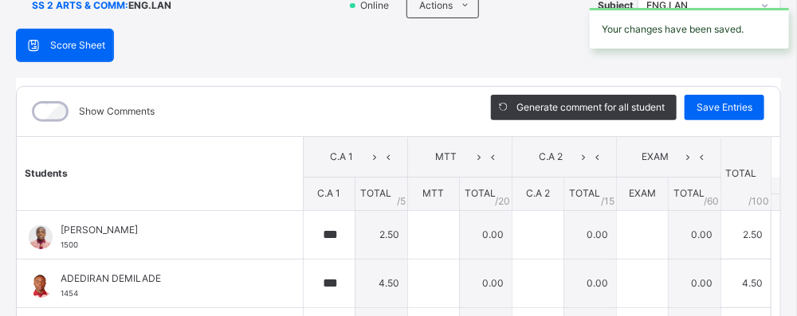
type input "*"
type input "***"
type input "*"
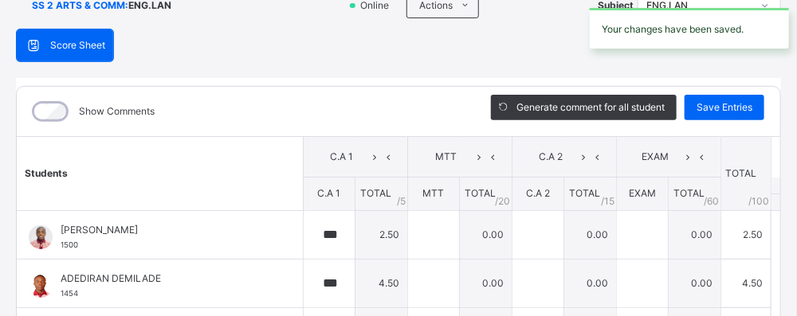
type input "***"
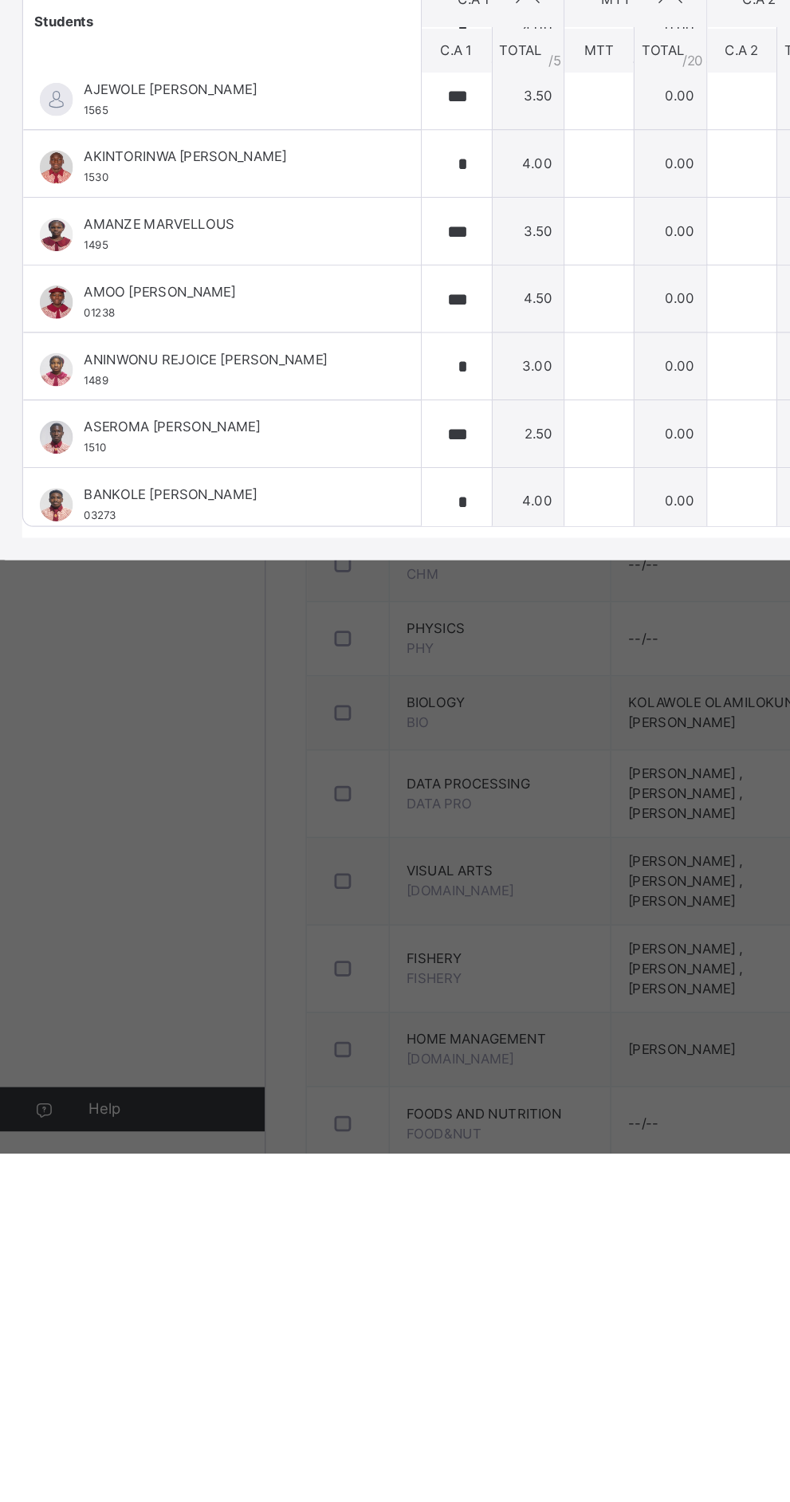
scroll to position [500, 0]
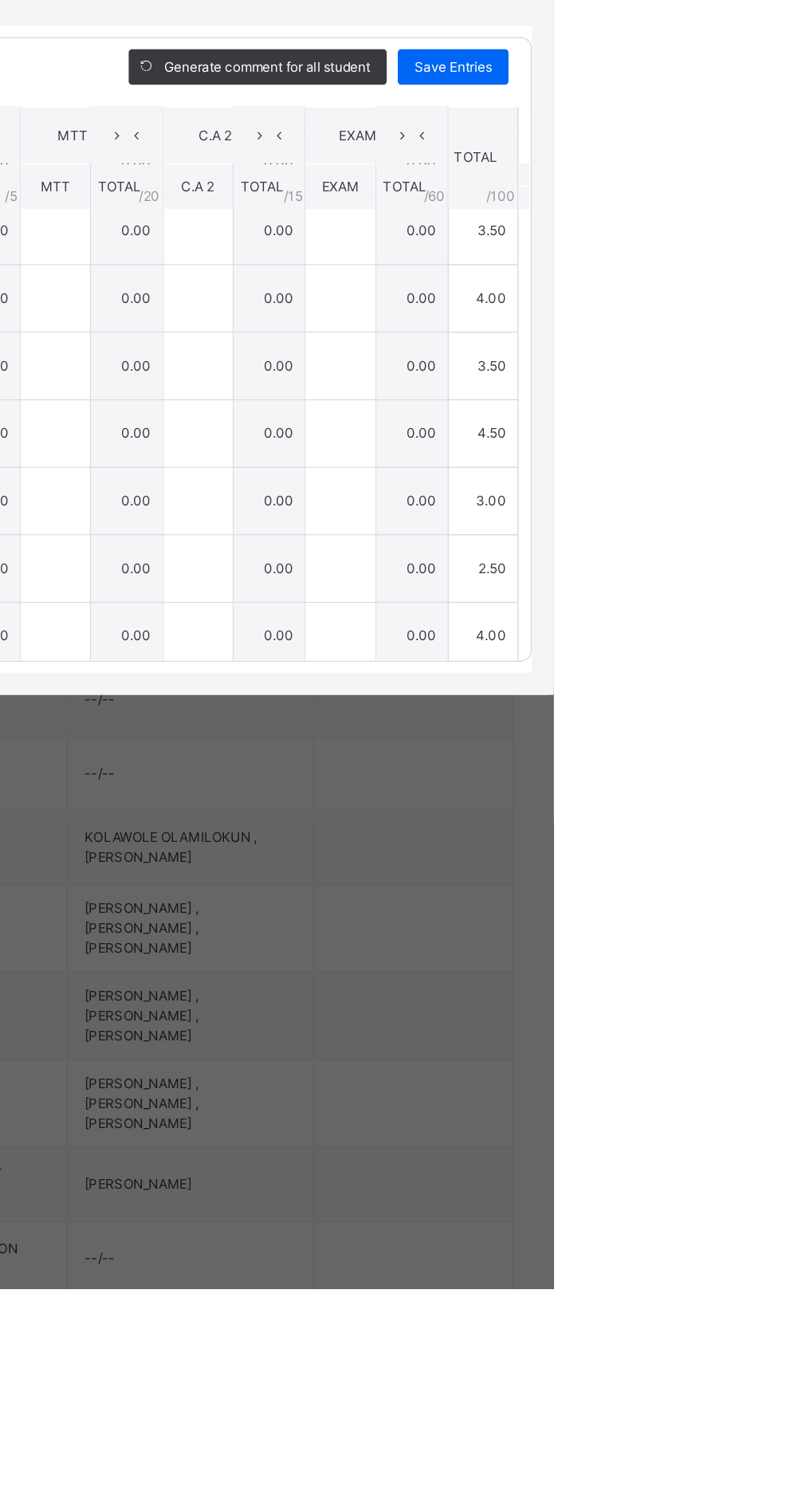
click at [774, 465] on div "×" at bounding box center [762, 455] width 24 height 22
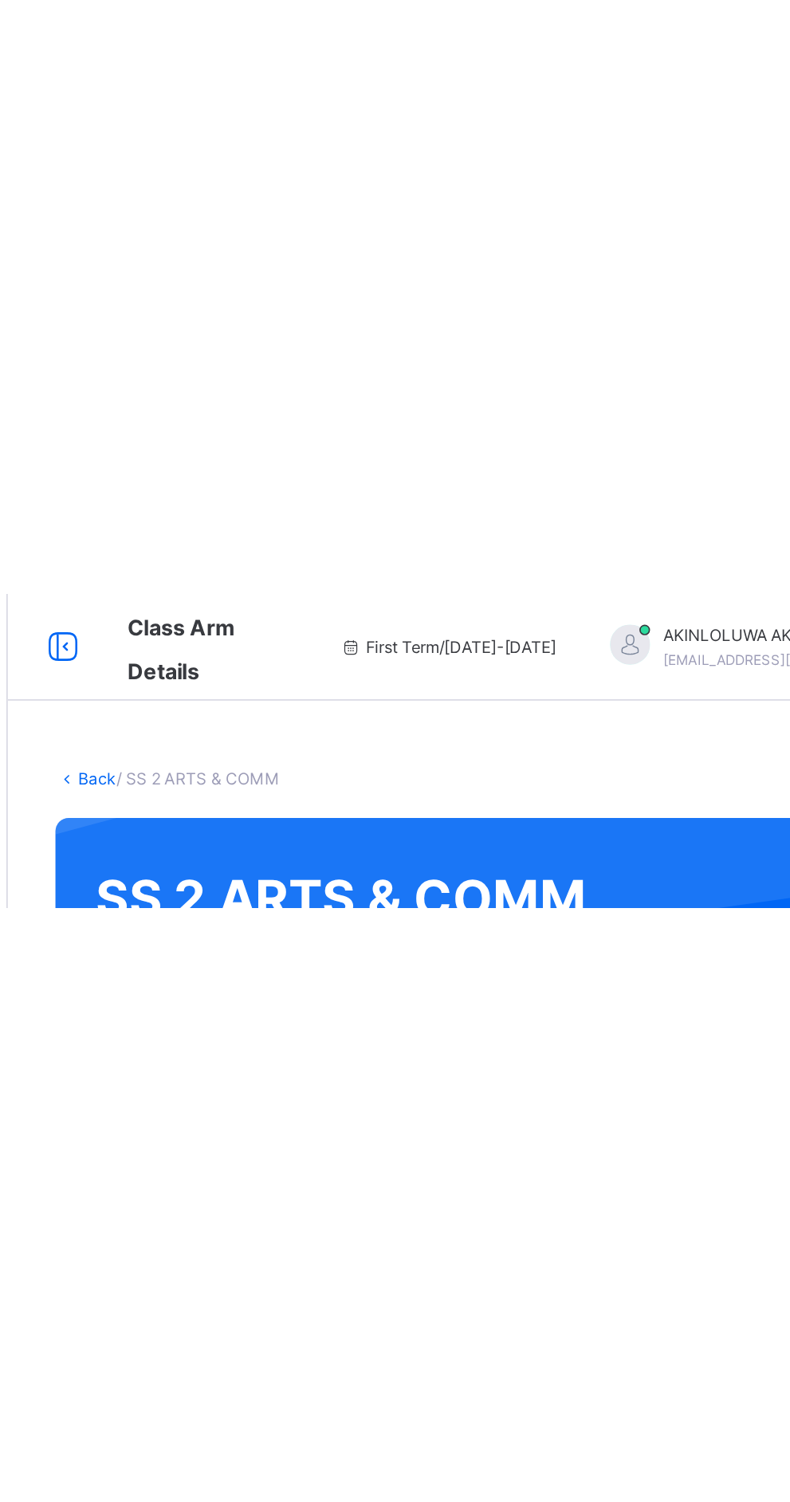
scroll to position [0, 0]
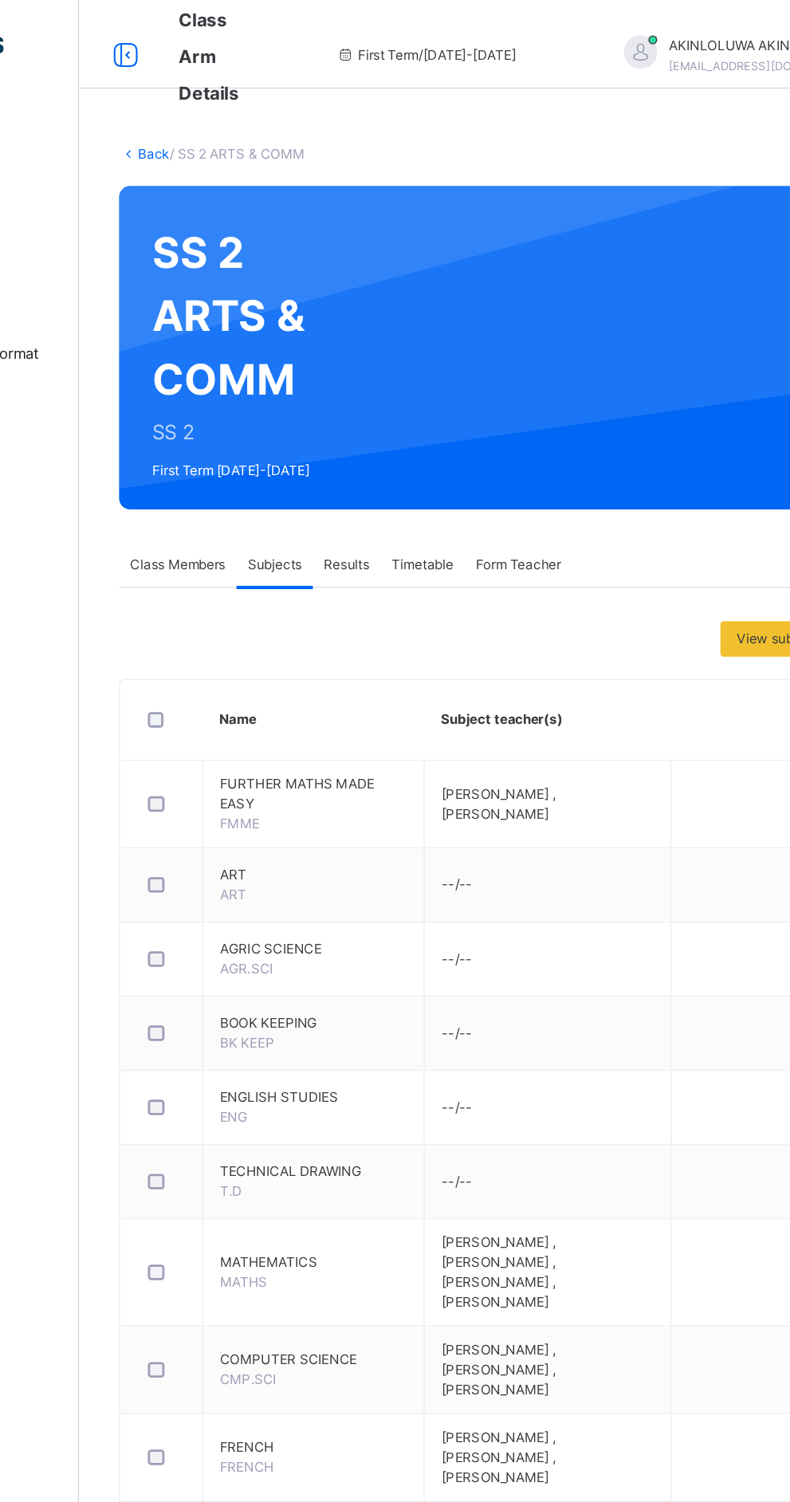
click at [245, 111] on link "Back" at bounding box center [245, 110] width 23 height 12
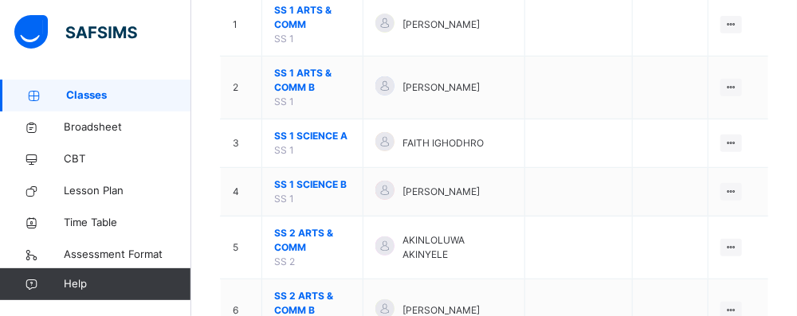
scroll to position [211, 0]
click at [305, 298] on span "SS 2 ARTS & COMM B" at bounding box center [312, 303] width 77 height 29
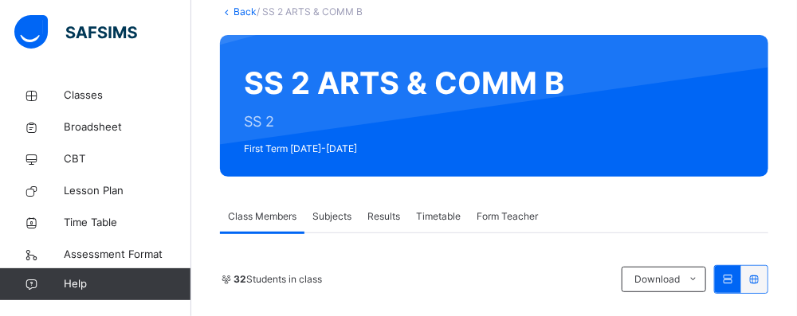
scroll to position [211, 0]
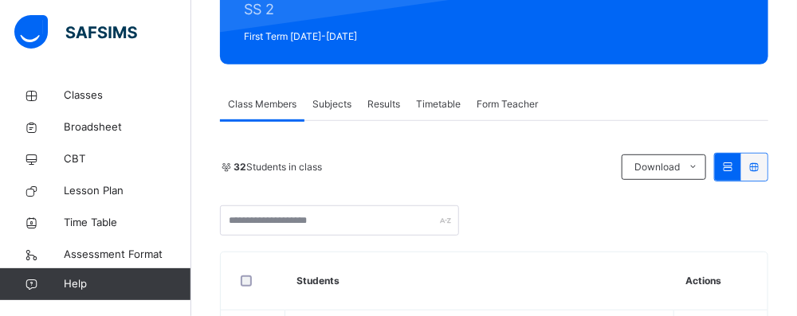
click at [336, 98] on span "Subjects" at bounding box center [331, 104] width 39 height 14
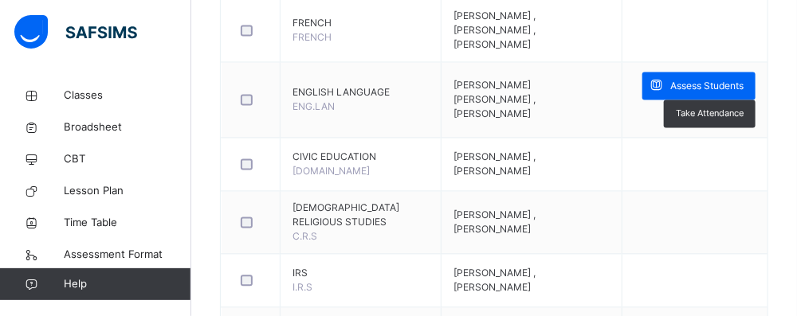
scroll to position [943, 0]
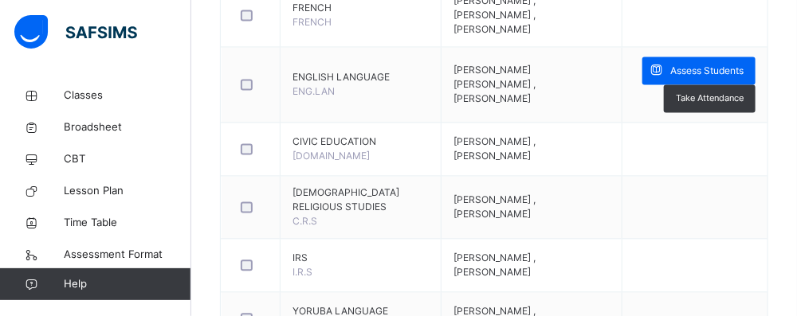
click at [685, 64] on span "Assess Students" at bounding box center [706, 71] width 73 height 14
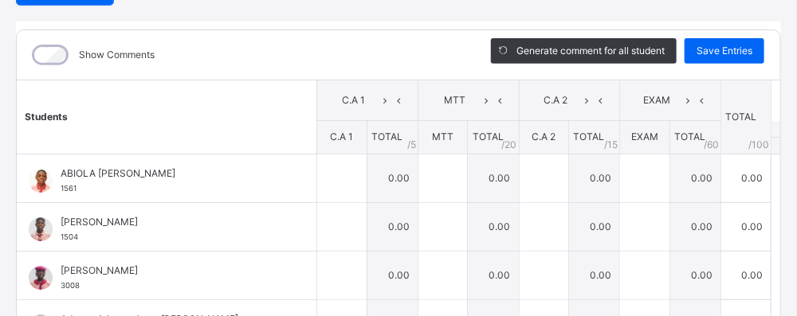
scroll to position [188, 0]
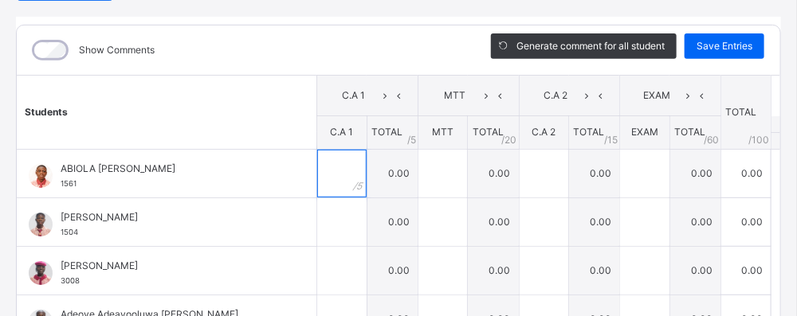
click at [317, 164] on input "text" at bounding box center [341, 174] width 49 height 48
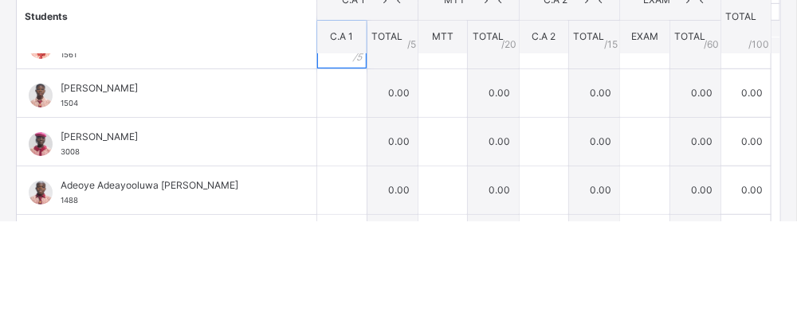
scroll to position [56, 0]
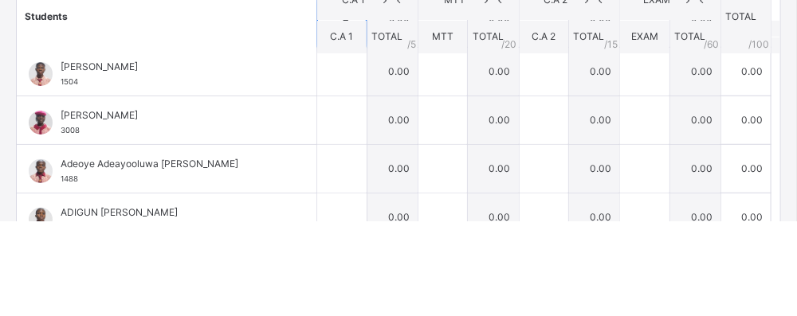
type input "*"
click at [324, 165] on input "text" at bounding box center [341, 167] width 49 height 48
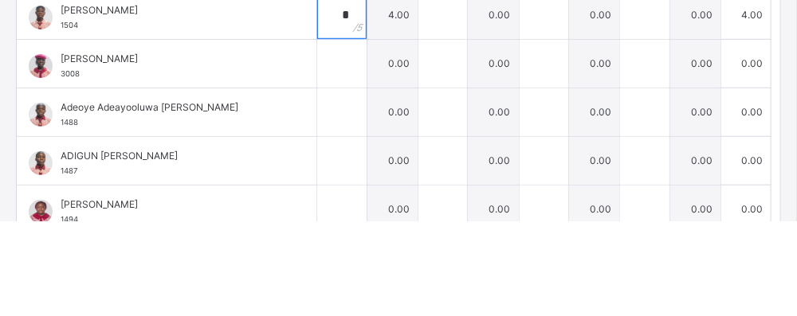
type input "*"
click at [324, 161] on input "text" at bounding box center [341, 159] width 49 height 48
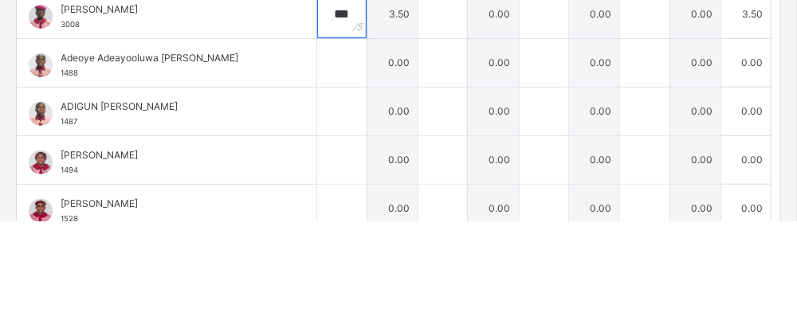
scroll to position [105, 0]
type input "***"
click at [317, 159] on input "text" at bounding box center [341, 158] width 49 height 48
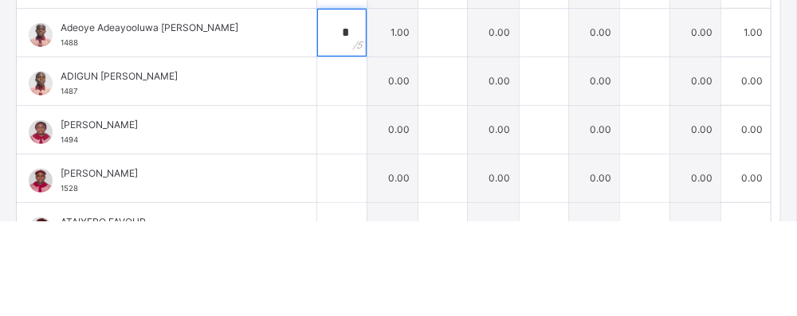
scroll to position [163, 0]
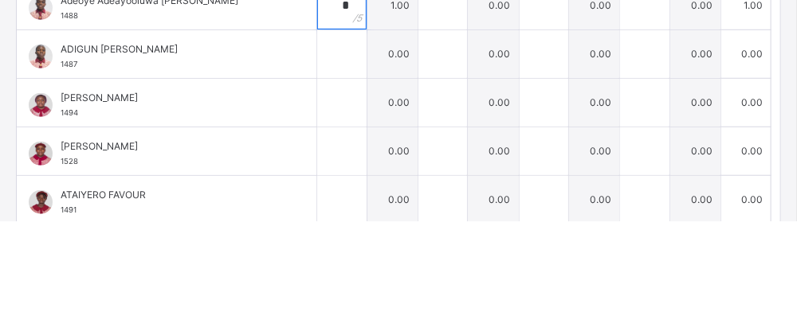
type input "*"
click at [317, 163] on input "text" at bounding box center [341, 149] width 49 height 48
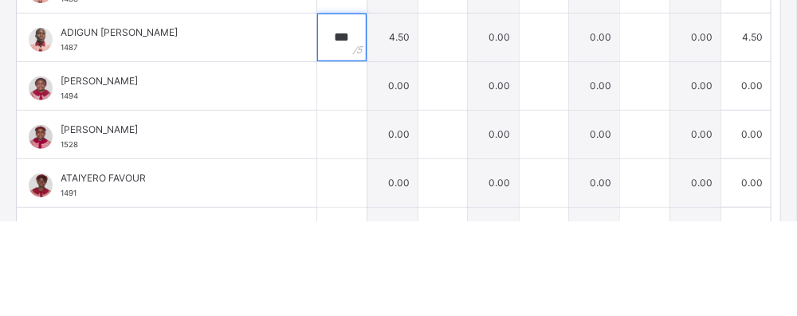
scroll to position [202, 0]
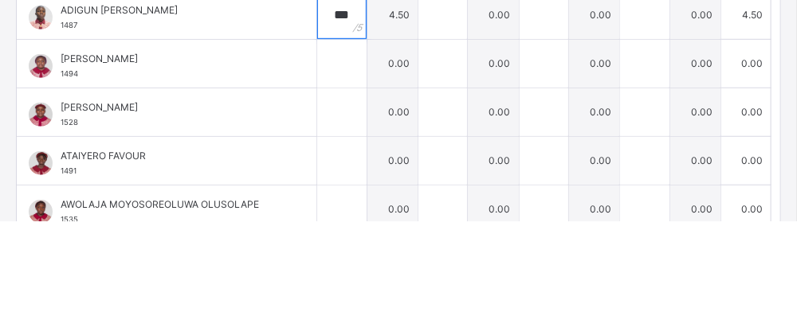
type input "***"
click at [328, 155] on input "text" at bounding box center [341, 159] width 49 height 48
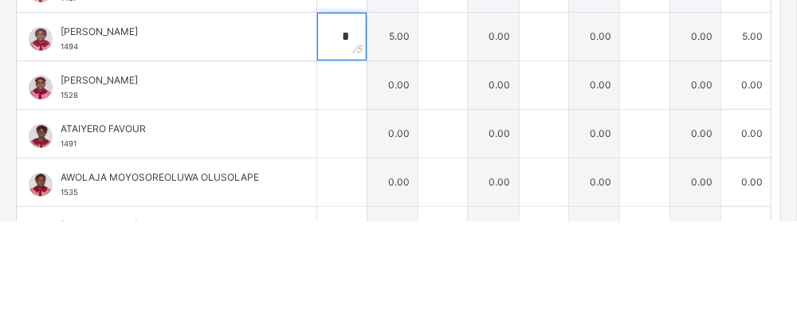
scroll to position [247, 0]
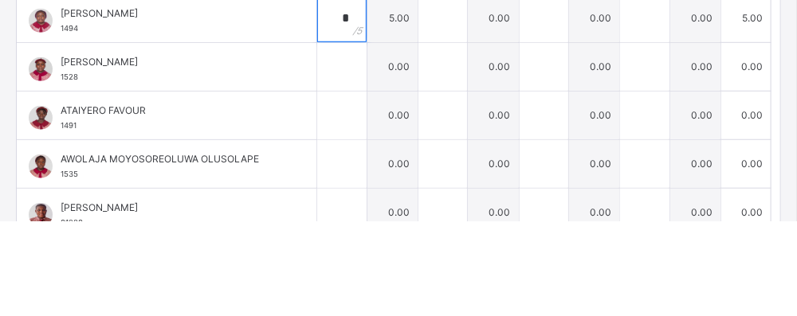
type input "*"
click at [317, 165] on input "text" at bounding box center [341, 162] width 49 height 48
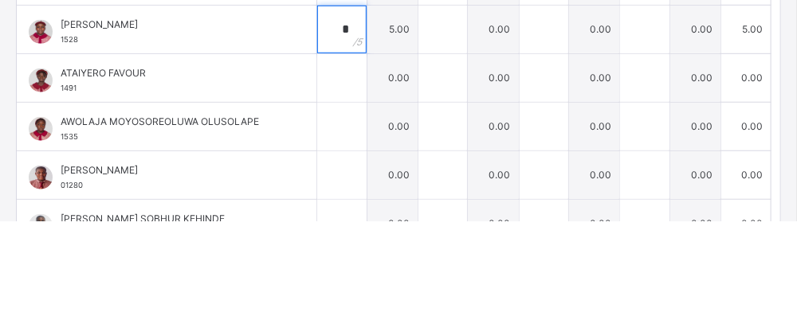
scroll to position [317, 0]
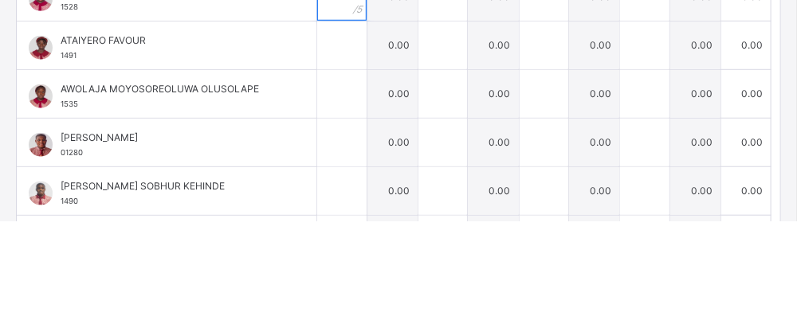
type input "*"
click at [322, 144] on input "text" at bounding box center [341, 140] width 49 height 48
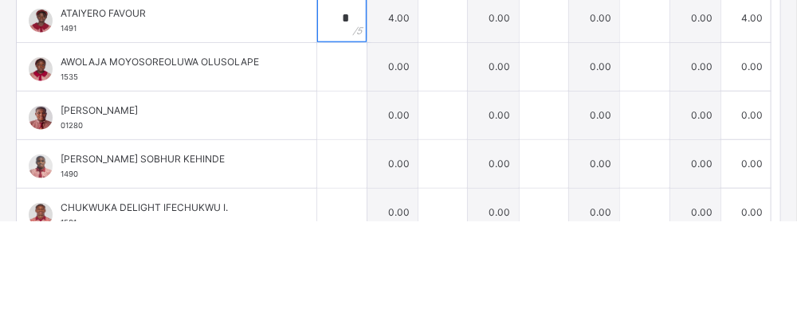
scroll to position [369, 0]
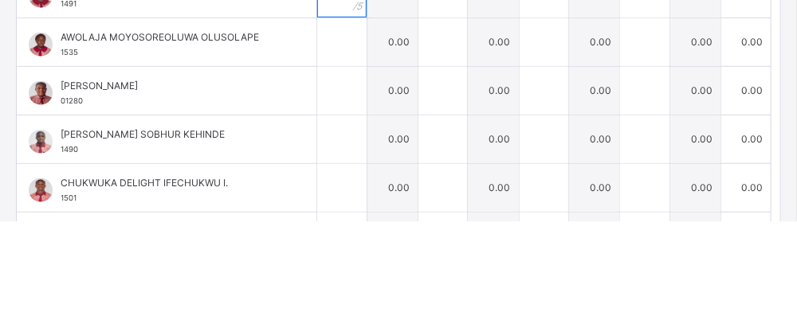
type input "*"
click at [317, 141] on input "text" at bounding box center [341, 137] width 49 height 48
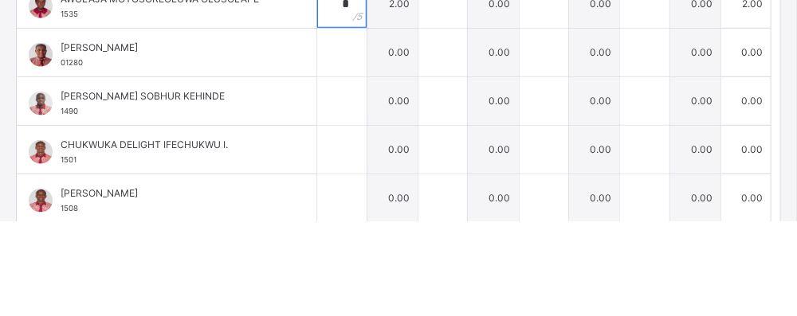
scroll to position [431, 0]
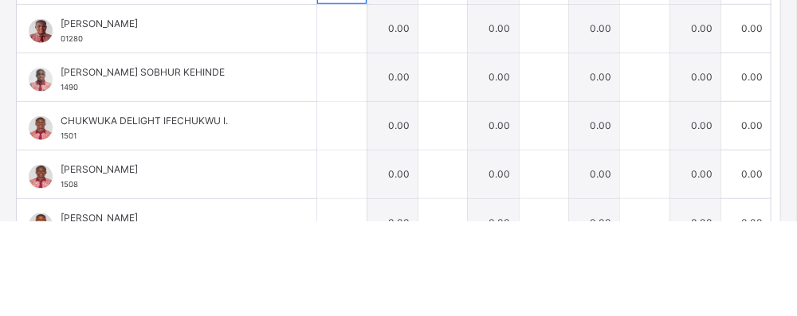
type input "*"
click at [318, 127] on input "text" at bounding box center [341, 124] width 49 height 48
type input "*"
click at [329, 170] on div at bounding box center [341, 172] width 49 height 48
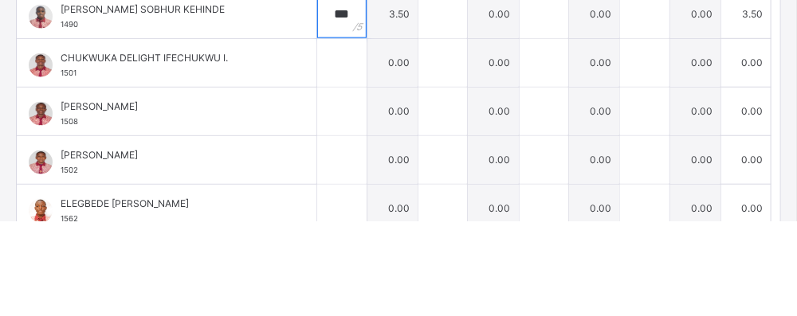
scroll to position [497, 0]
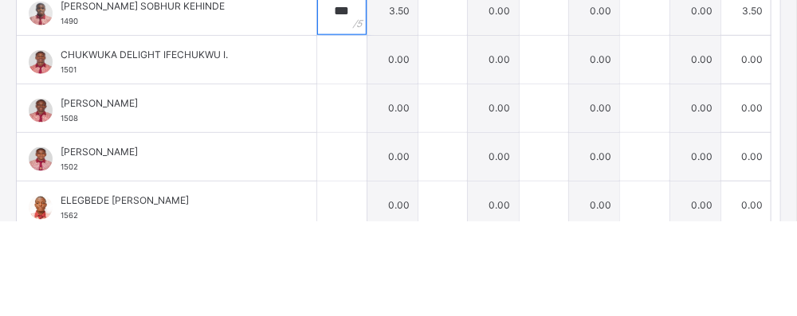
type input "***"
click at [324, 169] on input "text" at bounding box center [341, 155] width 49 height 48
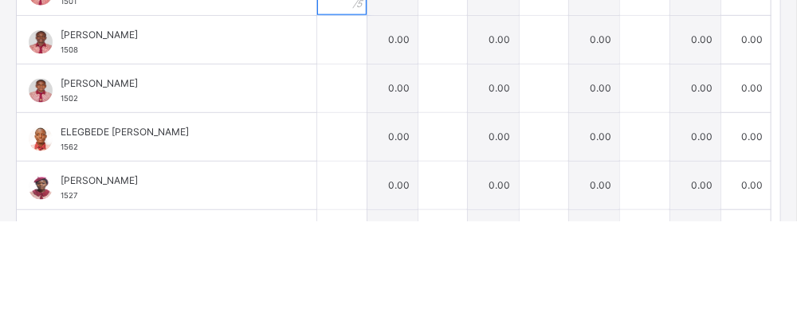
scroll to position [571, 0]
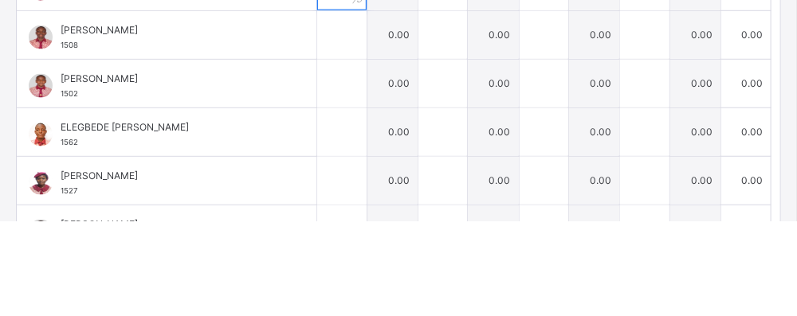
type input "***"
click at [326, 128] on input "text" at bounding box center [341, 130] width 49 height 48
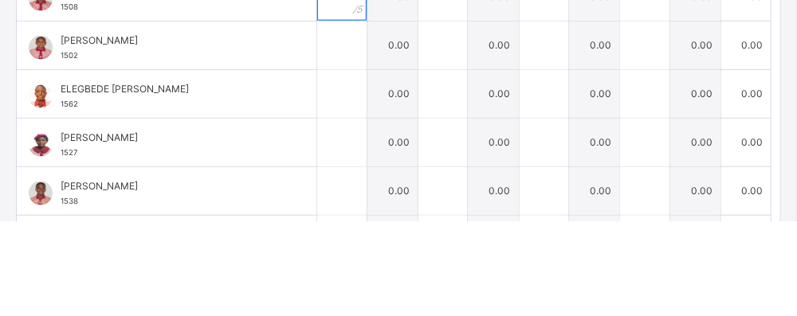
scroll to position [622, 0]
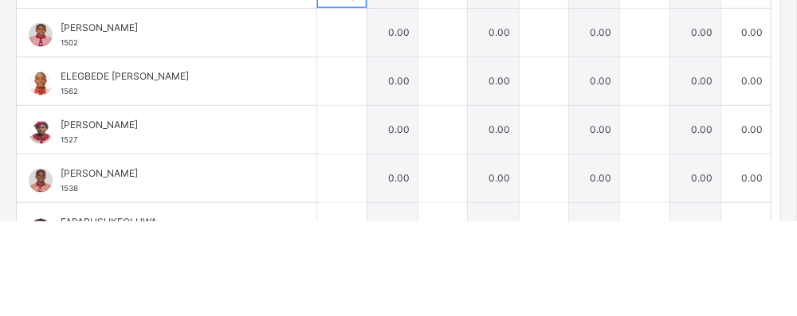
type input "*"
click at [323, 131] on input "text" at bounding box center [341, 128] width 49 height 48
click at [325, 179] on input "text" at bounding box center [341, 176] width 49 height 48
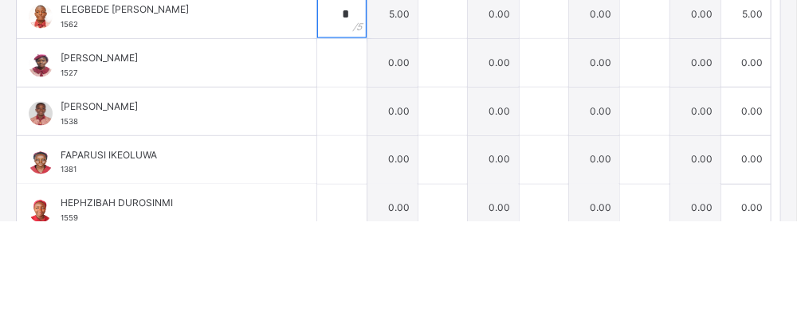
scroll to position [691, 0]
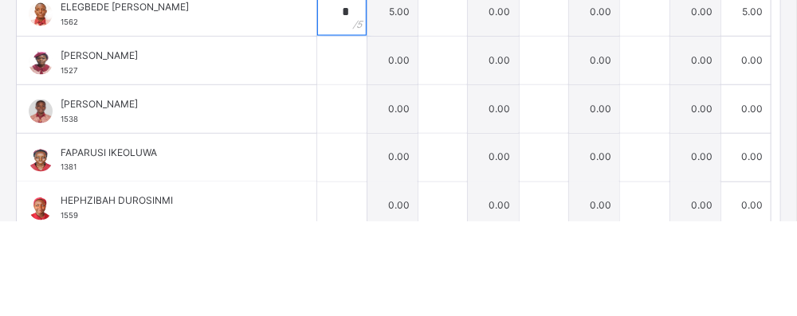
type input "*"
click at [326, 155] on input "text" at bounding box center [341, 156] width 49 height 48
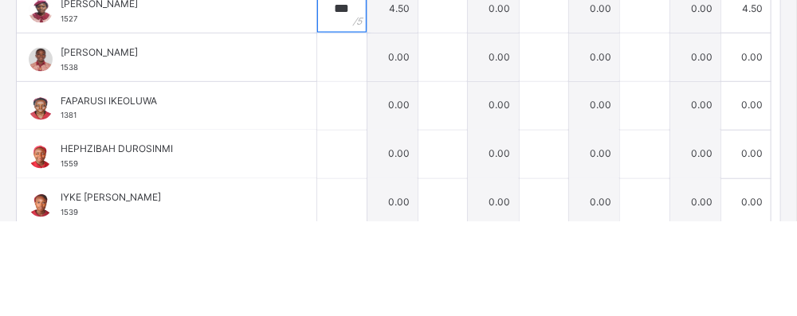
scroll to position [745, 0]
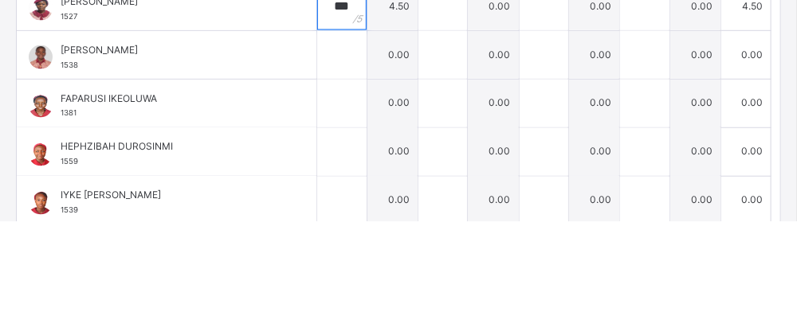
type input "***"
click at [317, 151] on input "text" at bounding box center [341, 150] width 49 height 48
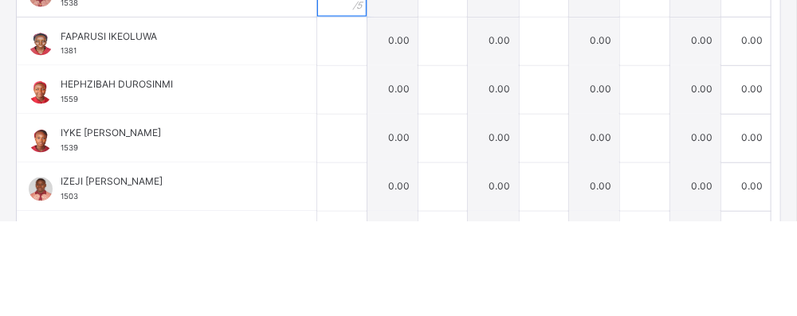
type input "*"
click at [319, 135] on input "text" at bounding box center [341, 136] width 49 height 48
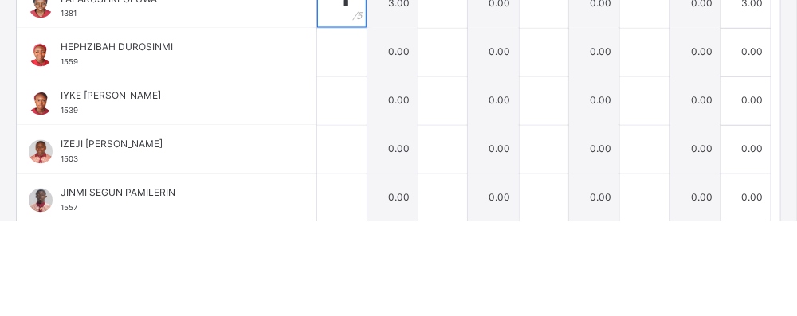
scroll to position [854, 0]
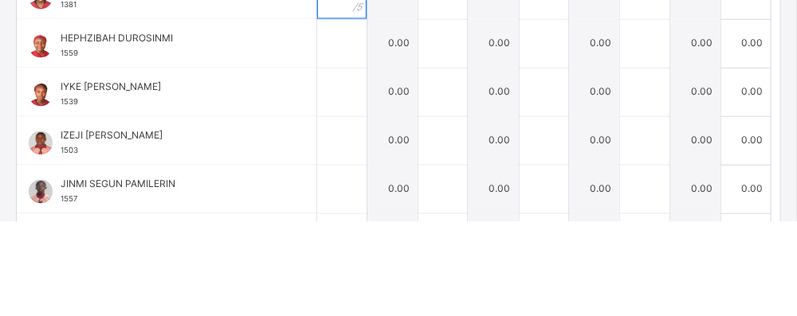
type input "*"
click at [317, 139] on input "text" at bounding box center [341, 139] width 49 height 48
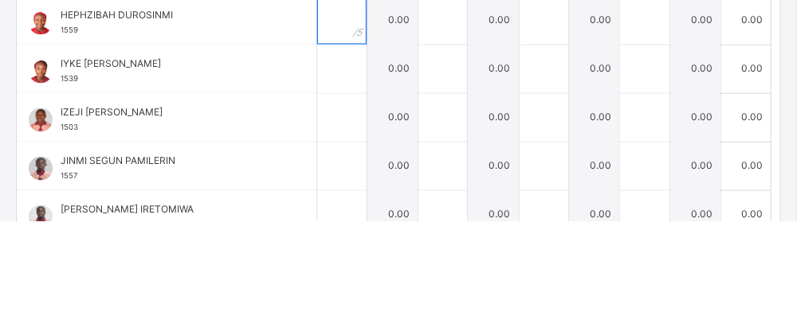
scroll to position [906, 0]
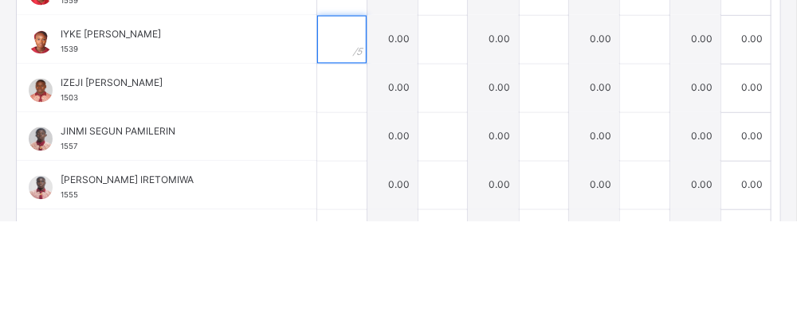
click at [319, 138] on input "text" at bounding box center [341, 135] width 49 height 48
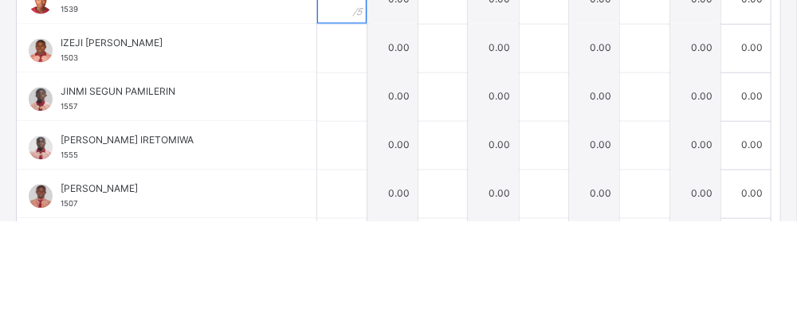
scroll to position [952, 0]
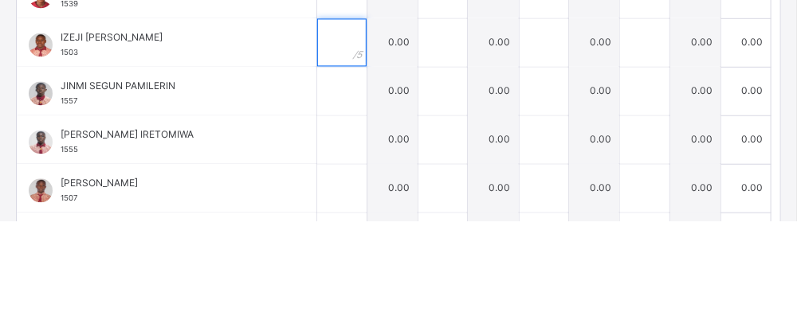
click at [325, 141] on input "text" at bounding box center [341, 138] width 49 height 48
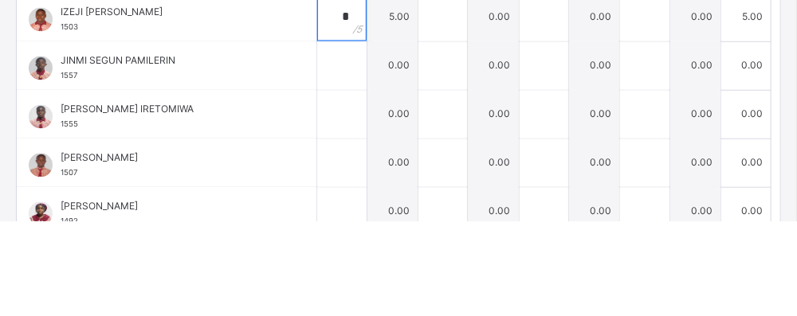
scroll to position [998, 0]
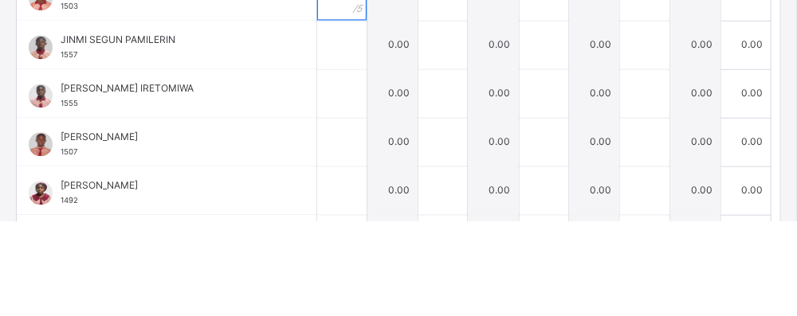
type input "*"
click at [317, 142] on input "text" at bounding box center [341, 140] width 49 height 48
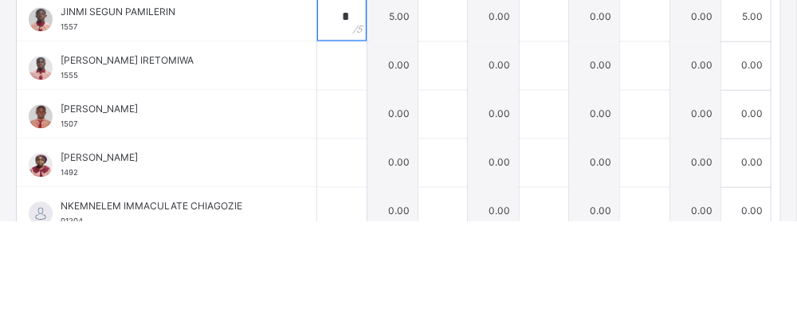
scroll to position [1054, 0]
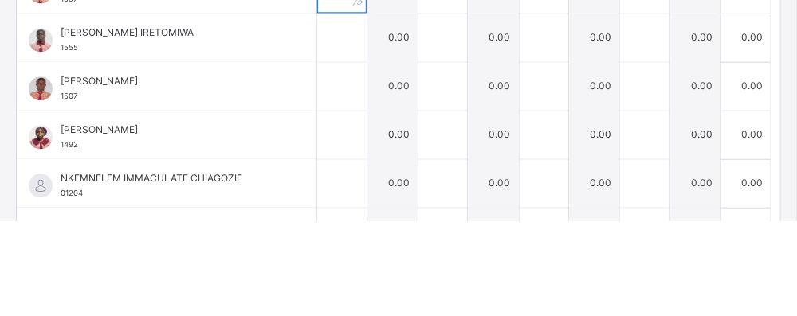
type input "*"
click at [321, 134] on input "text" at bounding box center [341, 133] width 49 height 48
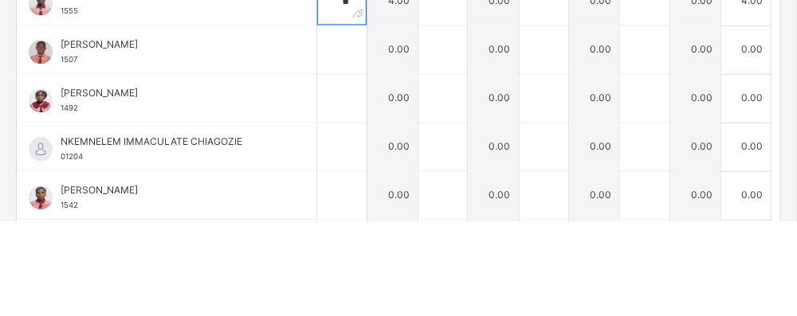
scroll to position [1091, 0]
type input "*"
click at [324, 144] on input "text" at bounding box center [341, 144] width 49 height 48
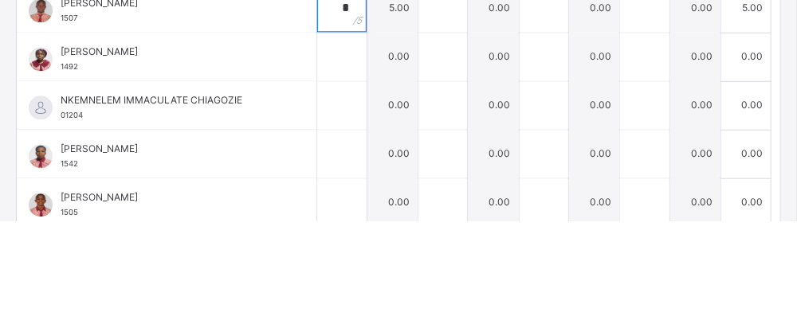
scroll to position [1150, 0]
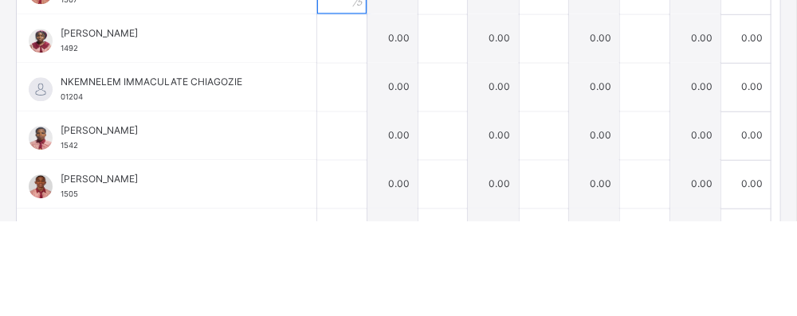
type input "*"
click at [327, 135] on input "text" at bounding box center [341, 134] width 49 height 48
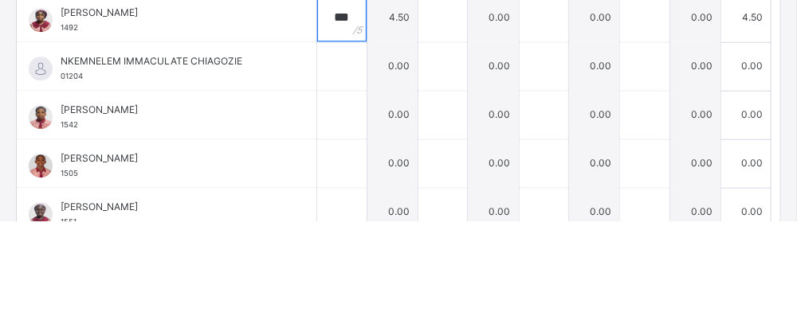
scroll to position [1192, 0]
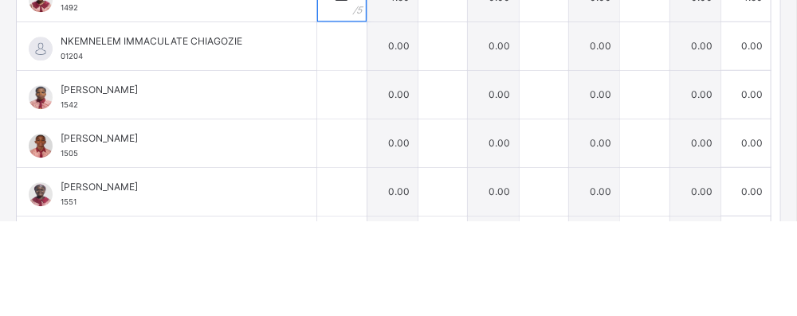
type input "***"
click at [317, 144] on input "text" at bounding box center [341, 141] width 49 height 48
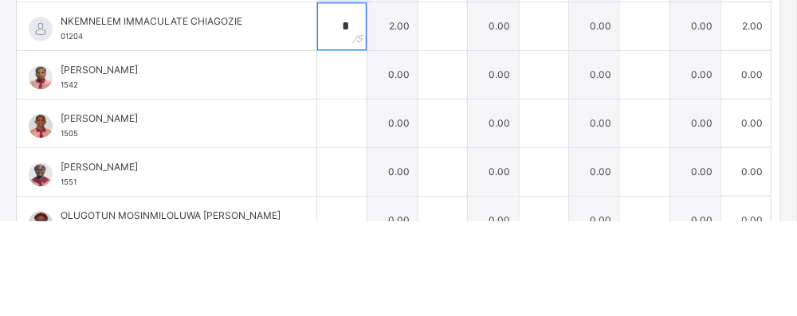
scroll to position [1229, 0]
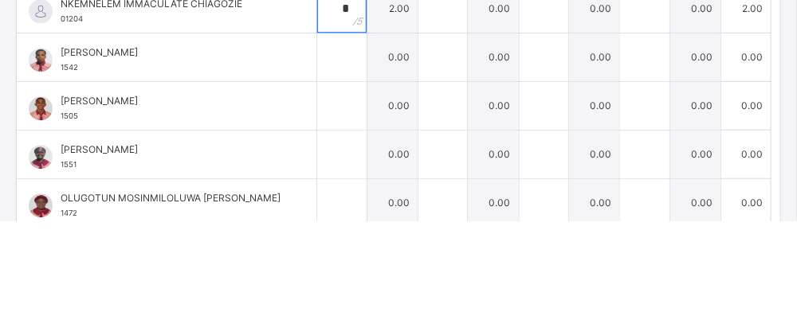
type input "*"
click at [321, 149] on input "text" at bounding box center [341, 152] width 49 height 48
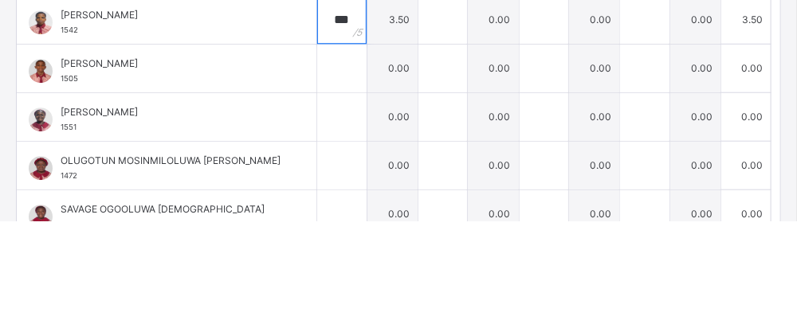
scroll to position [303, 0]
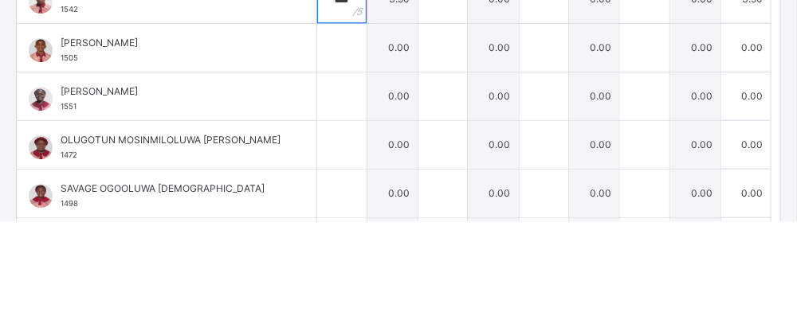
type input "***"
click at [325, 144] on input "text" at bounding box center [341, 143] width 49 height 48
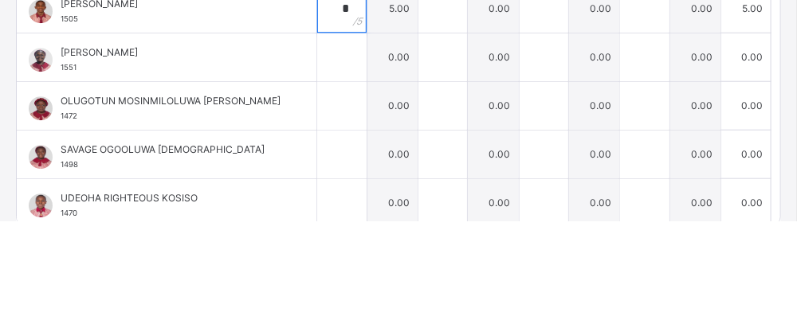
scroll to position [344, 0]
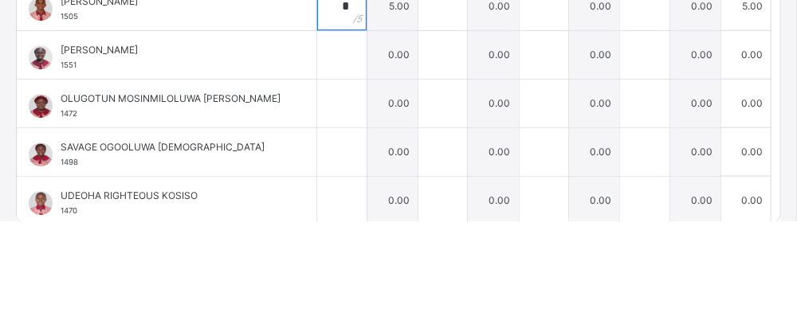
type input "*"
click at [323, 151] on input "text" at bounding box center [341, 150] width 49 height 48
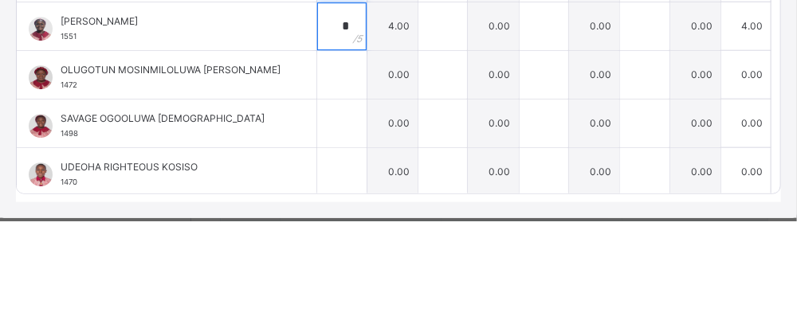
scroll to position [399, 0]
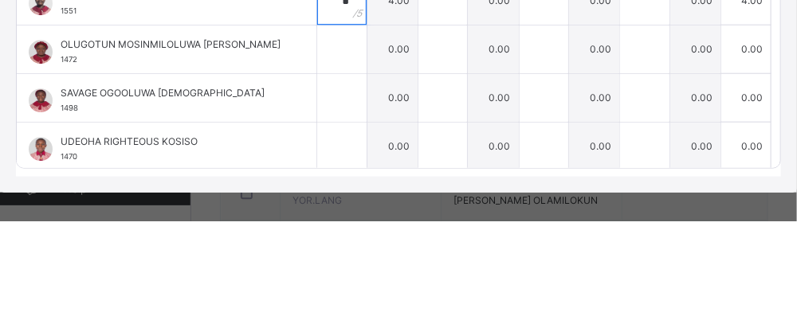
type input "*"
click at [319, 145] on input "text" at bounding box center [341, 144] width 49 height 48
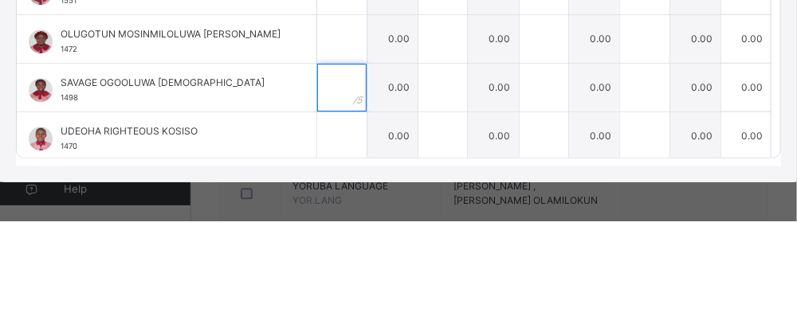
click at [325, 181] on input "text" at bounding box center [341, 183] width 49 height 48
type input "*"
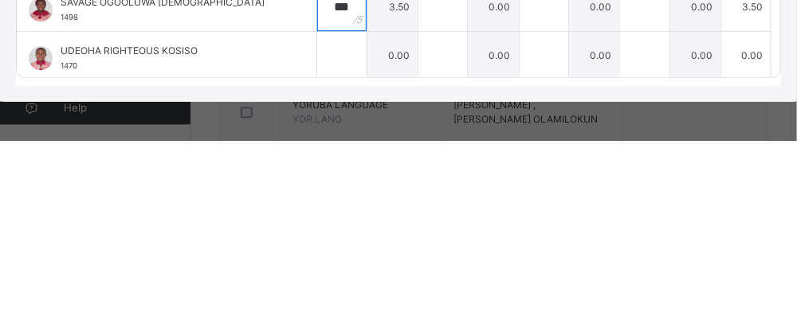
scroll to position [973, 0]
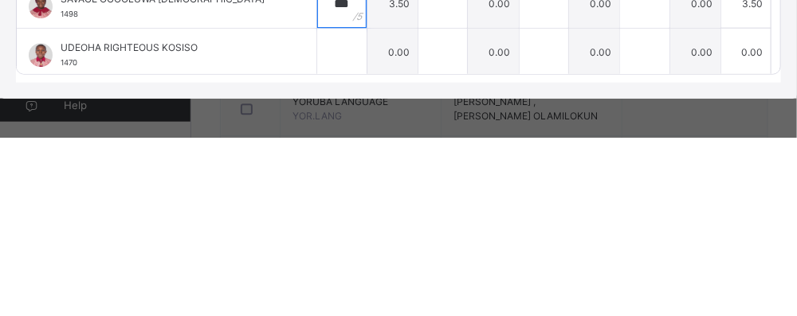
type input "***"
click at [323, 227] on input "text" at bounding box center [341, 231] width 49 height 48
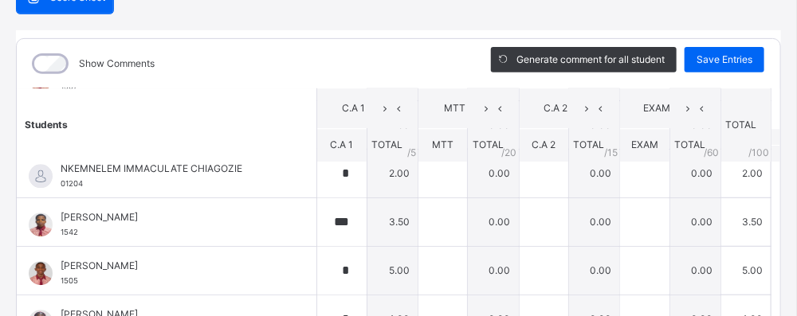
scroll to position [178, 0]
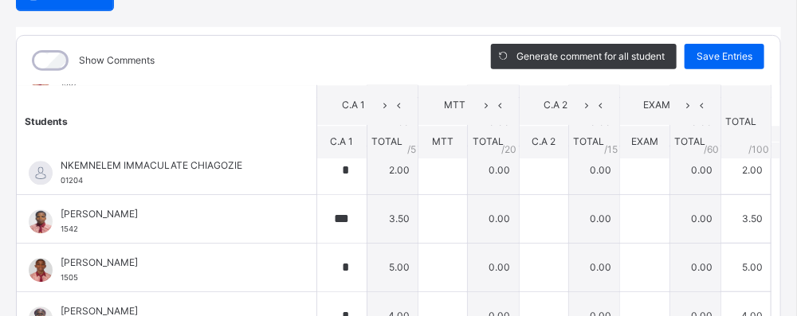
type input "*"
click at [717, 52] on span "Save Entries" at bounding box center [725, 56] width 56 height 14
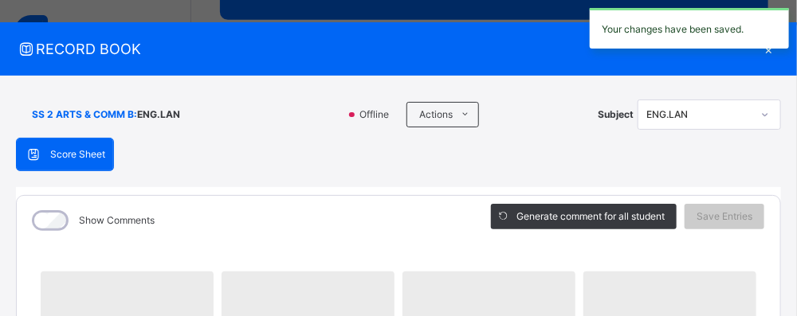
scroll to position [0, 0]
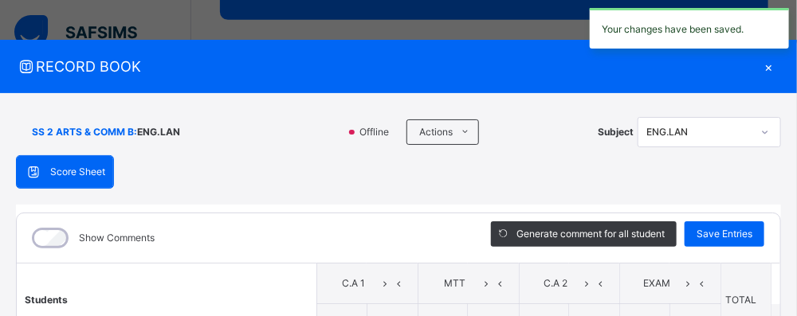
type input "*"
type input "***"
type input "*"
type input "***"
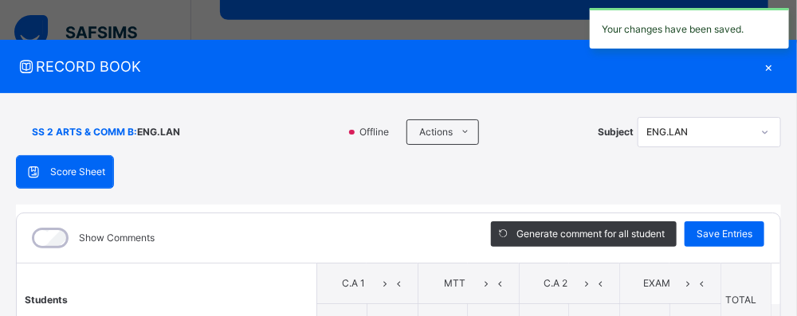
type input "*"
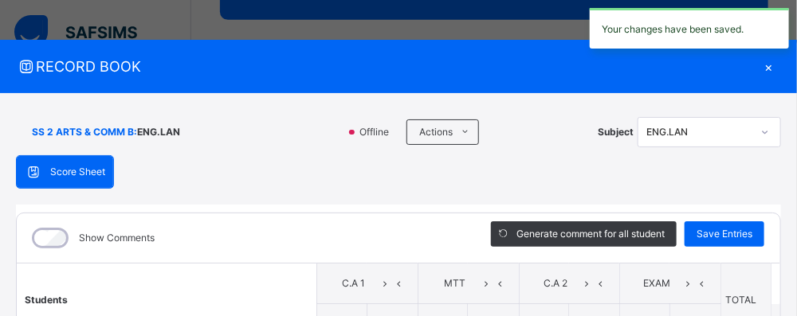
type input "***"
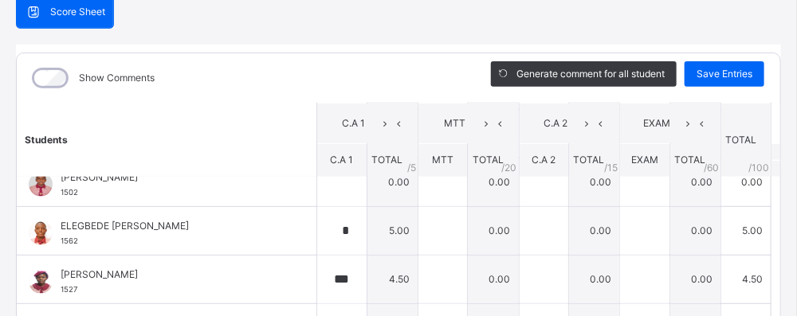
scroll to position [706, 0]
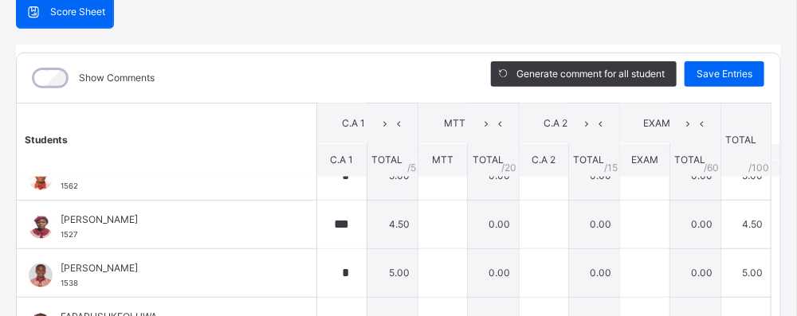
click at [278, 304] on div "FAPARUSI IKEOLUWA 1381" at bounding box center [167, 322] width 300 height 48
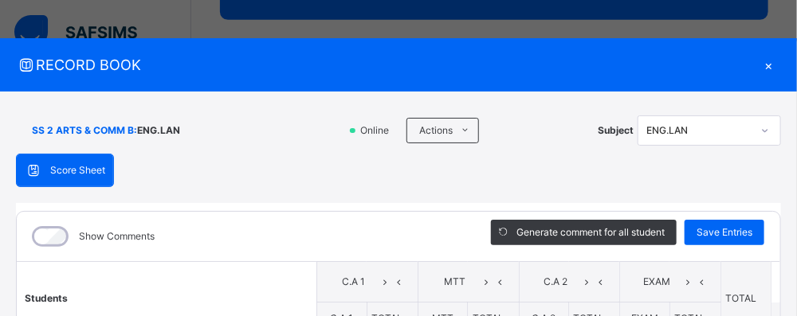
scroll to position [0, 0]
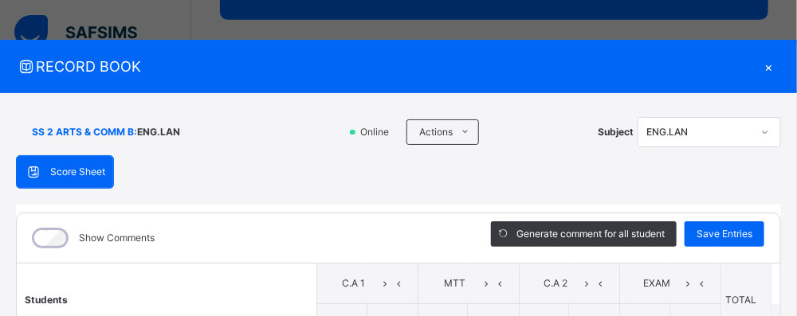
click at [757, 72] on div "×" at bounding box center [769, 67] width 24 height 22
